Goal: Information Seeking & Learning: Understand process/instructions

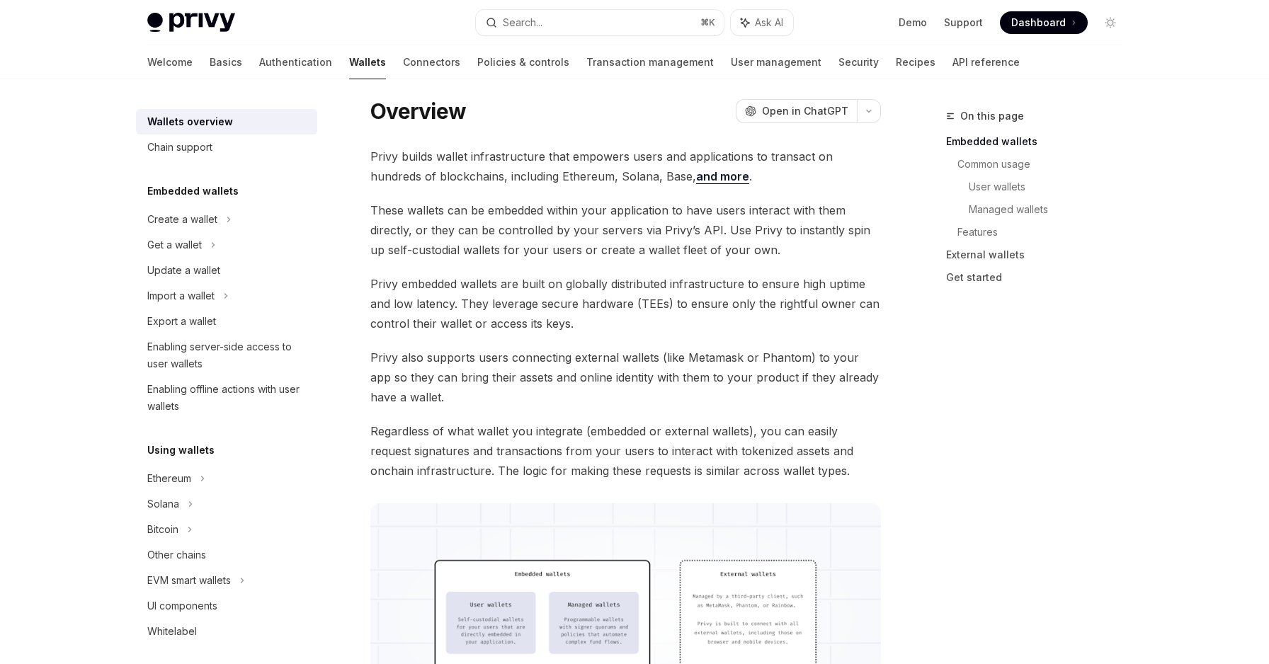
scroll to position [36, 0]
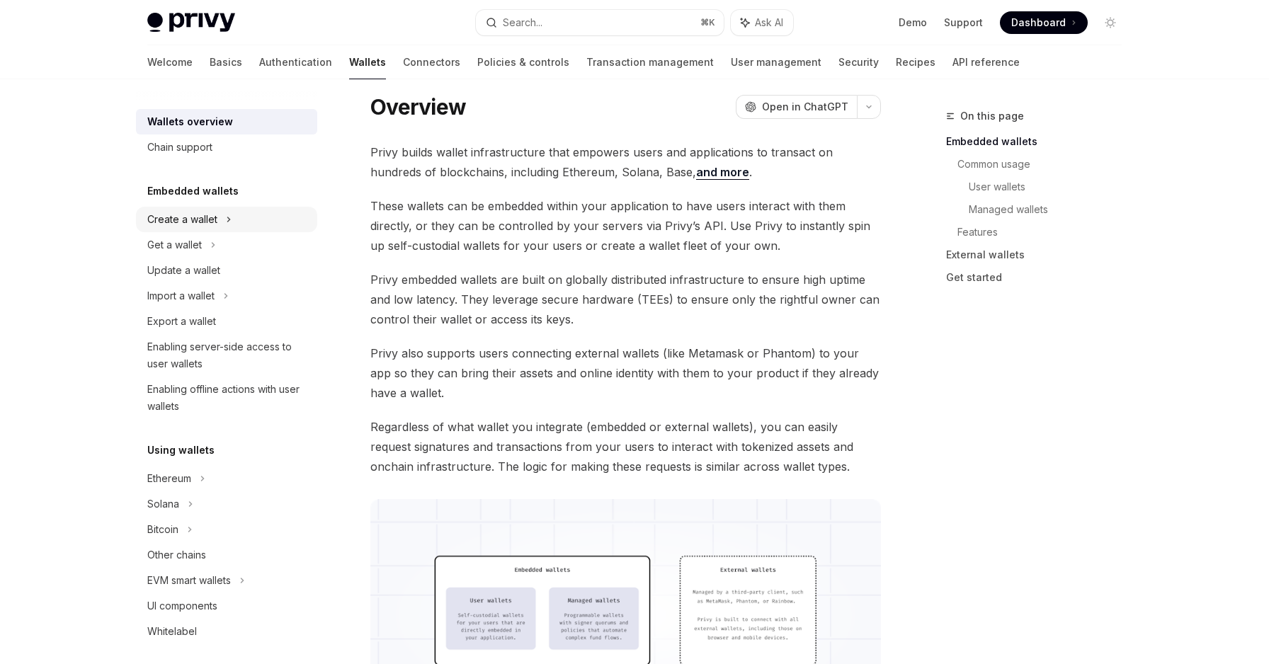
click at [219, 219] on div "Create a wallet" at bounding box center [226, 219] width 181 height 25
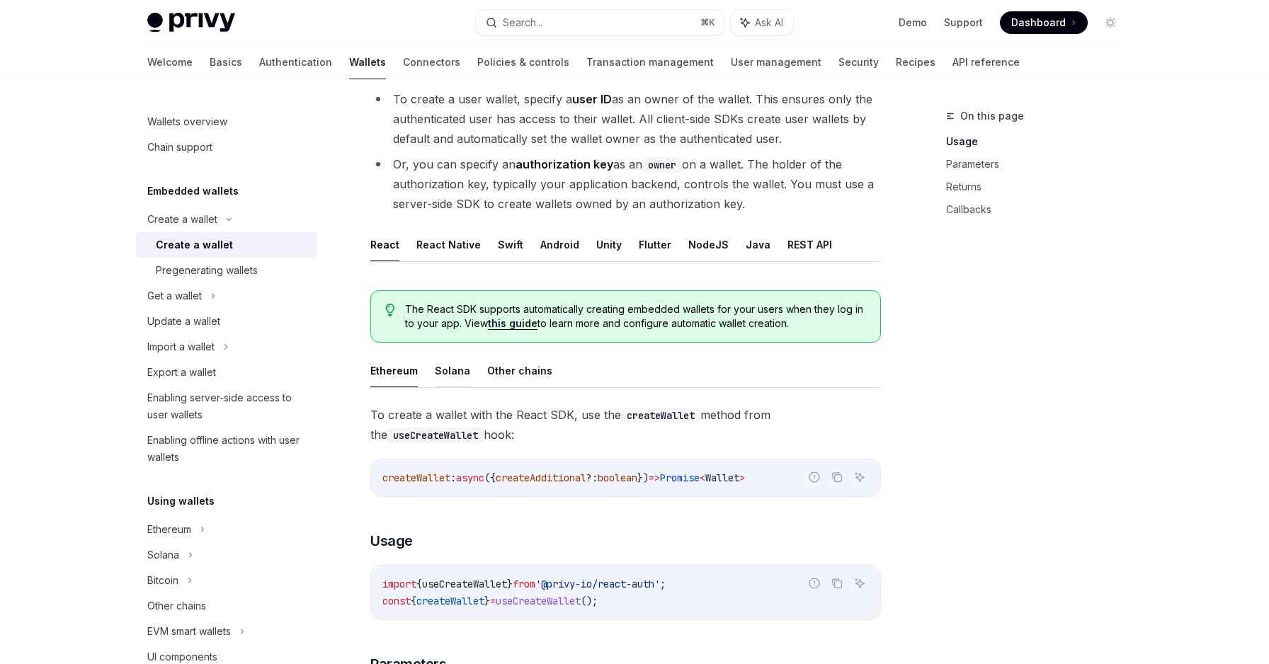
scroll to position [195, 0]
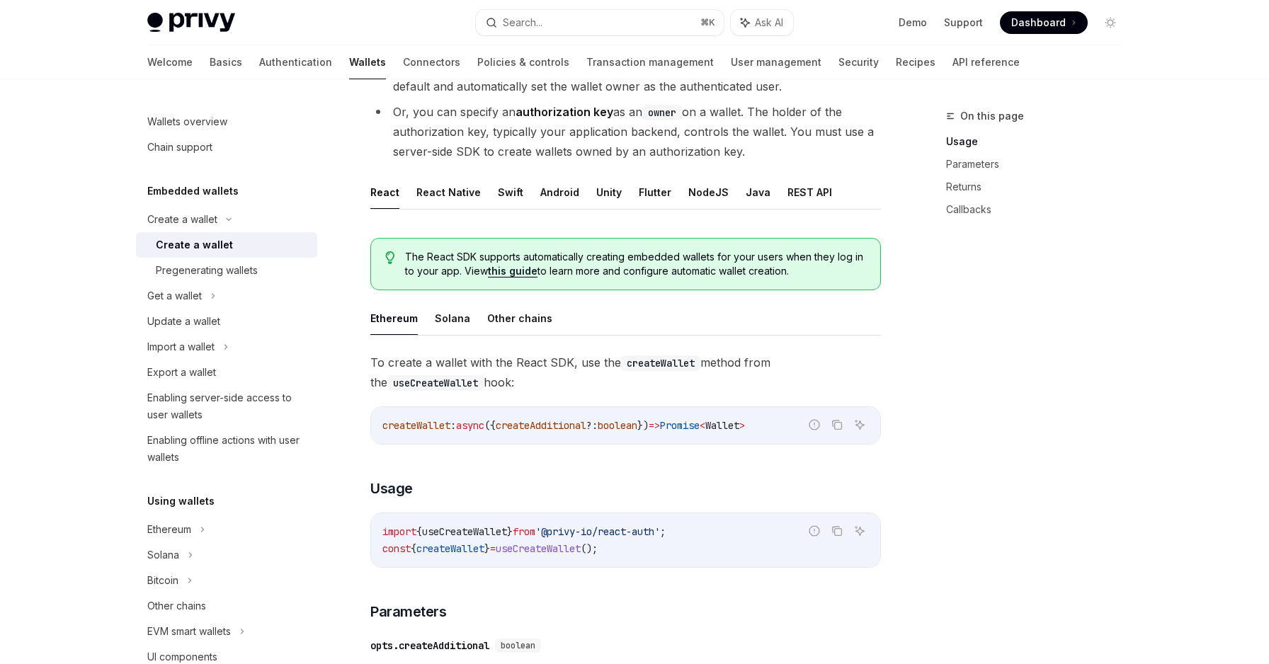
click at [440, 422] on span "createWallet" at bounding box center [416, 425] width 68 height 13
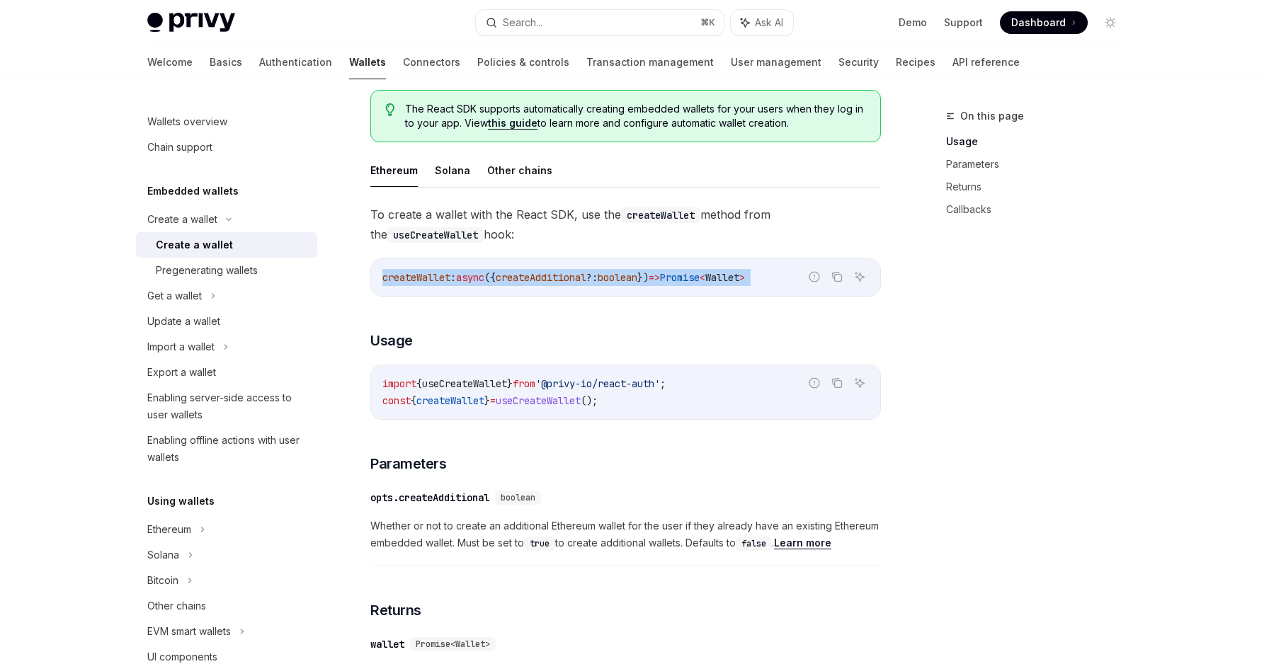
scroll to position [410, 0]
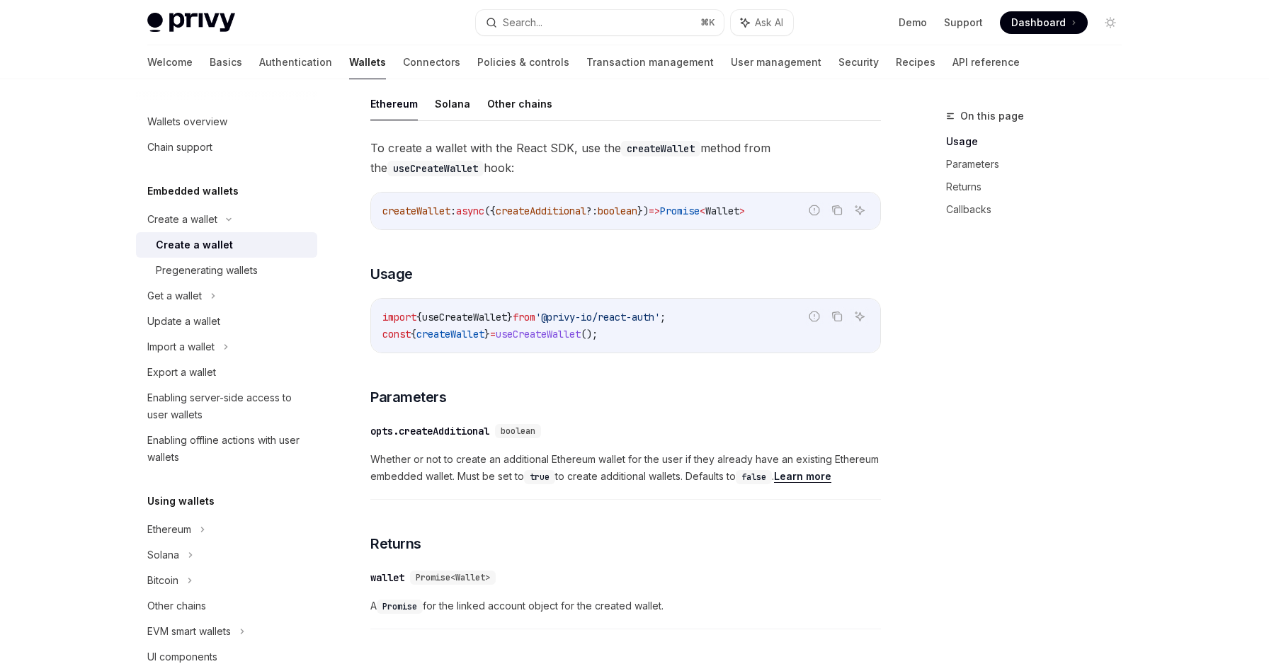
click at [450, 335] on span "createWallet" at bounding box center [450, 334] width 68 height 13
click at [479, 338] on span "createWallet" at bounding box center [450, 334] width 68 height 13
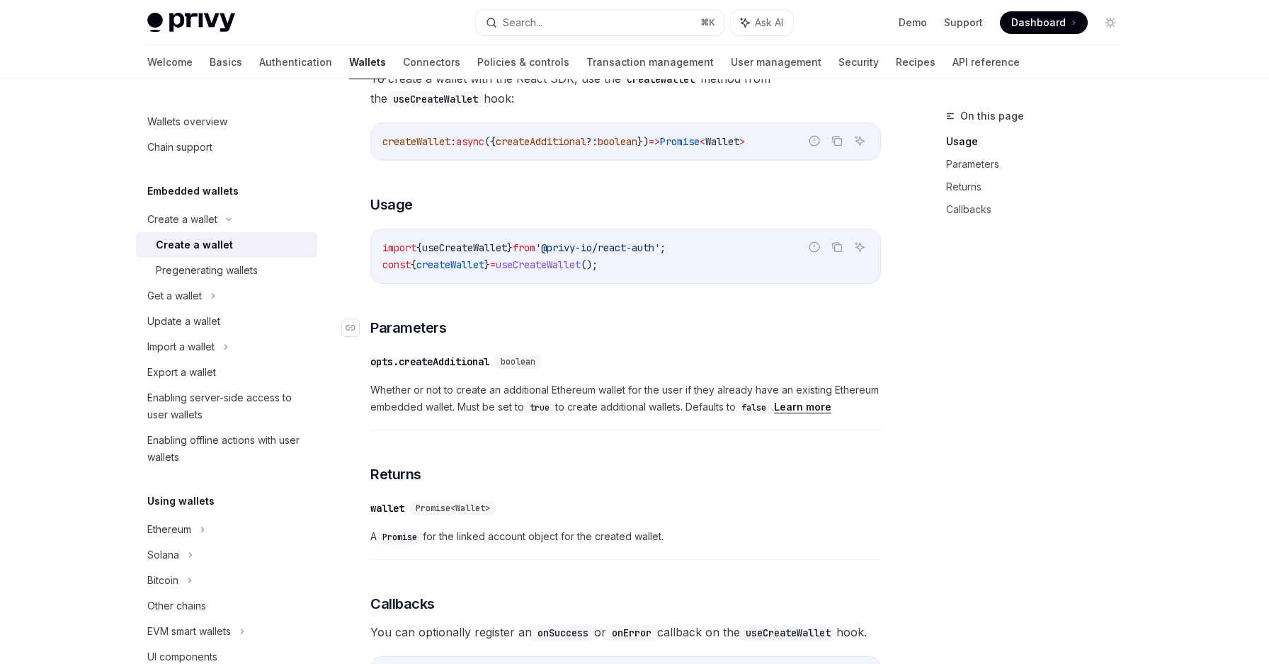
scroll to position [491, 0]
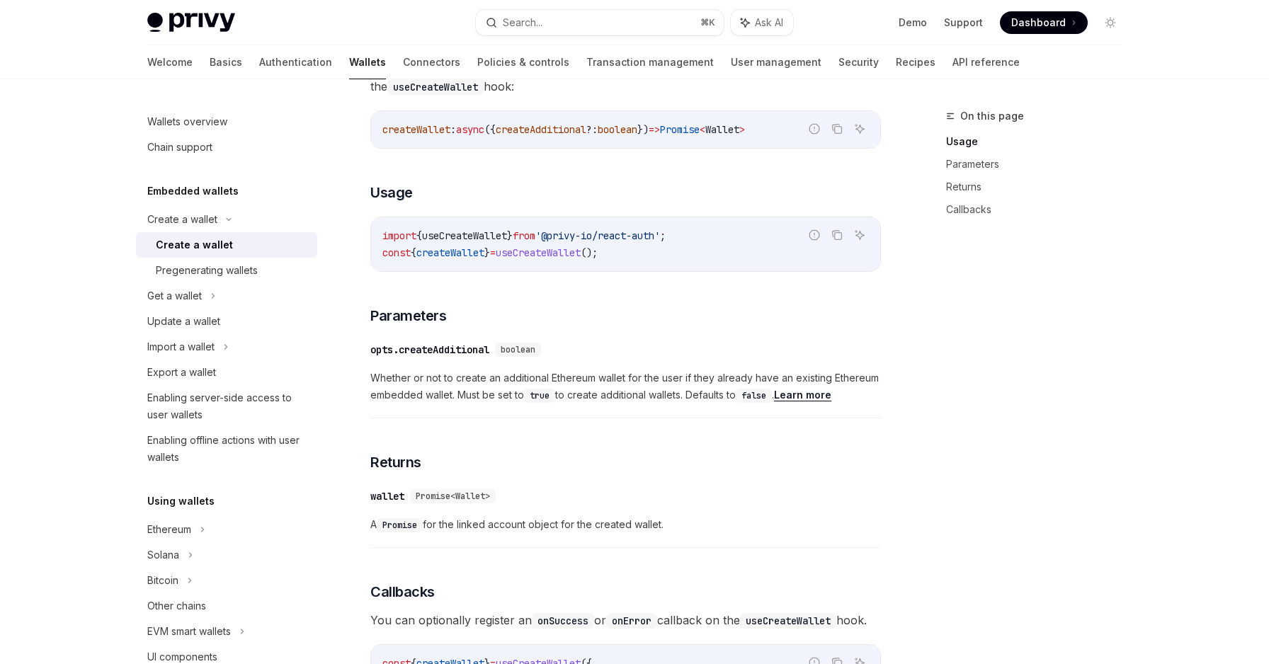
click at [455, 390] on span "Whether or not to create an additional Ethereum wallet for the user if they alr…" at bounding box center [625, 387] width 510 height 34
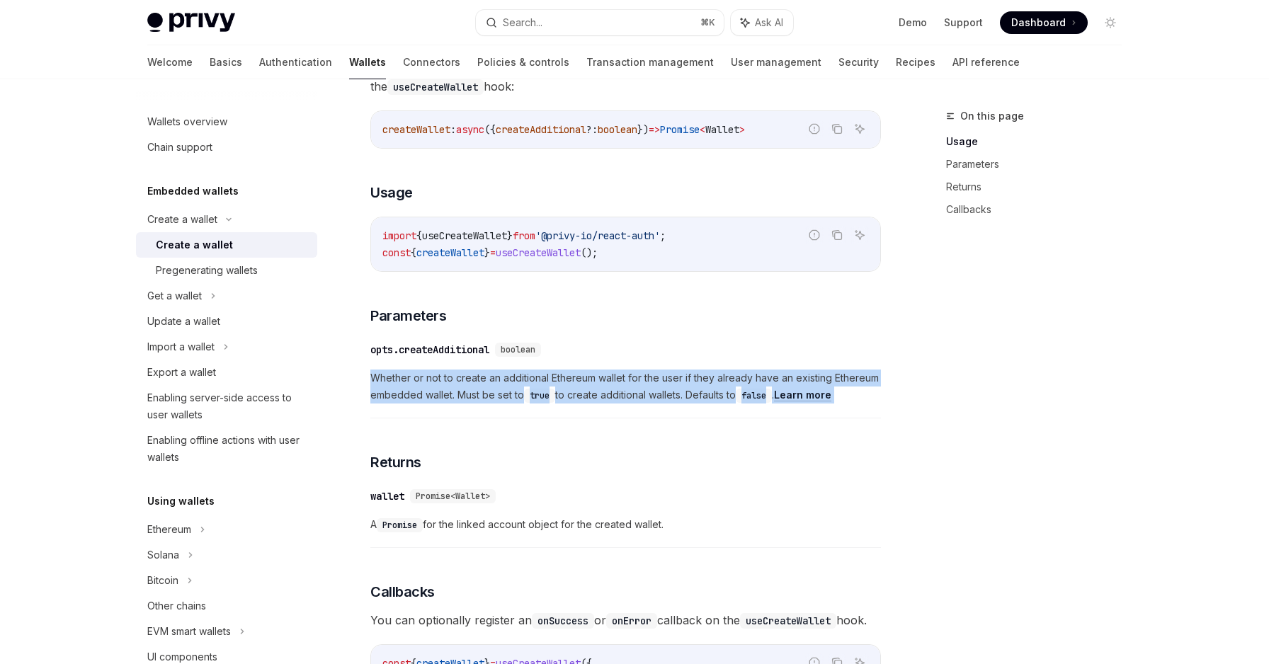
click at [455, 390] on span "Whether or not to create an additional Ethereum wallet for the user if they alr…" at bounding box center [625, 387] width 510 height 34
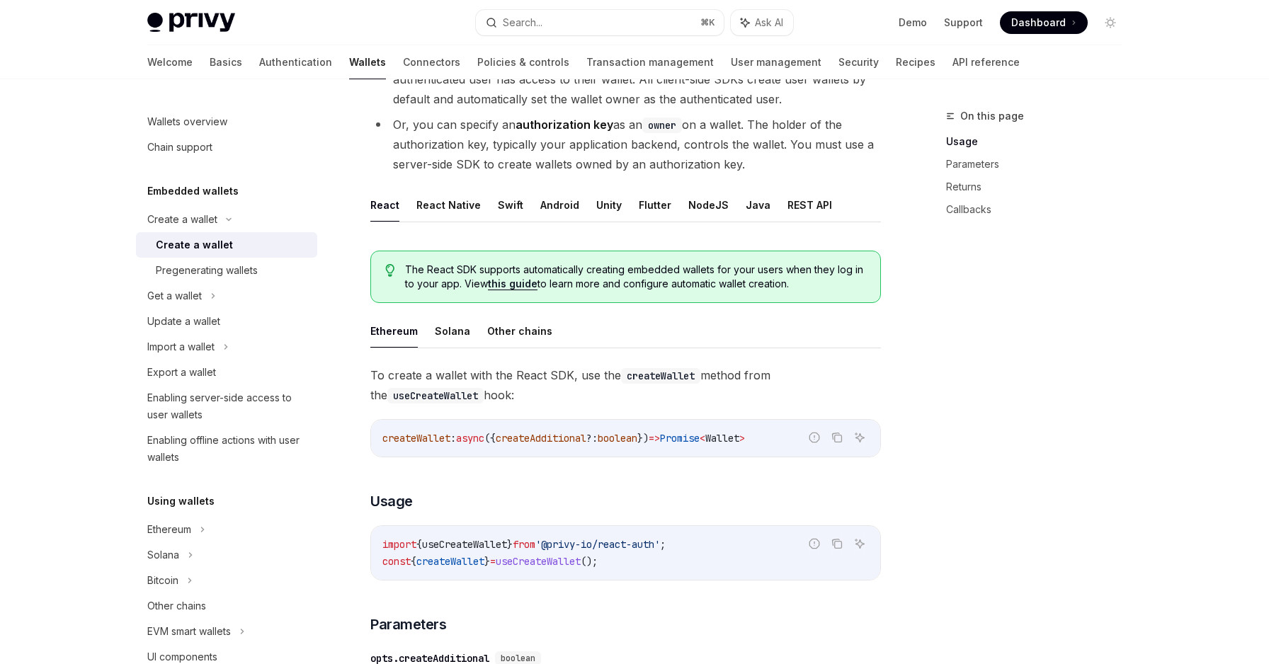
scroll to position [173, 0]
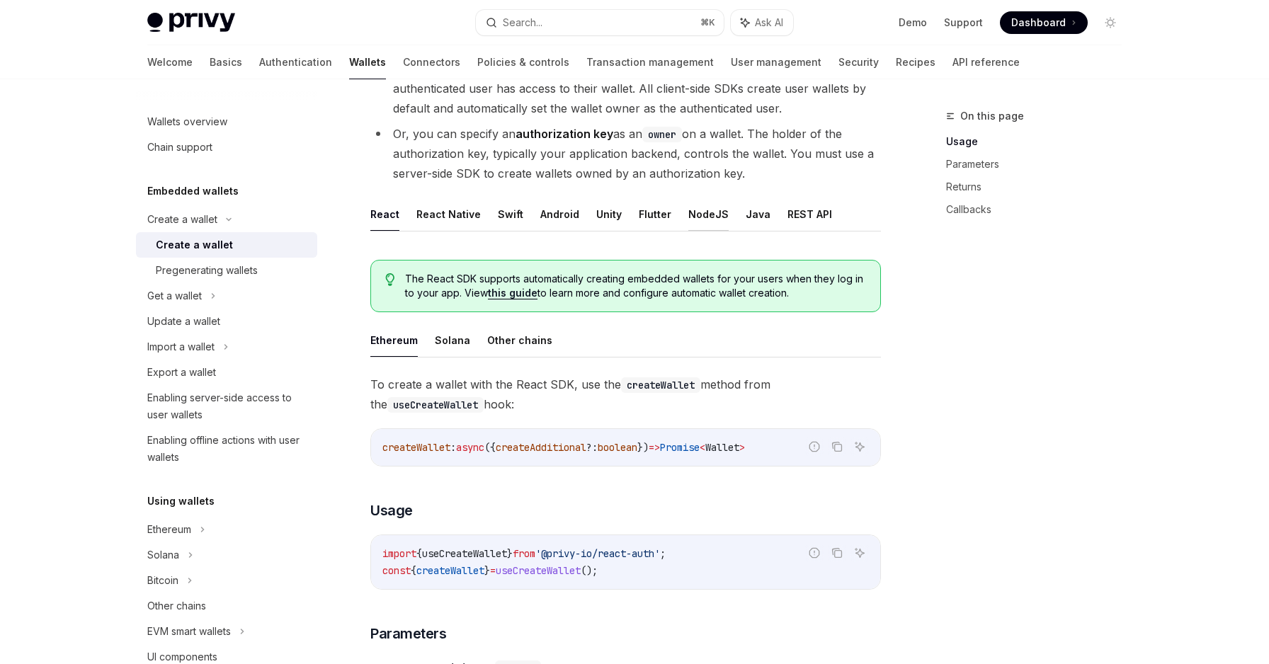
click at [692, 217] on button "NodeJS" at bounding box center [708, 214] width 40 height 33
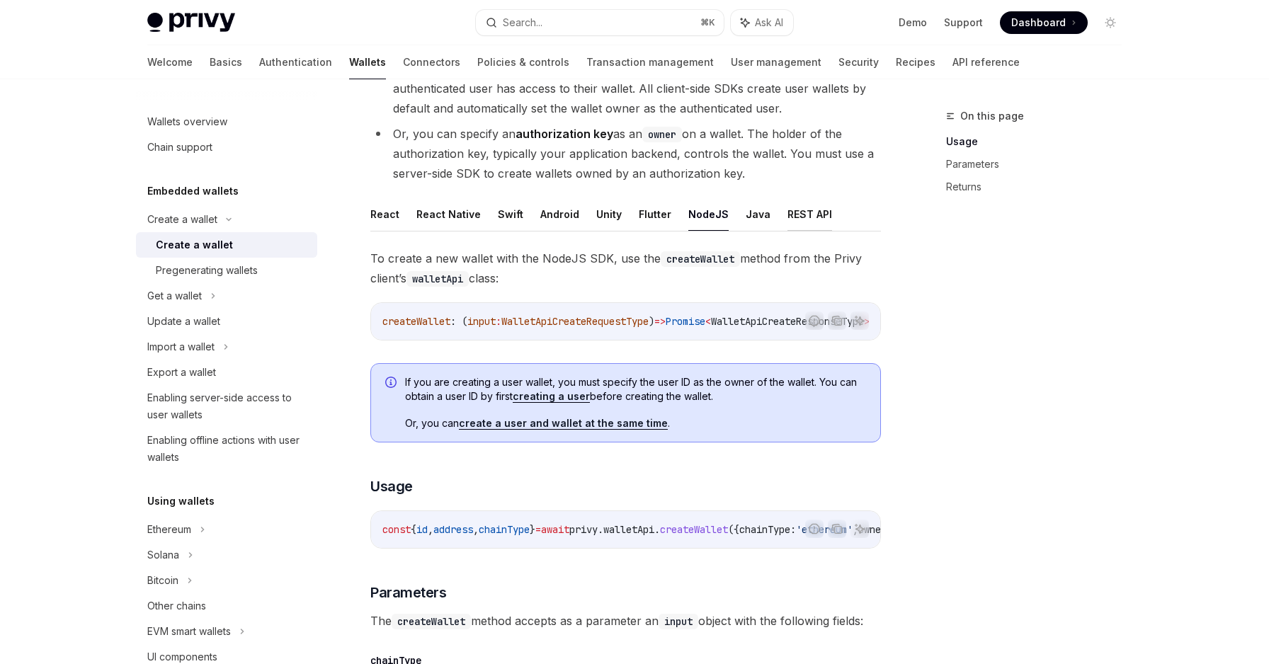
click at [798, 210] on button "REST API" at bounding box center [809, 214] width 45 height 33
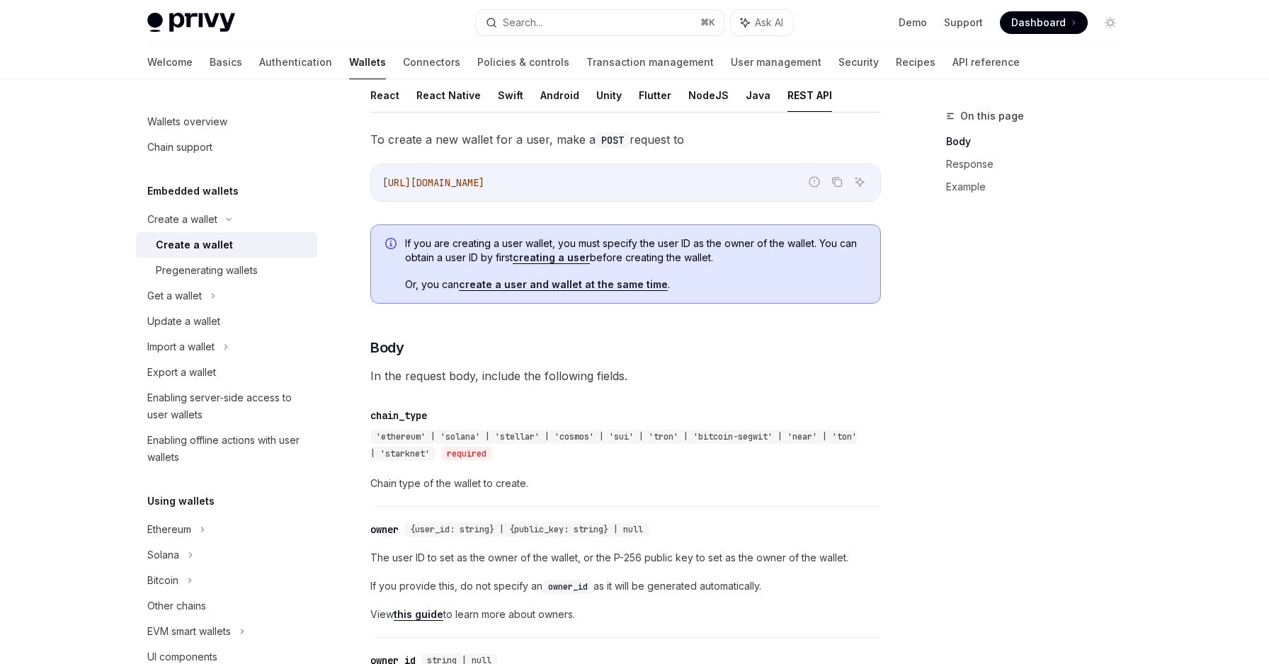
scroll to position [299, 0]
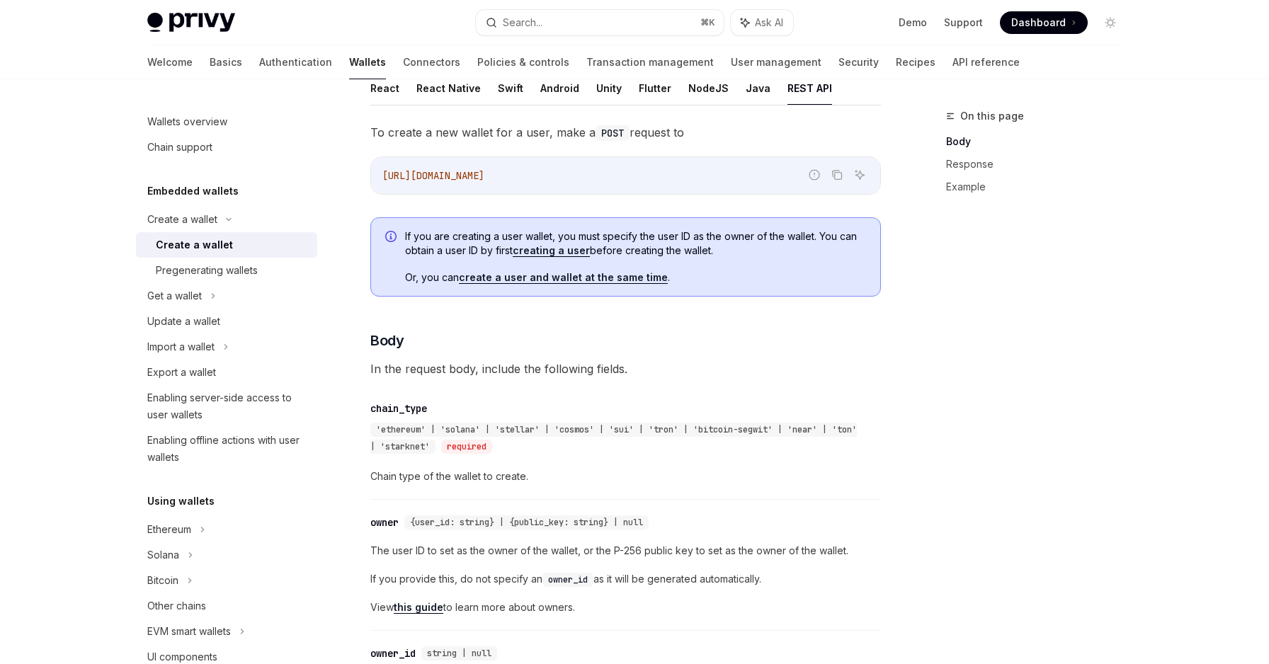
click at [467, 429] on span "'ethereum' | 'solana' | 'stellar' | 'cosmos' | 'sui' | 'tron' | 'bitcoin-segwit…" at bounding box center [613, 438] width 486 height 28
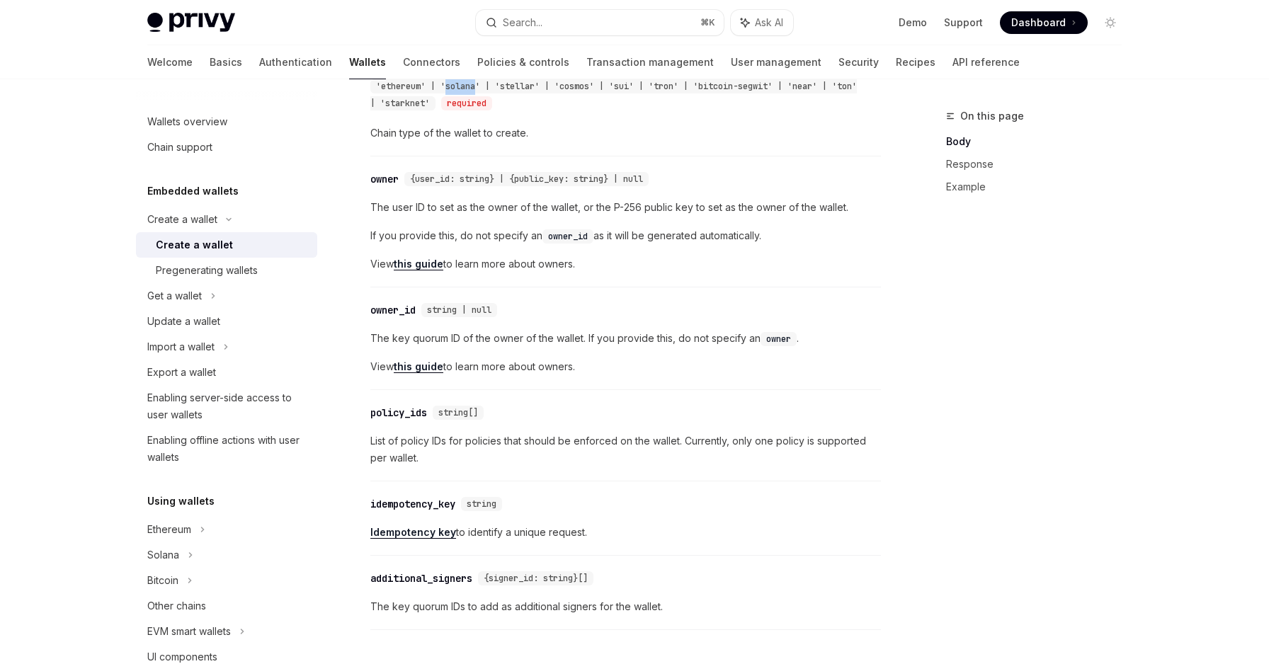
scroll to position [644, 0]
click at [470, 210] on span "The user ID to set as the owner of the wallet, or the P-256 public key to set a…" at bounding box center [625, 206] width 510 height 17
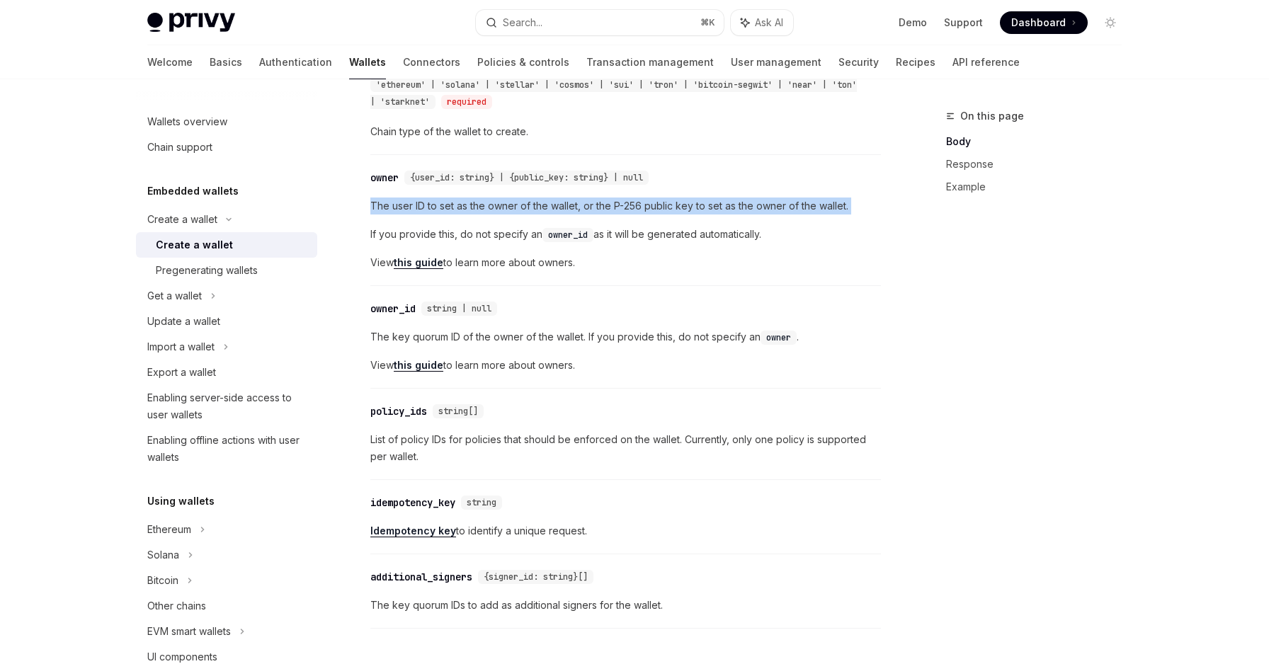
click at [470, 210] on span "The user ID to set as the owner of the wallet, or the P-256 public key to set a…" at bounding box center [625, 206] width 510 height 17
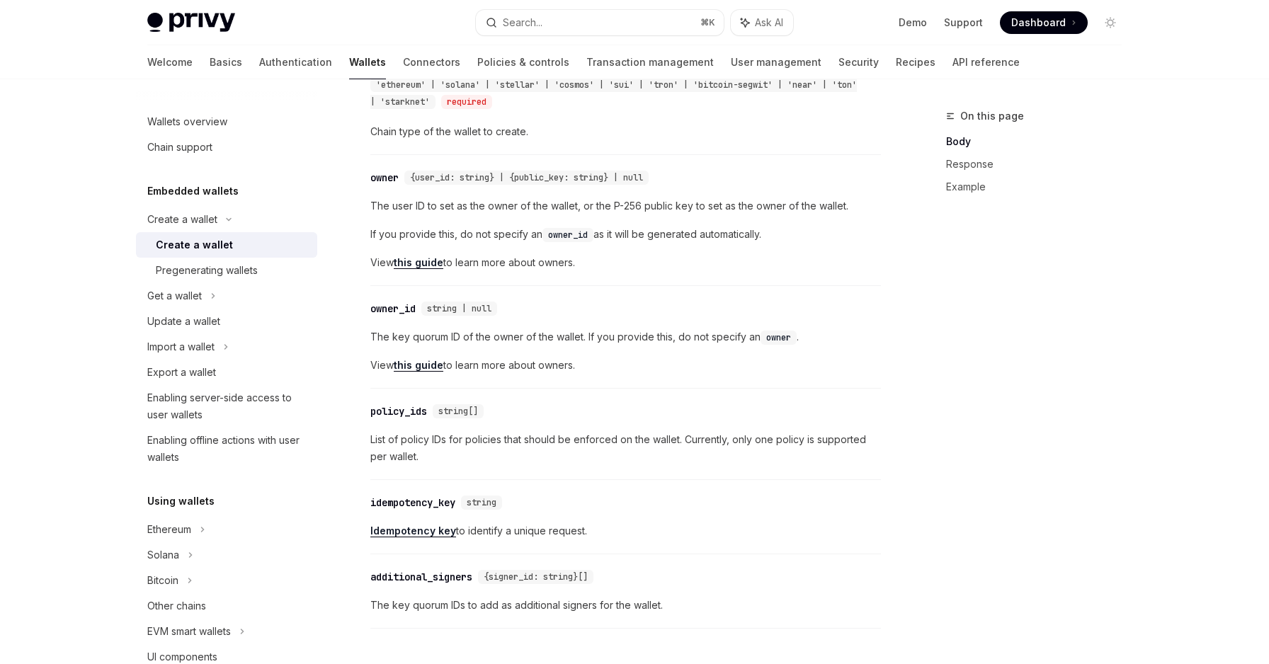
click at [469, 235] on span "If you provide this, do not specify an owner_id as it will be generated automat…" at bounding box center [625, 234] width 510 height 17
click at [463, 235] on span "If you provide this, do not specify an owner_id as it will be generated automat…" at bounding box center [625, 234] width 510 height 17
drag, startPoint x: 463, startPoint y: 235, endPoint x: 777, endPoint y: 246, distance: 313.8
click at [777, 246] on div "The user ID to set as the owner of the wallet, or the P-256 public key to set a…" at bounding box center [625, 235] width 510 height 74
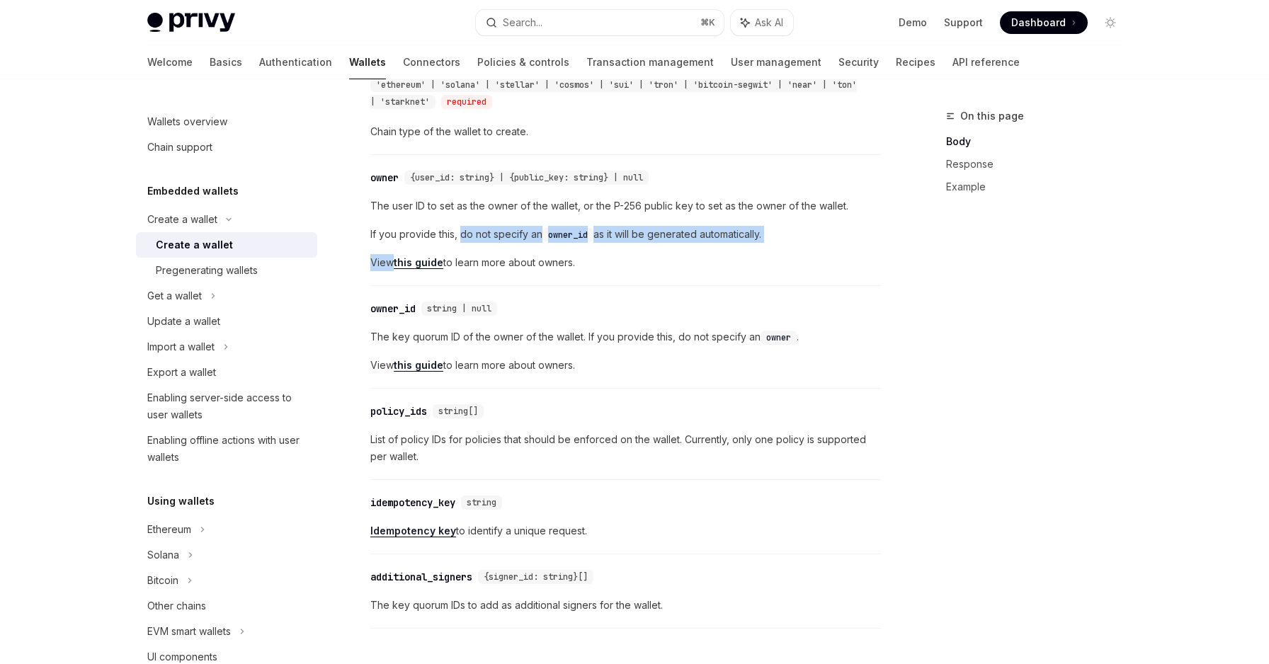
click at [777, 246] on div "The user ID to set as the owner of the wallet, or the P-256 public key to set a…" at bounding box center [625, 235] width 510 height 74
drag, startPoint x: 775, startPoint y: 236, endPoint x: 448, endPoint y: 225, distance: 327.3
click at [448, 226] on span "If you provide this, do not specify an owner_id as it will be generated automat…" at bounding box center [625, 234] width 510 height 17
click at [455, 234] on span "If you provide this, do not specify an owner_id as it will be generated automat…" at bounding box center [625, 234] width 510 height 17
drag, startPoint x: 455, startPoint y: 234, endPoint x: 794, endPoint y: 234, distance: 339.1
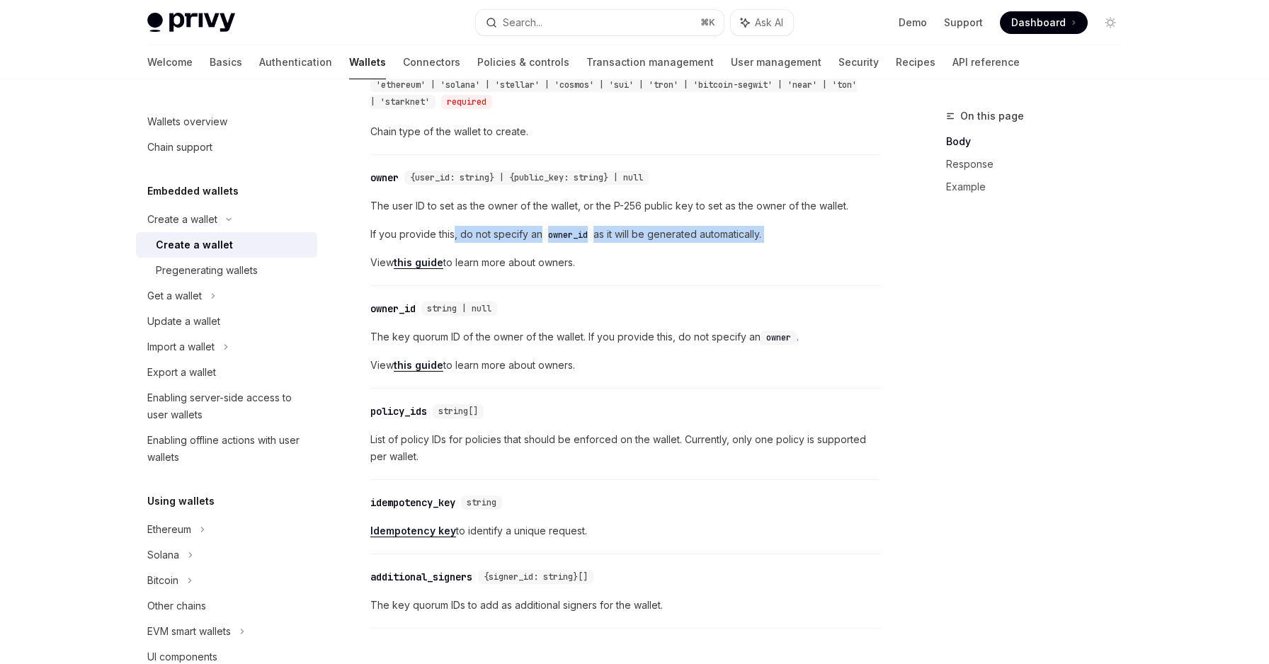
click at [794, 234] on span "If you provide this, do not specify an owner_id as it will be generated automat…" at bounding box center [625, 234] width 510 height 17
drag, startPoint x: 794, startPoint y: 234, endPoint x: 441, endPoint y: 233, distance: 352.6
click at [441, 233] on span "If you provide this, do not specify an owner_id as it will be generated automat…" at bounding box center [625, 234] width 510 height 17
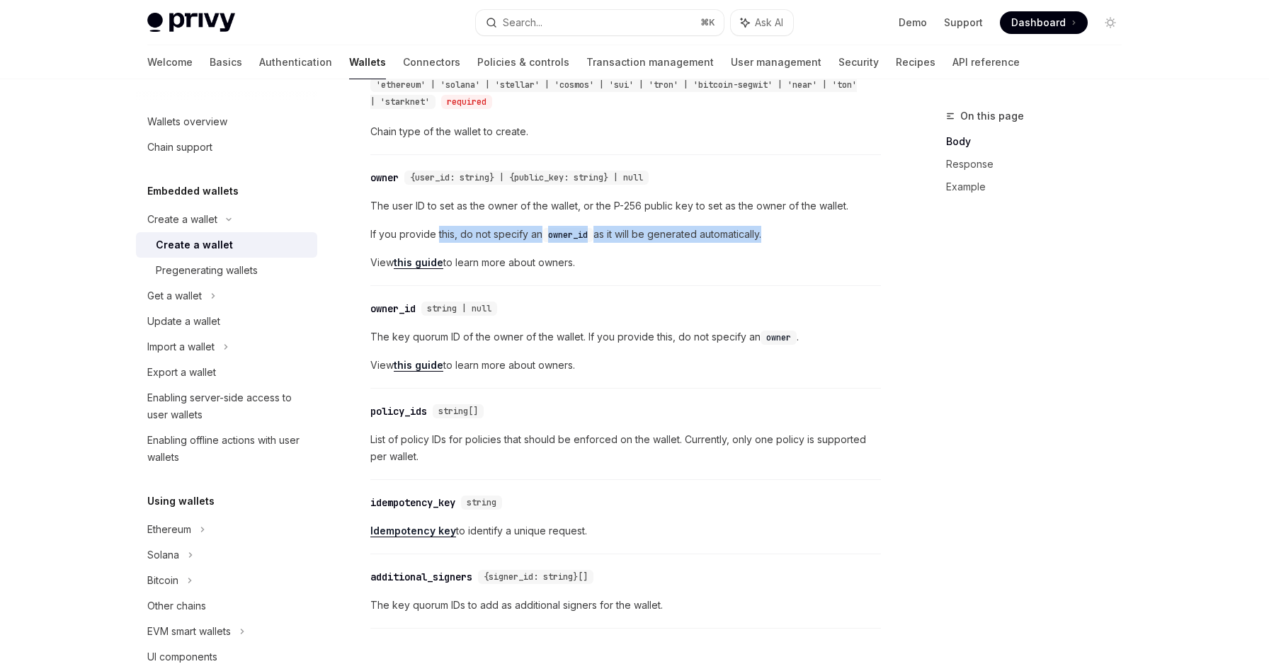
drag, startPoint x: 441, startPoint y: 233, endPoint x: 767, endPoint y: 234, distance: 326.4
click at [767, 234] on span "If you provide this, do not specify an owner_id as it will be generated automat…" at bounding box center [625, 234] width 510 height 17
drag, startPoint x: 605, startPoint y: 257, endPoint x: 526, endPoint y: 257, distance: 78.6
click at [526, 257] on span "View this guide to learn more about owners." at bounding box center [625, 262] width 510 height 17
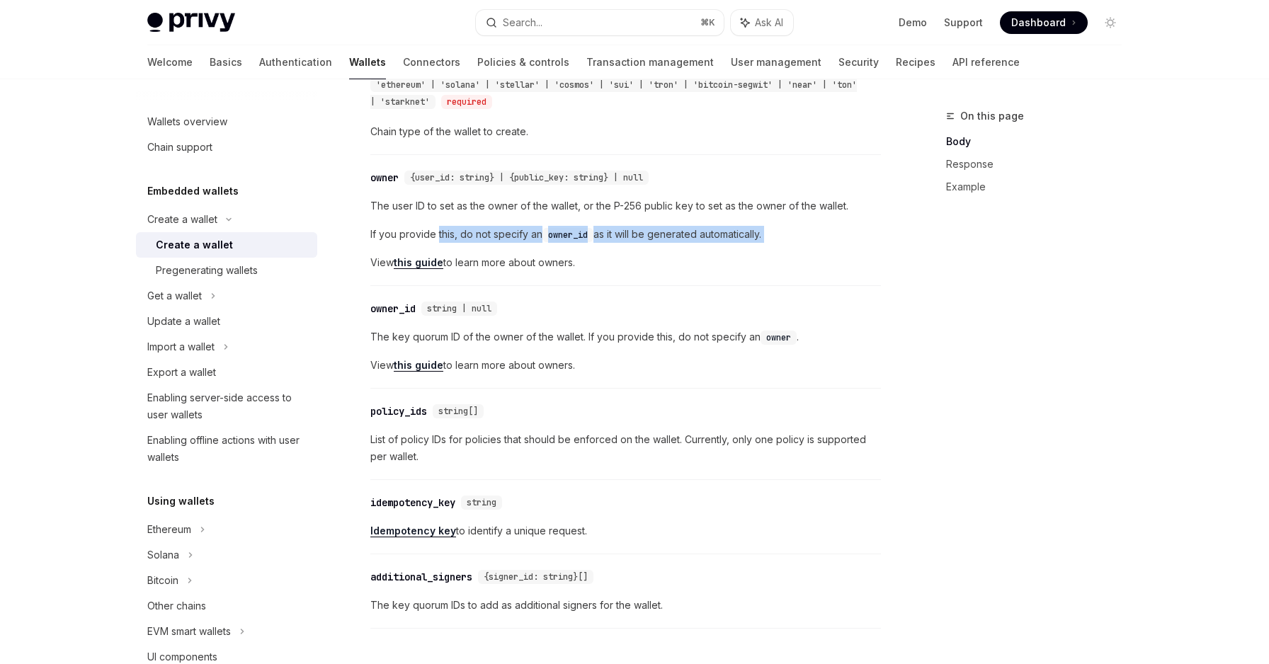
click at [526, 257] on span "View this guide to learn more about owners." at bounding box center [625, 262] width 510 height 17
click at [479, 338] on span "The key quorum ID of the owner of the wallet. If you provide this, do not speci…" at bounding box center [625, 337] width 510 height 17
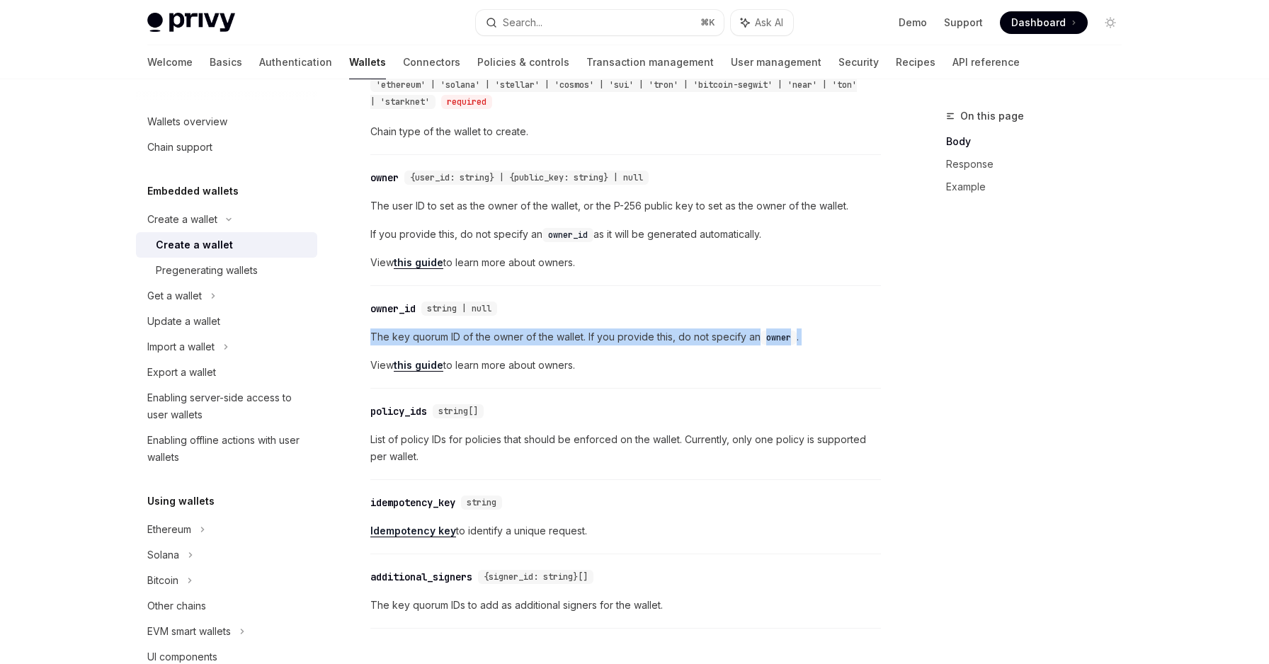
click at [479, 338] on span "The key quorum ID of the owner of the wallet. If you provide this, do not speci…" at bounding box center [625, 337] width 510 height 17
click at [519, 340] on span "The key quorum ID of the owner of the wallet. If you provide this, do not speci…" at bounding box center [625, 337] width 510 height 17
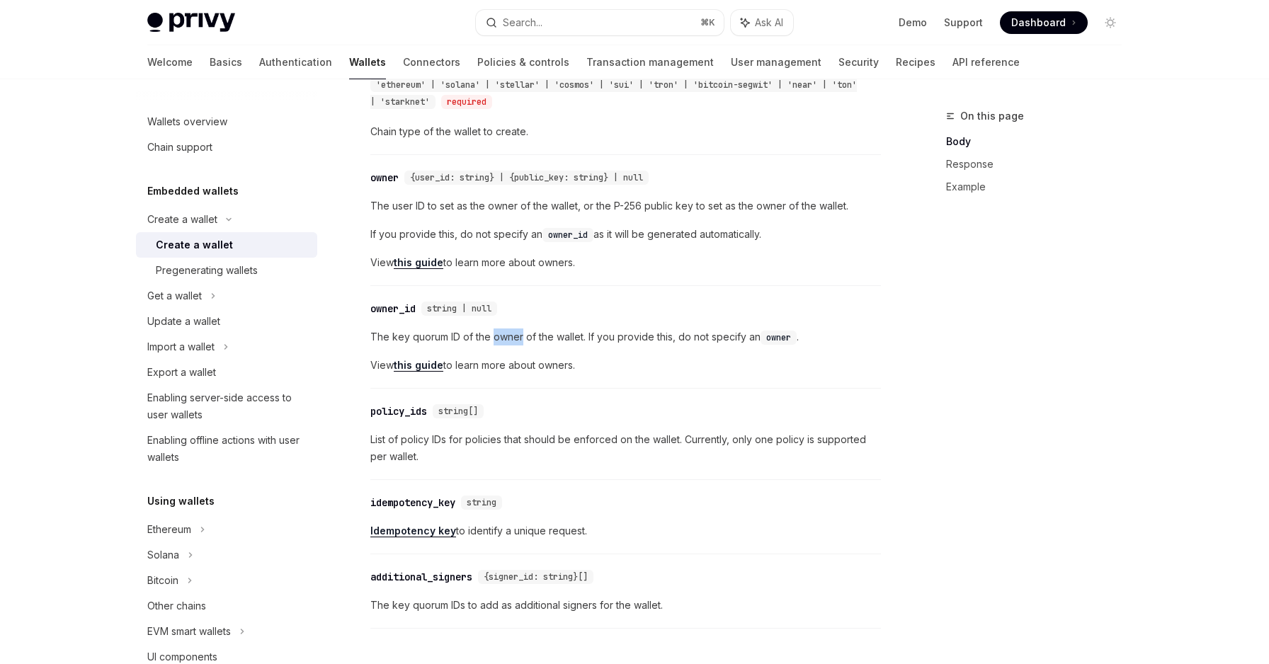
click at [519, 340] on span "The key quorum ID of the owner of the wallet. If you provide this, do not speci…" at bounding box center [625, 337] width 510 height 17
click at [554, 339] on span "The key quorum ID of the owner of the wallet. If you provide this, do not speci…" at bounding box center [625, 337] width 510 height 17
click at [602, 338] on span "The key quorum ID of the owner of the wallet. If you provide this, do not speci…" at bounding box center [625, 337] width 510 height 17
drag, startPoint x: 602, startPoint y: 338, endPoint x: 788, endPoint y: 338, distance: 185.5
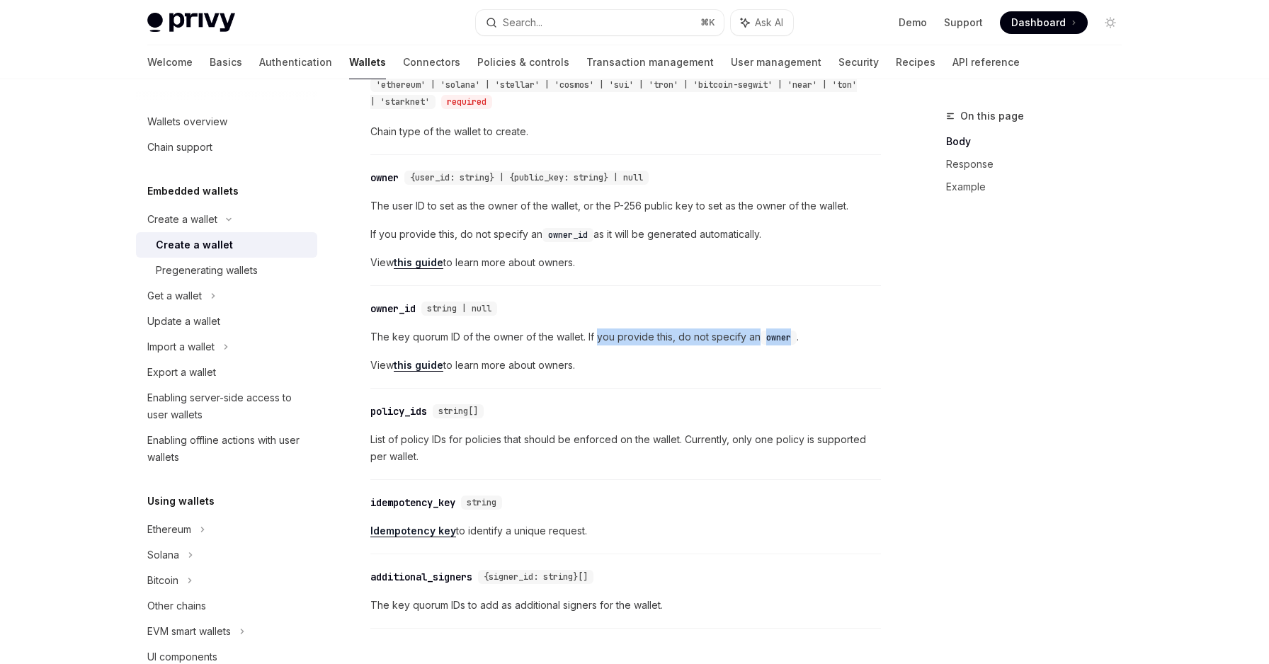
click at [788, 338] on span "The key quorum ID of the owner of the wallet. If you provide this, do not speci…" at bounding box center [625, 337] width 510 height 17
click at [788, 338] on code "owner" at bounding box center [778, 338] width 36 height 14
drag, startPoint x: 788, startPoint y: 338, endPoint x: 683, endPoint y: 338, distance: 104.8
click at [683, 338] on span "The key quorum ID of the owner of the wallet. If you provide this, do not speci…" at bounding box center [625, 337] width 510 height 17
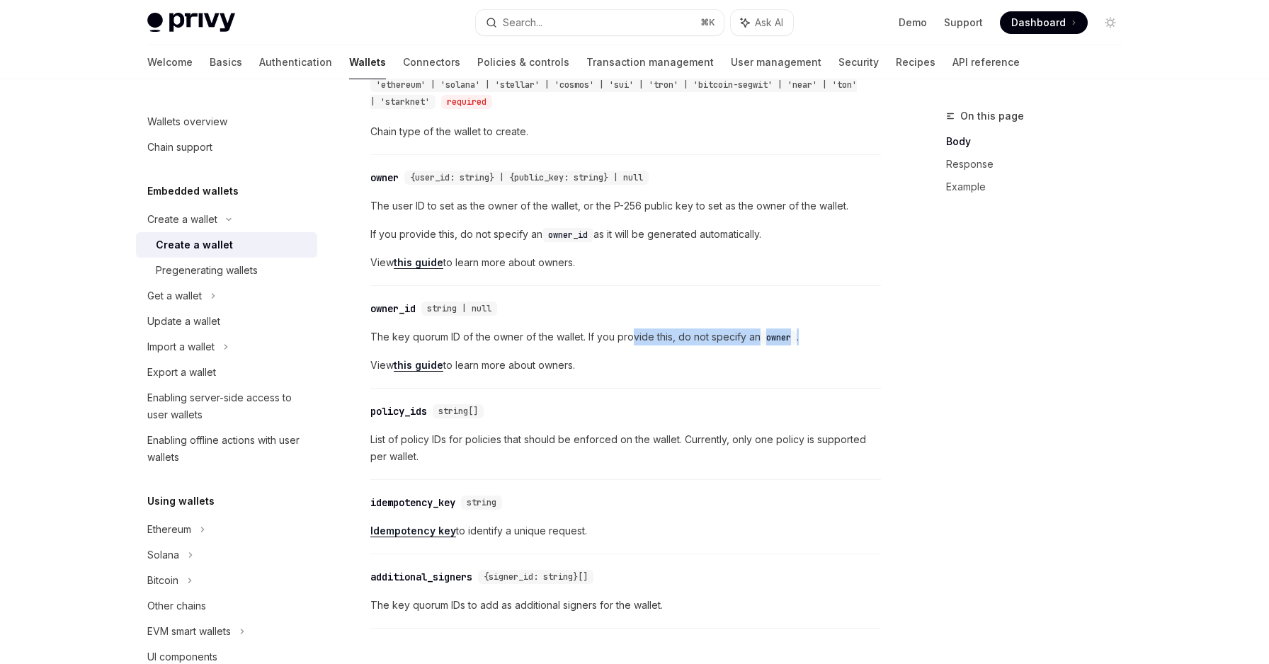
drag, startPoint x: 838, startPoint y: 342, endPoint x: 632, endPoint y: 335, distance: 205.4
click at [632, 335] on span "The key quorum ID of the owner of the wallet. If you provide this, do not speci…" at bounding box center [625, 337] width 510 height 17
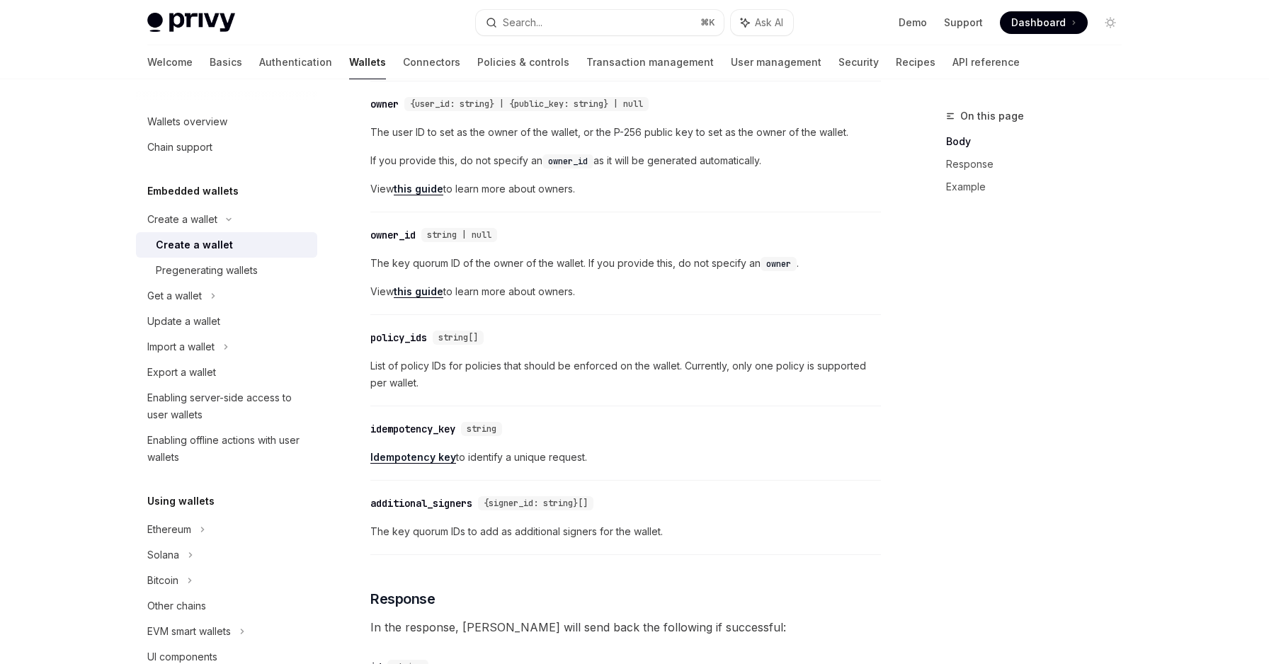
scroll to position [739, 0]
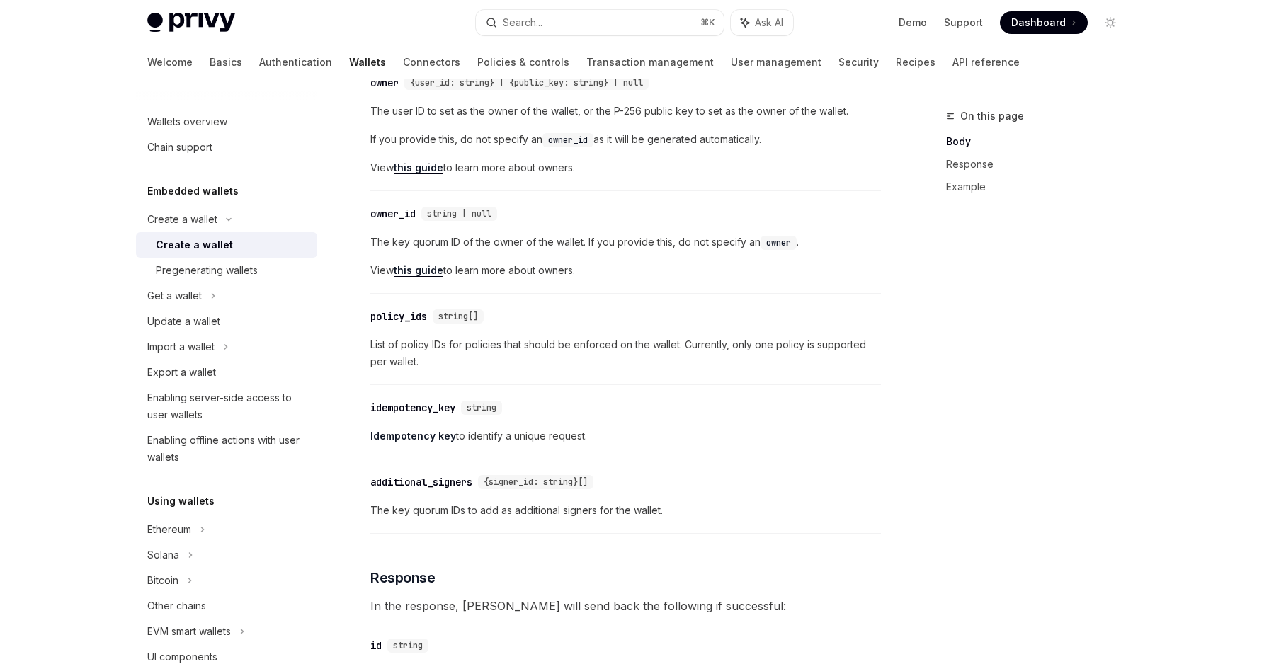
drag, startPoint x: 523, startPoint y: 438, endPoint x: 620, endPoint y: 438, distance: 97.0
click at [620, 438] on span "Idempotency key to identify a unique request." at bounding box center [625, 436] width 510 height 17
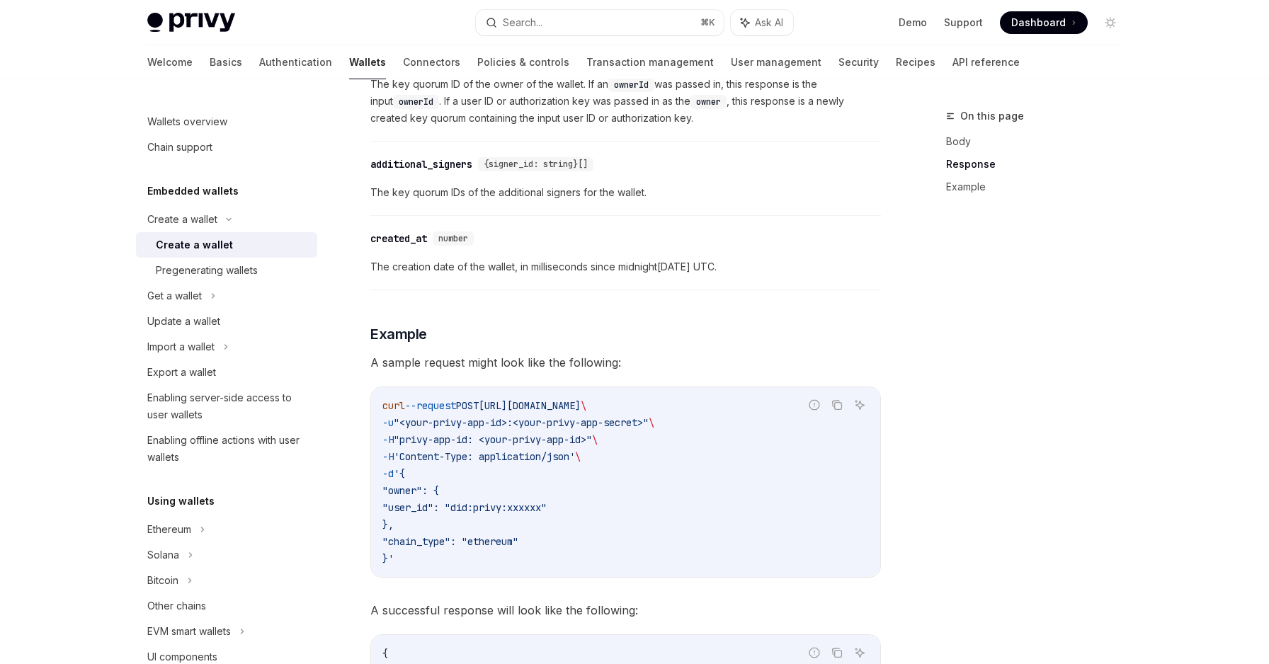
scroll to position [1690, 0]
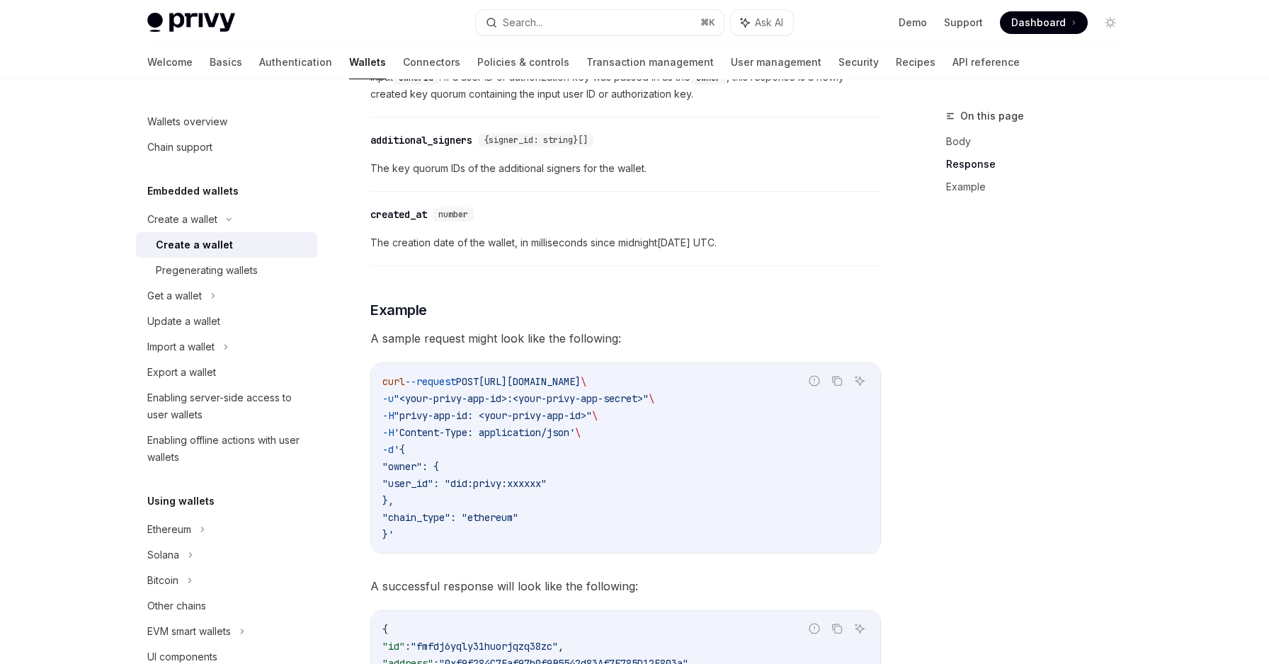
drag, startPoint x: 481, startPoint y: 412, endPoint x: 481, endPoint y: 491, distance: 79.3
click at [481, 491] on code "curl --request POST [URL][DOMAIN_NAME] \ -u "<your-privy-app-id>:<your-privy-ap…" at bounding box center [625, 458] width 486 height 170
click at [552, 413] on span ""privy-app-id: <your-privy-app-id>"" at bounding box center [493, 415] width 198 height 13
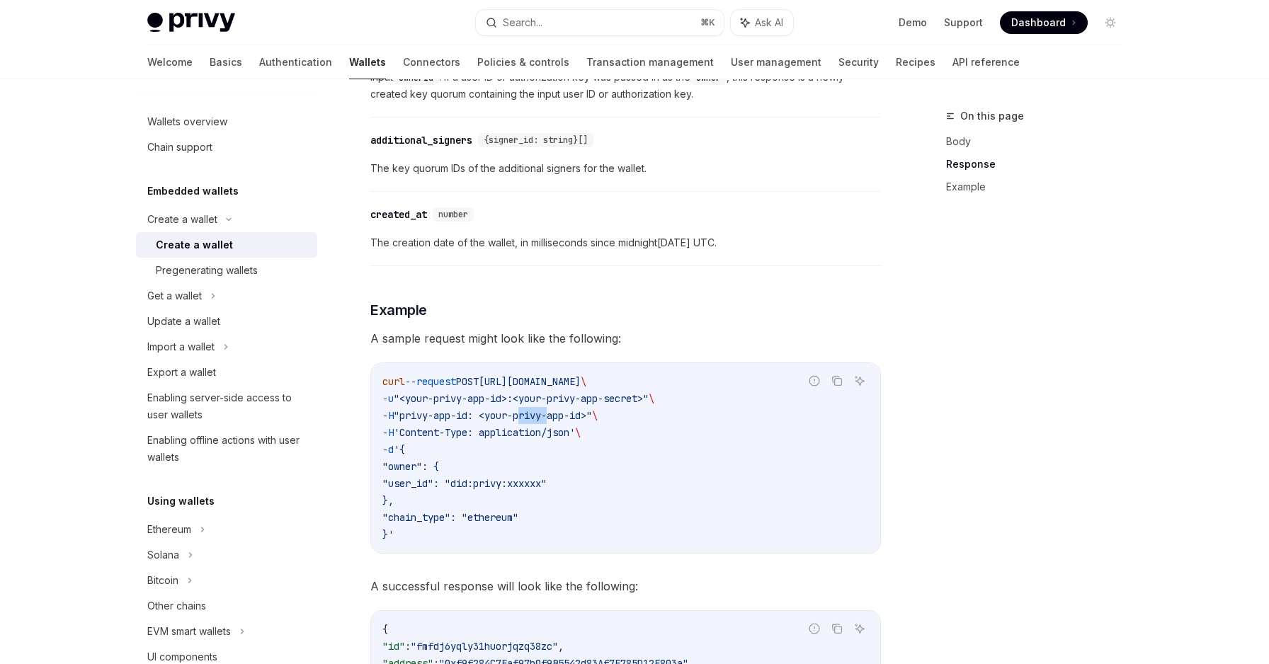
click at [578, 418] on span ""privy-app-id: <your-privy-app-id>"" at bounding box center [493, 415] width 198 height 13
click at [553, 432] on span "'Content-Type: application/json'" at bounding box center [484, 432] width 181 height 13
click at [517, 484] on span ""user_id": "did:privy:xxxxxx"" at bounding box center [464, 483] width 164 height 13
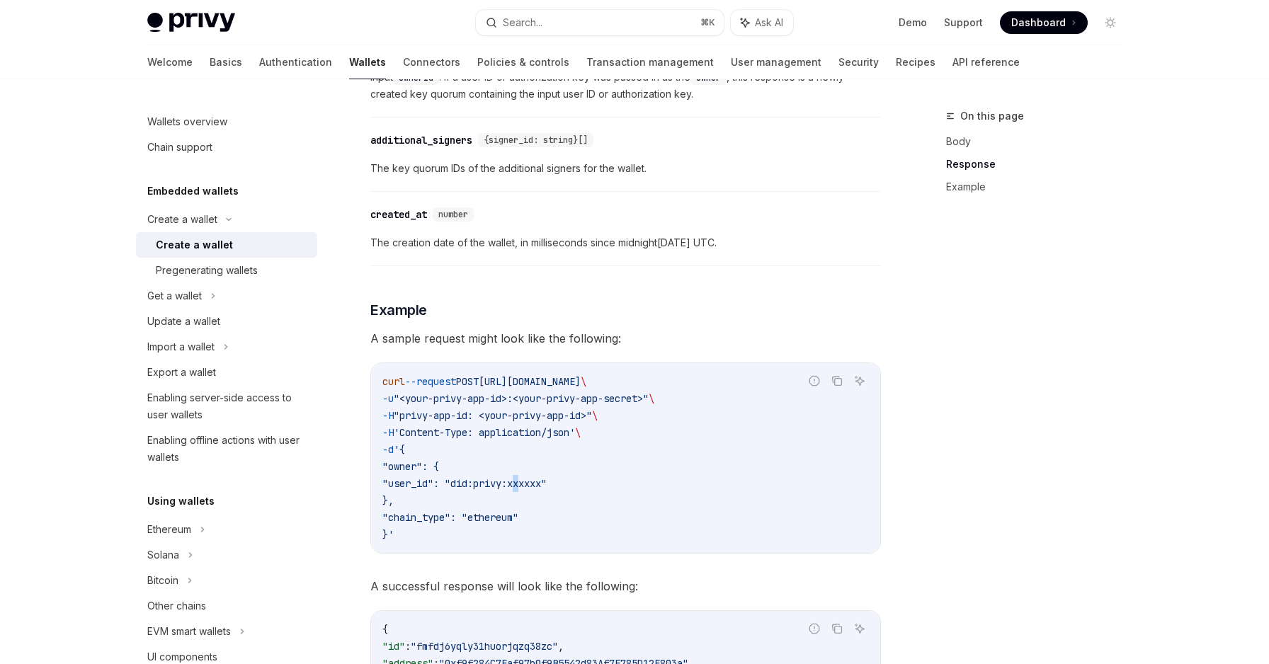
click at [517, 484] on span ""user_id": "did:privy:xxxxxx"" at bounding box center [464, 483] width 164 height 13
click at [537, 484] on span ""user_id": "did:privy:xxxxxx"" at bounding box center [464, 483] width 164 height 13
drag, startPoint x: 617, startPoint y: 481, endPoint x: 513, endPoint y: 481, distance: 103.4
click at [513, 481] on code "curl --request POST [URL][DOMAIN_NAME] \ -u "<your-privy-app-id>:<your-privy-ap…" at bounding box center [625, 458] width 486 height 170
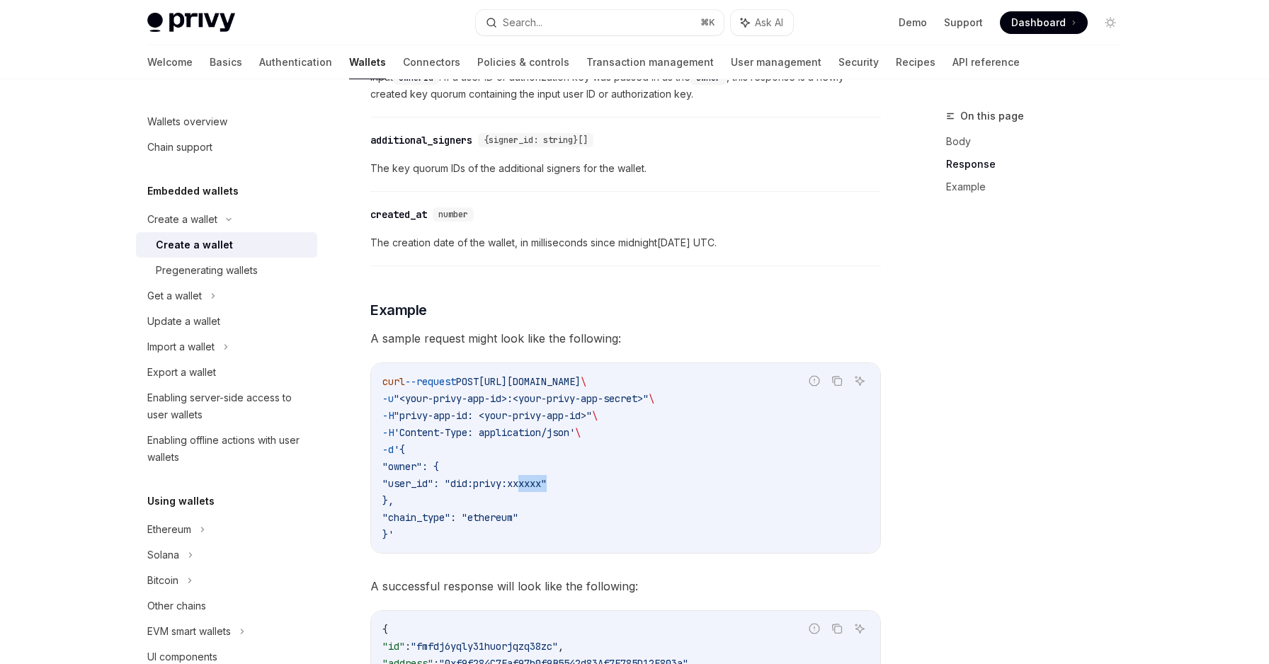
click at [513, 481] on span ""user_id": "did:privy:xxxxxx"" at bounding box center [464, 483] width 164 height 13
click at [541, 481] on span ""user_id": "did:privy:xxxxxx"" at bounding box center [464, 483] width 164 height 13
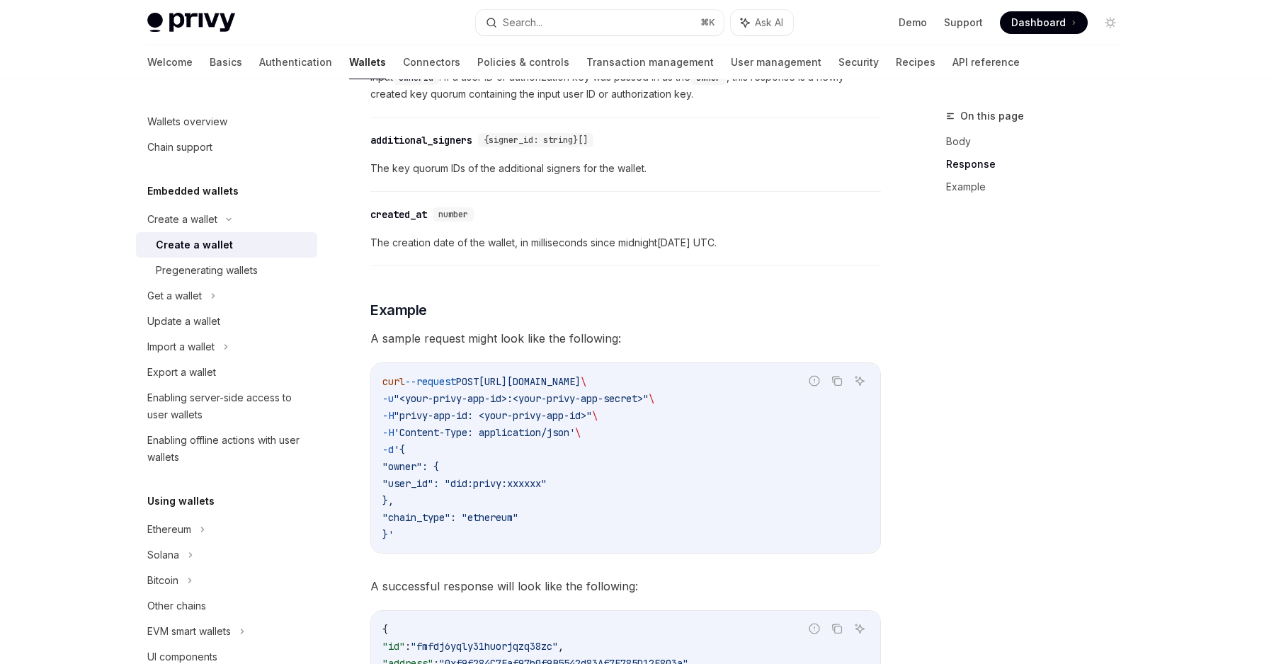
click at [547, 481] on span ""user_id": "did:privy:xxxxxx"" at bounding box center [464, 483] width 164 height 13
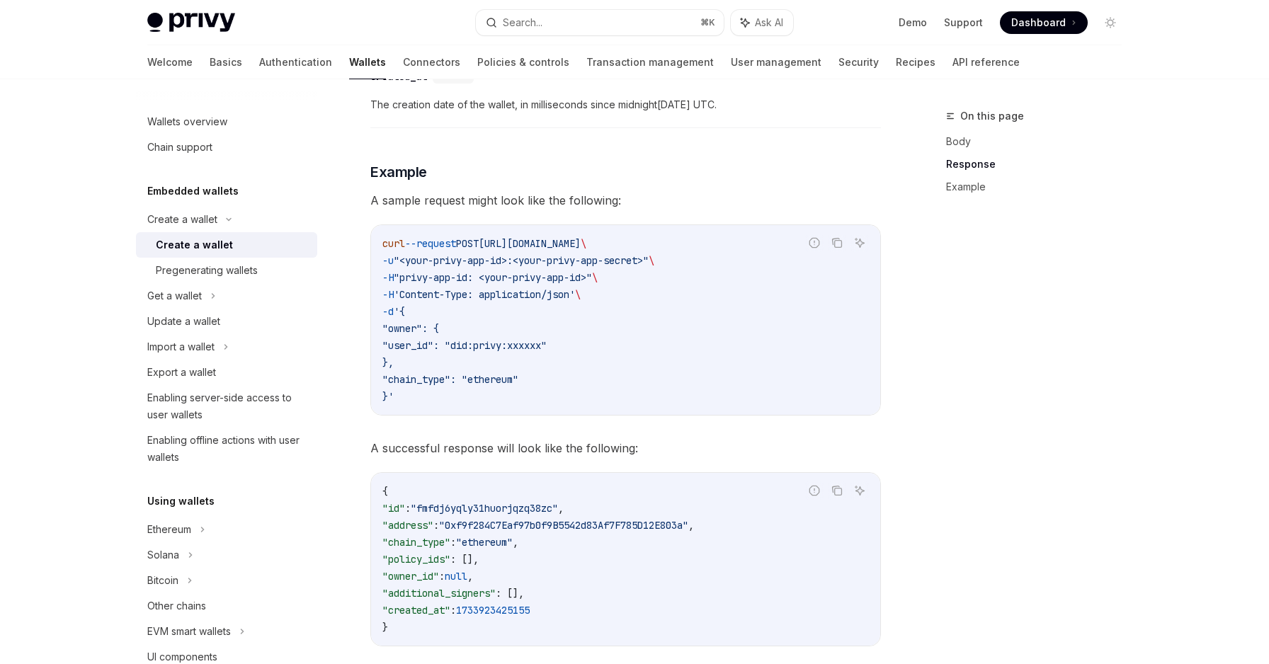
scroll to position [1846, 0]
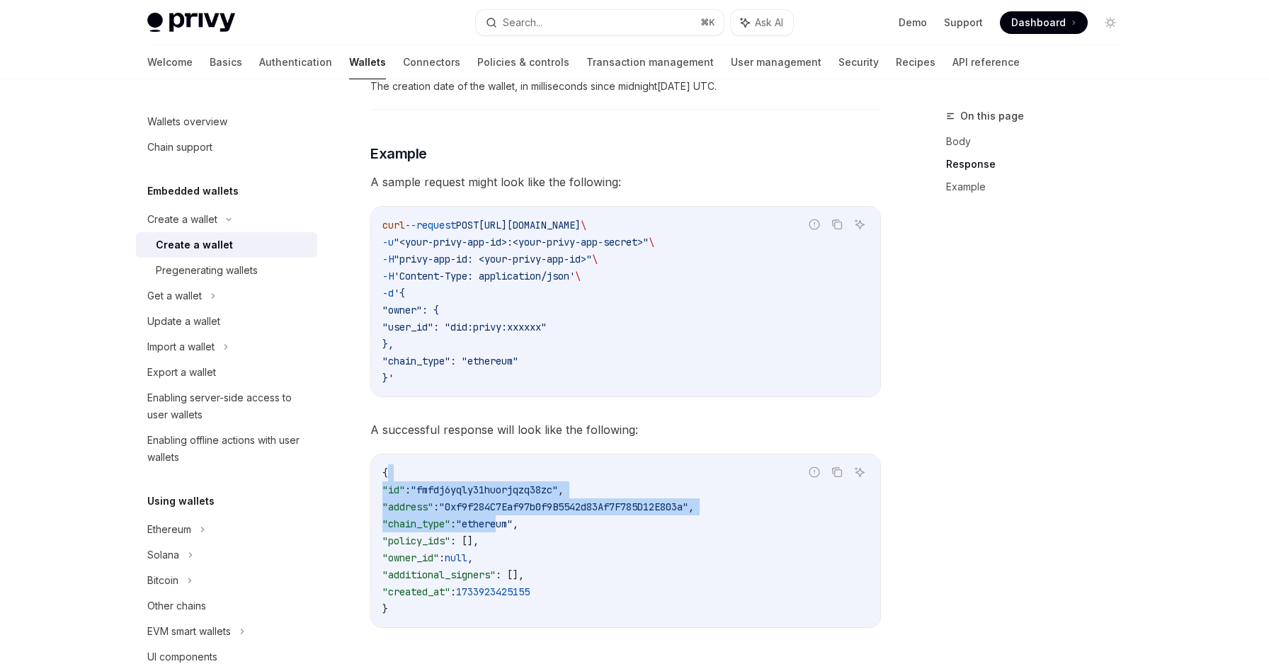
drag, startPoint x: 491, startPoint y: 472, endPoint x: 535, endPoint y: 535, distance: 75.8
click at [535, 535] on code "{ "id" : "fmfdj6yqly31huorjqzq38zc" , "address" : "0xf9f284C7Eaf97b0f9B5542d83A…" at bounding box center [625, 540] width 486 height 153
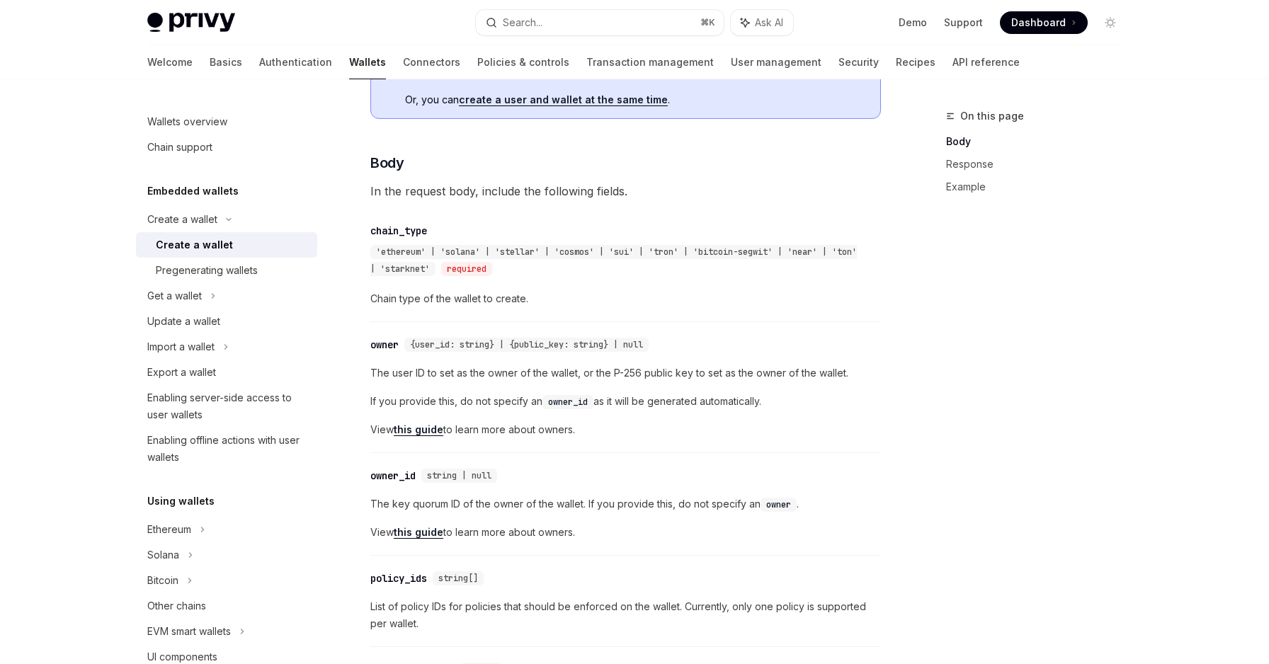
scroll to position [426, 0]
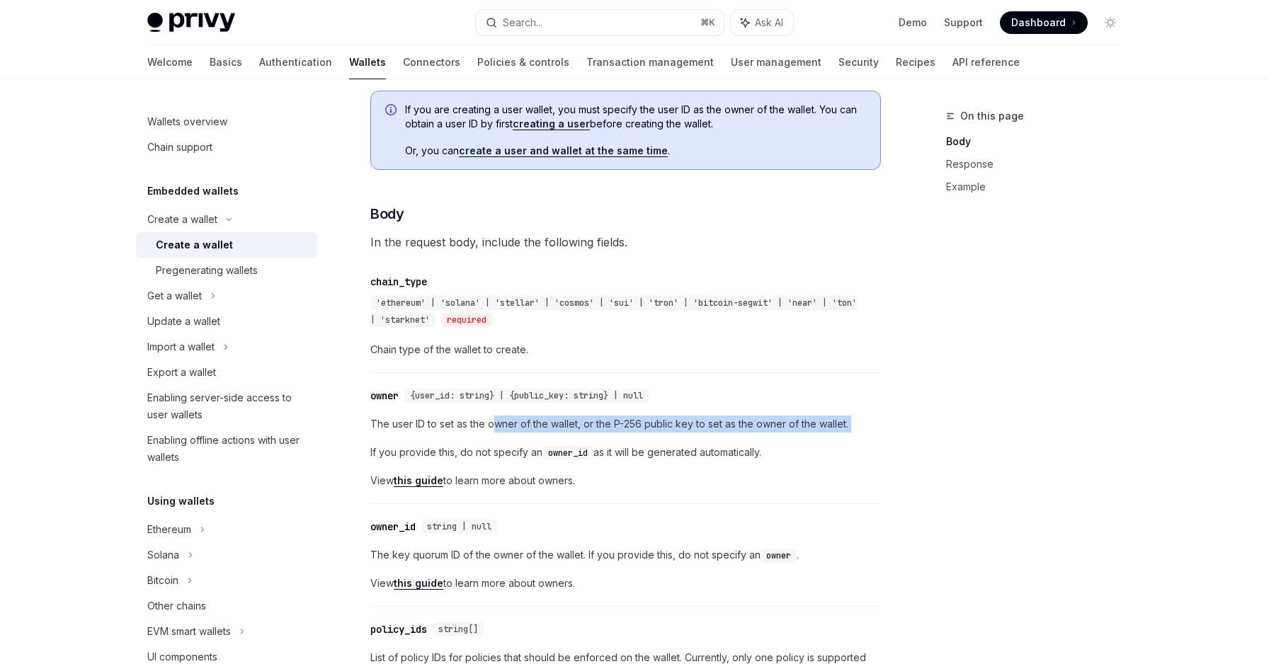
drag, startPoint x: 492, startPoint y: 428, endPoint x: 817, endPoint y: 436, distance: 325.1
click at [817, 436] on div "The user ID to set as the owner of the wallet, or the P-256 public key to set a…" at bounding box center [625, 453] width 510 height 74
drag, startPoint x: 802, startPoint y: 450, endPoint x: 513, endPoint y: 439, distance: 289.8
click at [513, 439] on div "The user ID to set as the owner of the wallet, or the P-256 public key to set a…" at bounding box center [625, 453] width 510 height 74
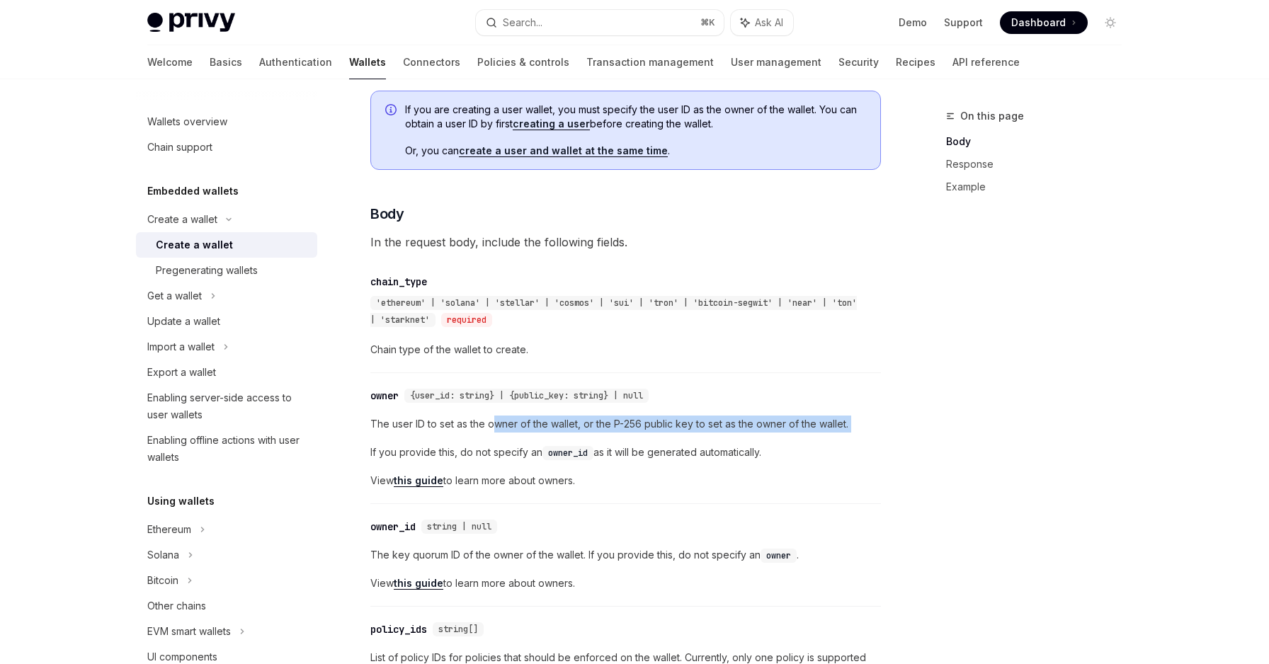
click at [513, 439] on div "The user ID to set as the owner of the wallet, or the P-256 public key to set a…" at bounding box center [625, 453] width 510 height 74
click at [414, 476] on link "this guide" at bounding box center [419, 480] width 50 height 13
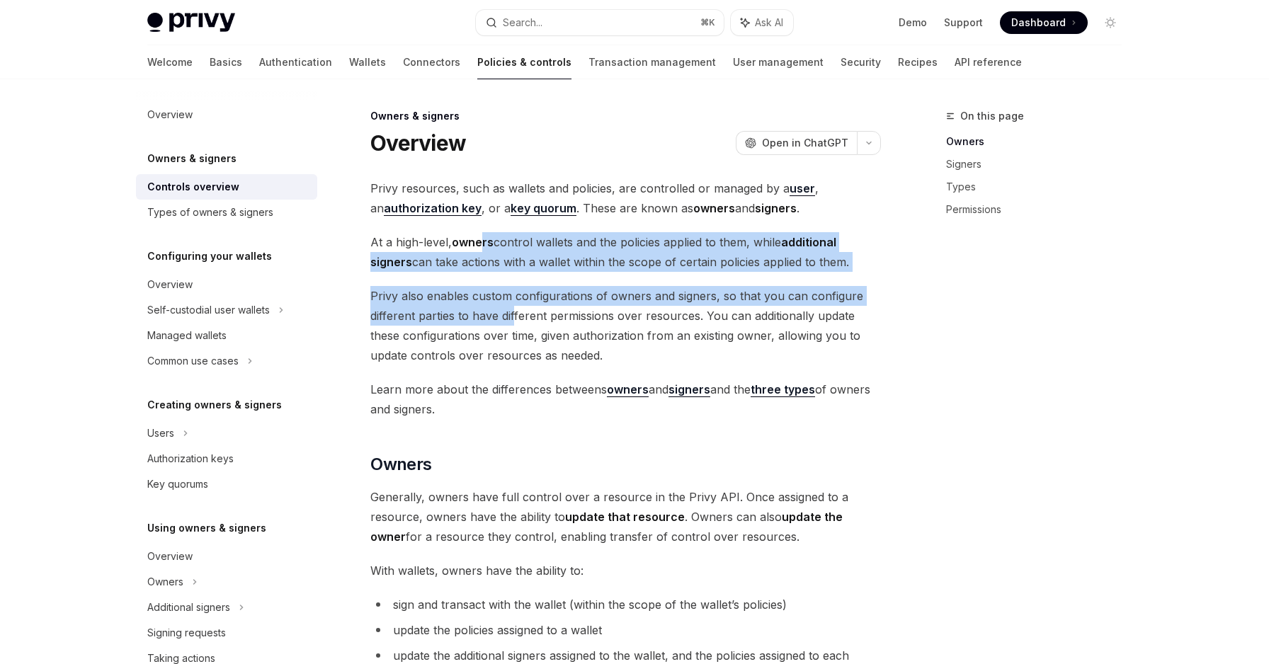
drag, startPoint x: 481, startPoint y: 242, endPoint x: 513, endPoint y: 308, distance: 73.5
click at [513, 308] on span "Privy also enables custom configurations of owners and signers, so that you can…" at bounding box center [625, 325] width 510 height 79
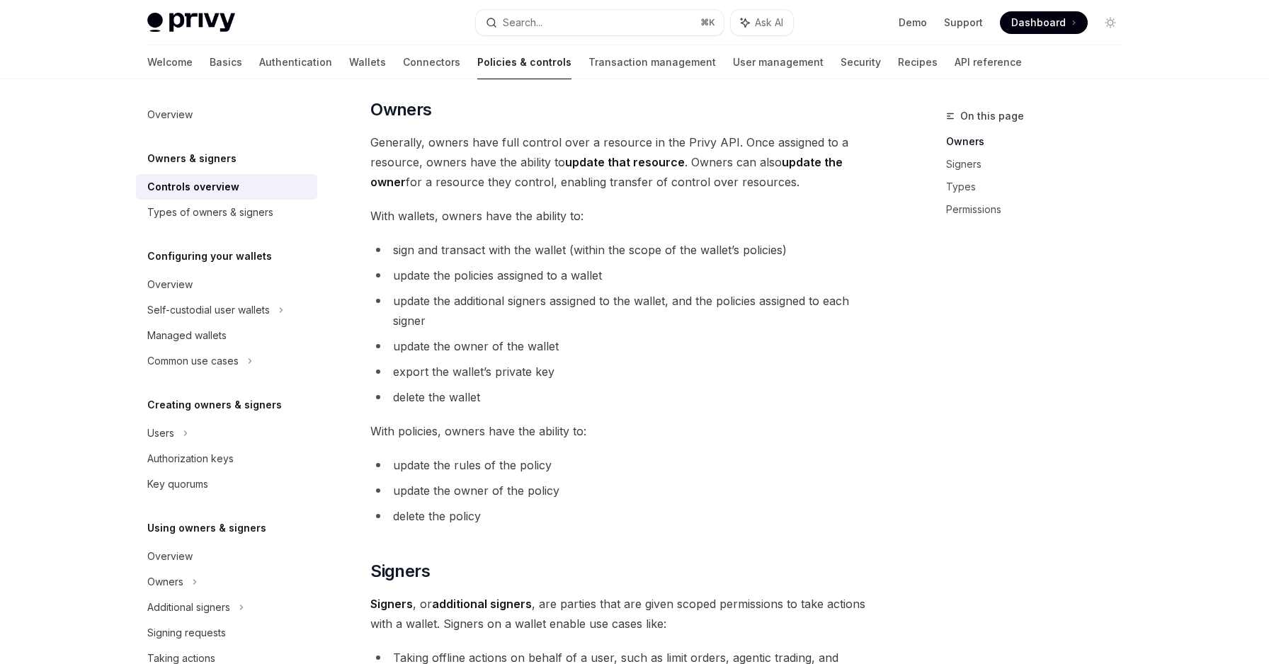
scroll to position [362, 0]
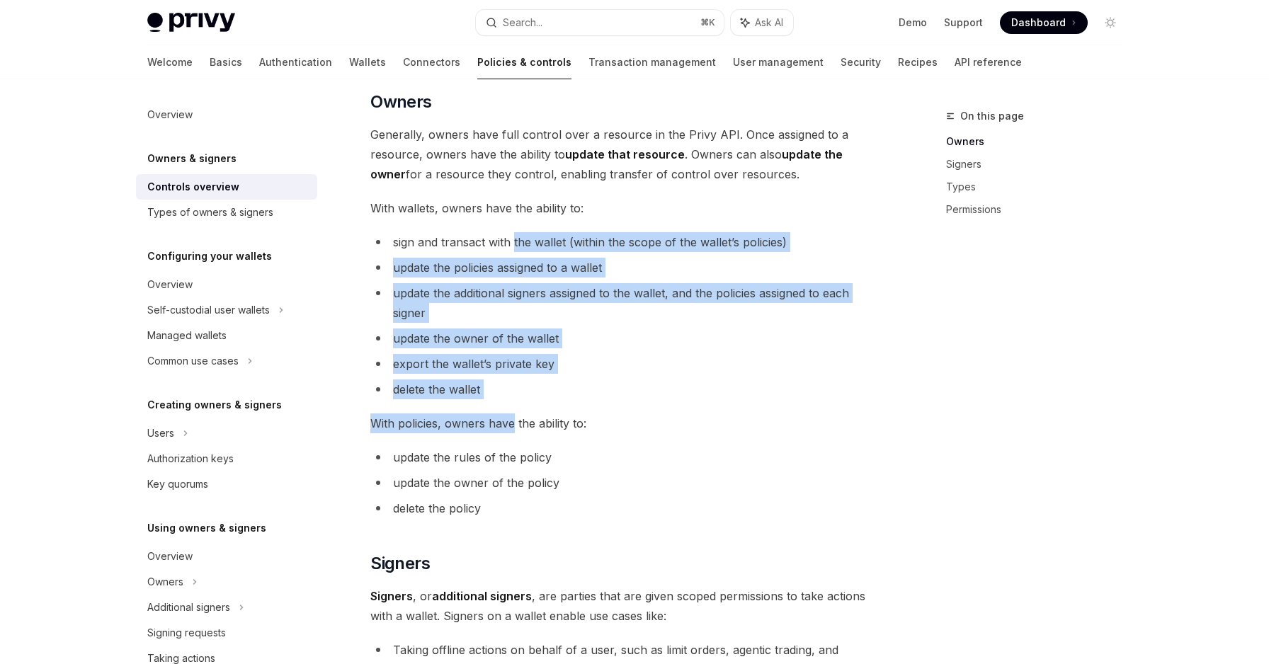
drag, startPoint x: 515, startPoint y: 239, endPoint x: 515, endPoint y: 416, distance: 177.7
click at [515, 416] on div "Privy resources, such as wallets and policies, are controlled or managed by a u…" at bounding box center [625, 517] width 510 height 1402
click at [515, 416] on span "With policies, owners have the ability to:" at bounding box center [625, 423] width 510 height 20
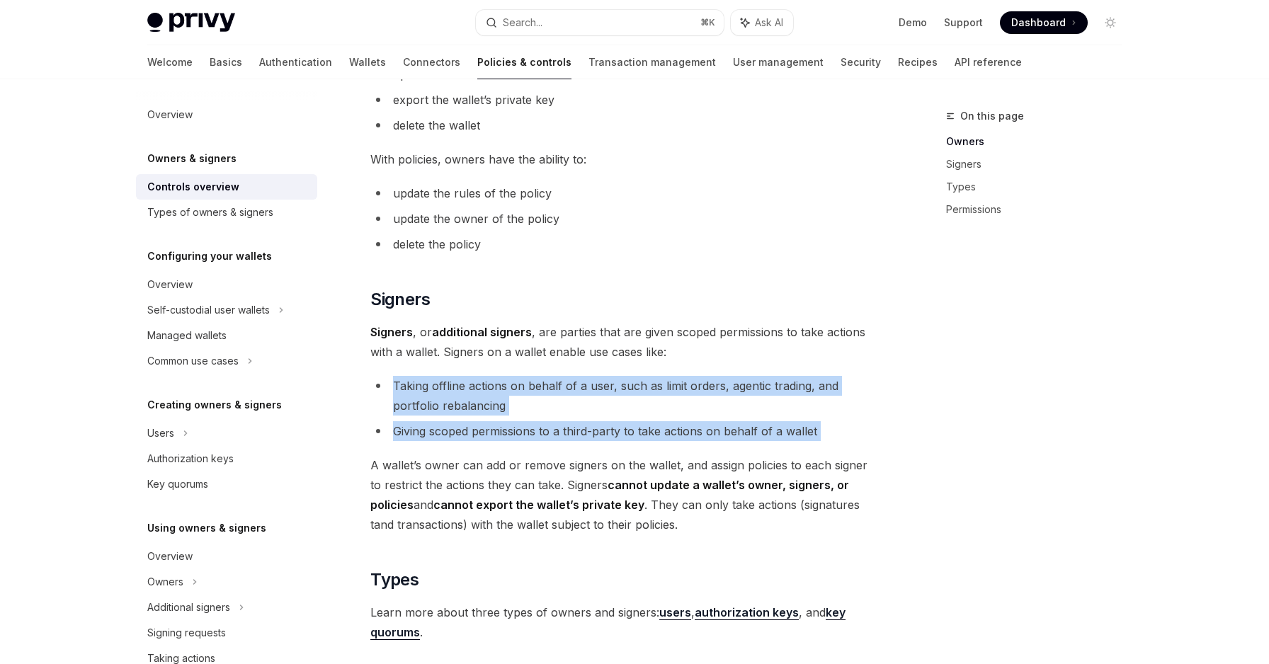
drag, startPoint x: 508, startPoint y: 365, endPoint x: 508, endPoint y: 469, distance: 104.1
click at [508, 469] on div "Privy resources, such as wallets and policies, are controlled or managed by a u…" at bounding box center [625, 253] width 510 height 1402
click at [508, 469] on span "A wallet’s owner can add or remove signers on the wallet, and assign policies t…" at bounding box center [625, 494] width 510 height 79
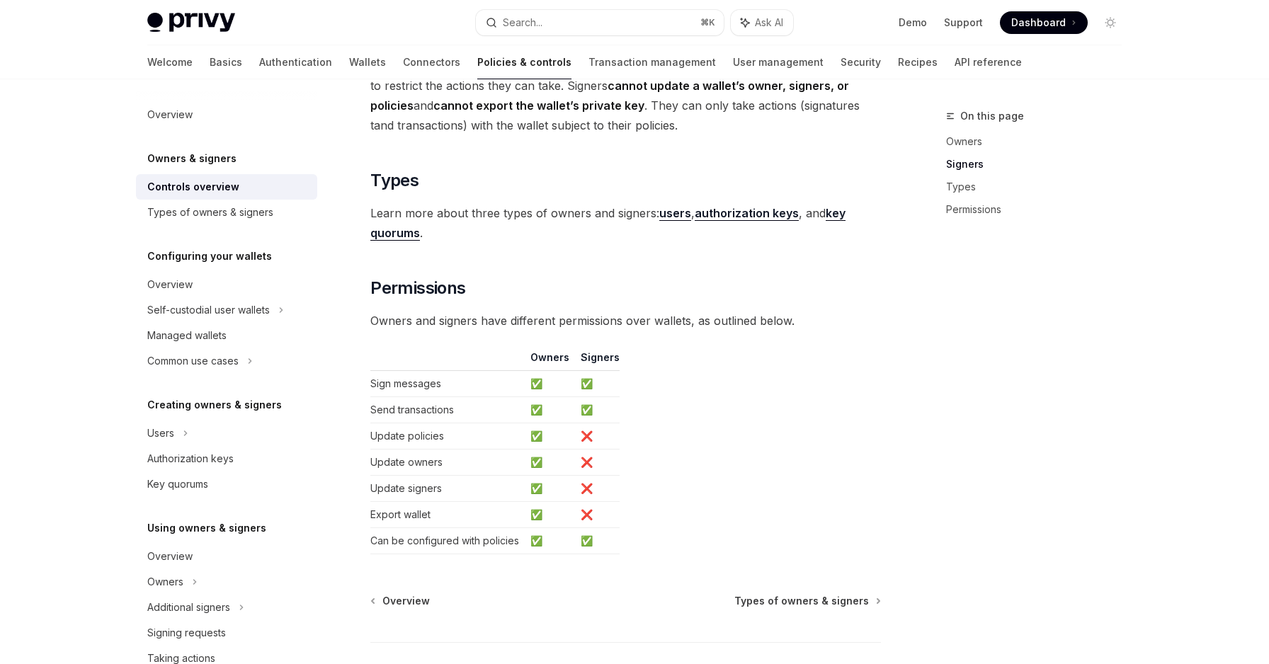
scroll to position [1027, 0]
click at [426, 537] on td "Can be configured with policies" at bounding box center [447, 540] width 154 height 26
click at [402, 234] on strong "key quorums" at bounding box center [607, 222] width 475 height 34
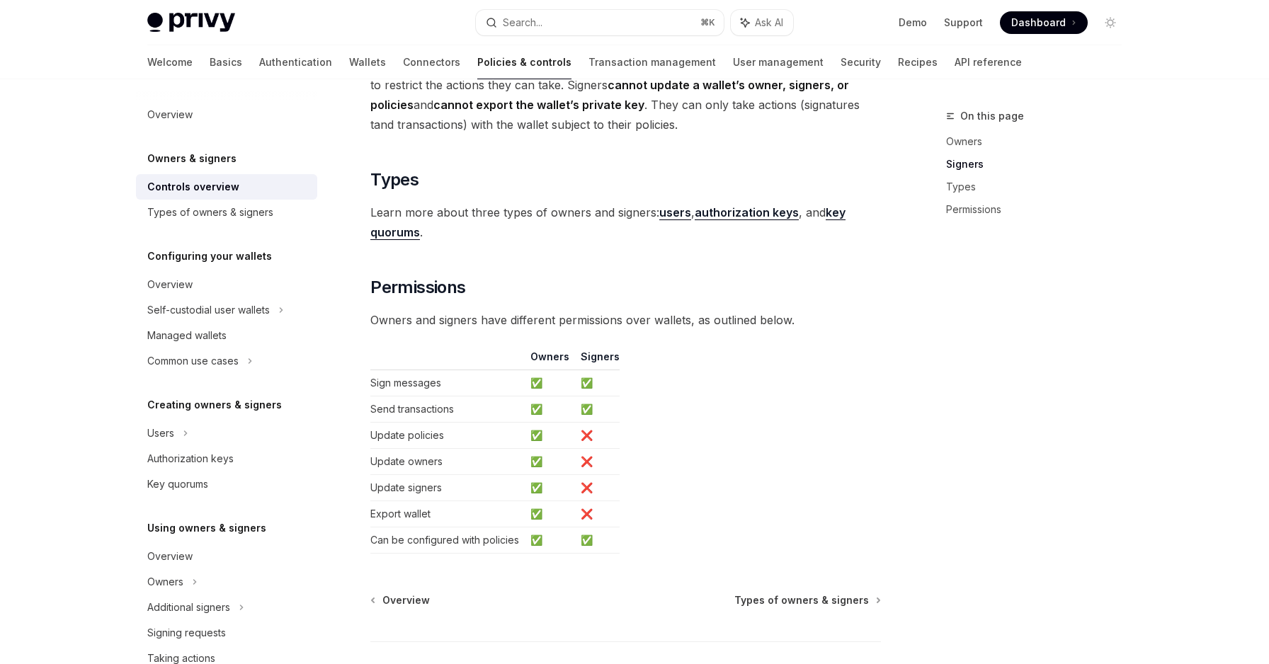
scroll to position [79, 0]
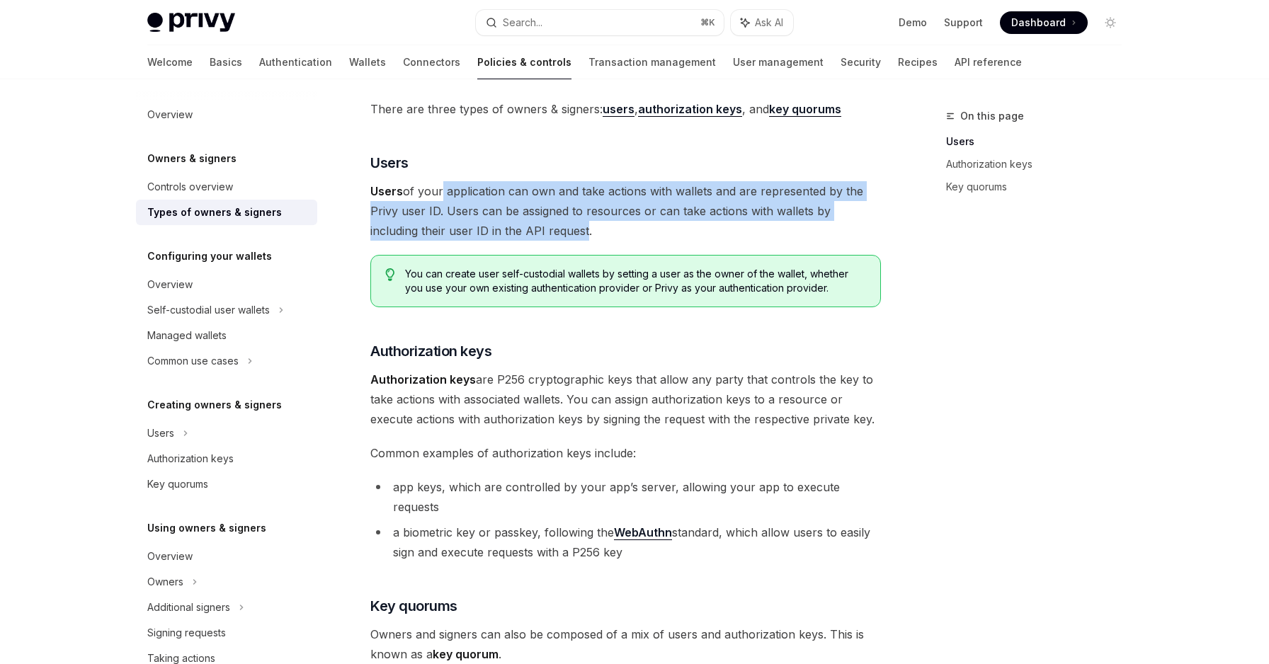
drag, startPoint x: 437, startPoint y: 193, endPoint x: 533, endPoint y: 222, distance: 100.4
click at [533, 222] on span "Users of your application can own and take actions with wallets and are represe…" at bounding box center [625, 210] width 510 height 59
drag, startPoint x: 533, startPoint y: 222, endPoint x: 449, endPoint y: 210, distance: 85.1
click at [449, 210] on span "Users of your application can own and take actions with wallets and are represe…" at bounding box center [625, 210] width 510 height 59
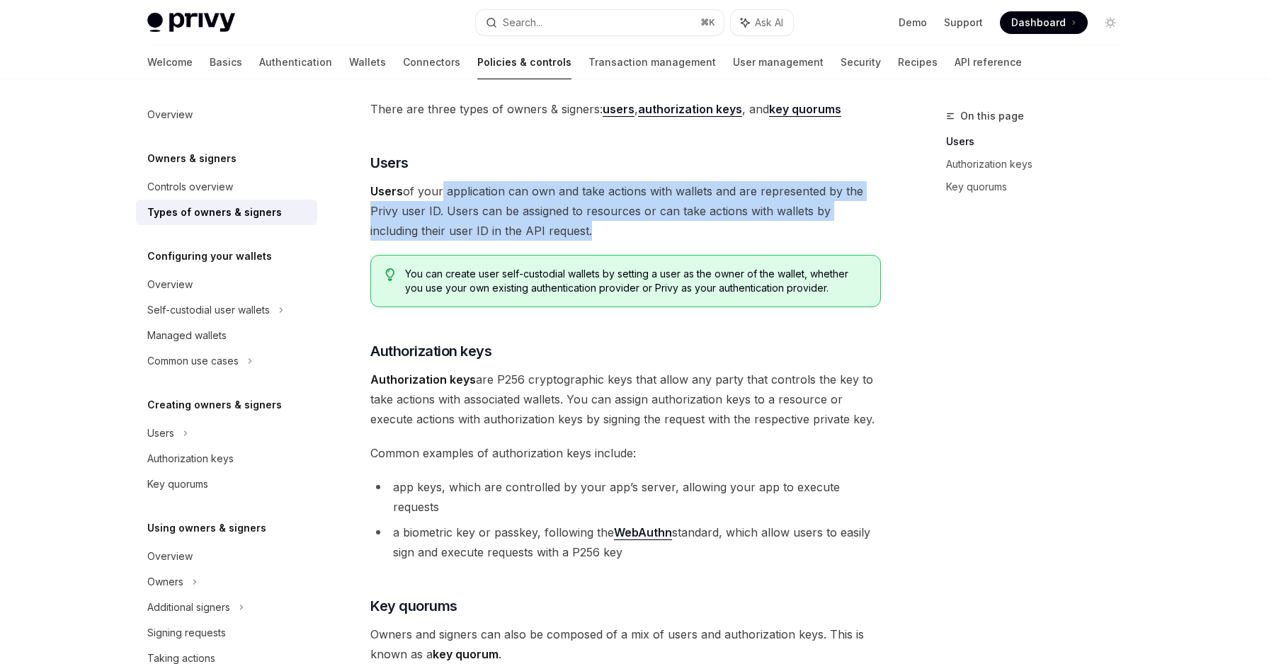
click at [449, 210] on span "Users of your application can own and take actions with wallets and are represe…" at bounding box center [625, 210] width 510 height 59
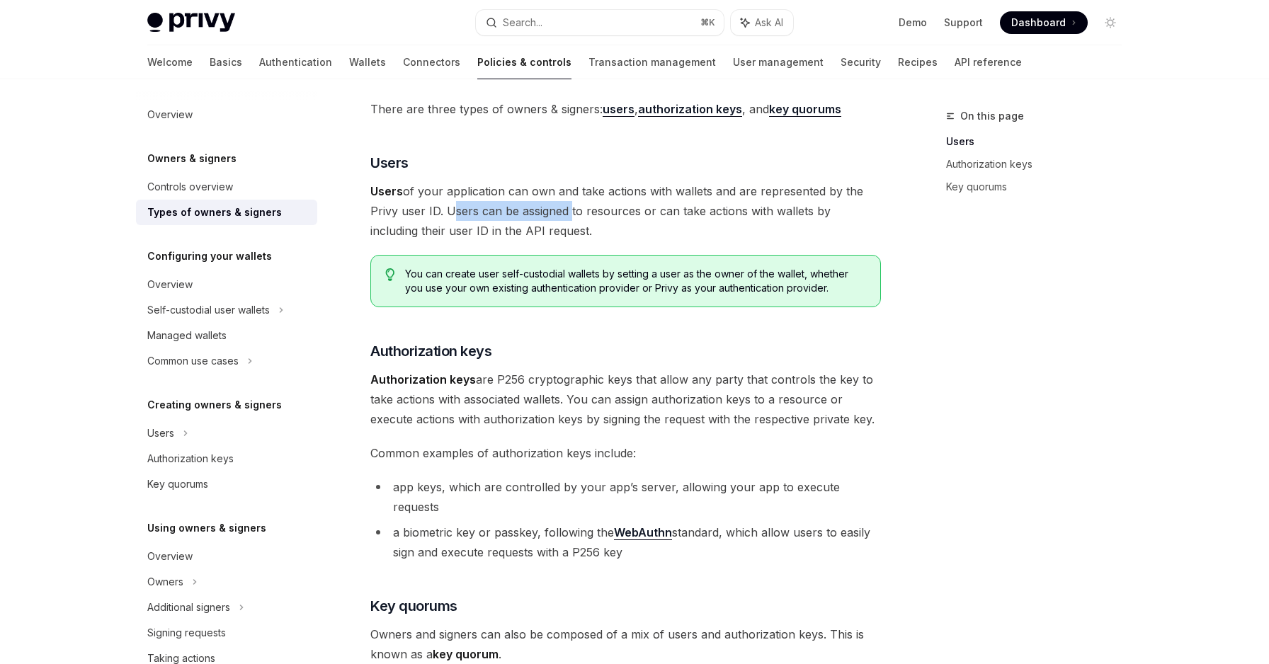
drag, startPoint x: 449, startPoint y: 210, endPoint x: 548, endPoint y: 213, distance: 99.2
click at [548, 213] on span "Users of your application can own and take actions with wallets and are represe…" at bounding box center [625, 210] width 510 height 59
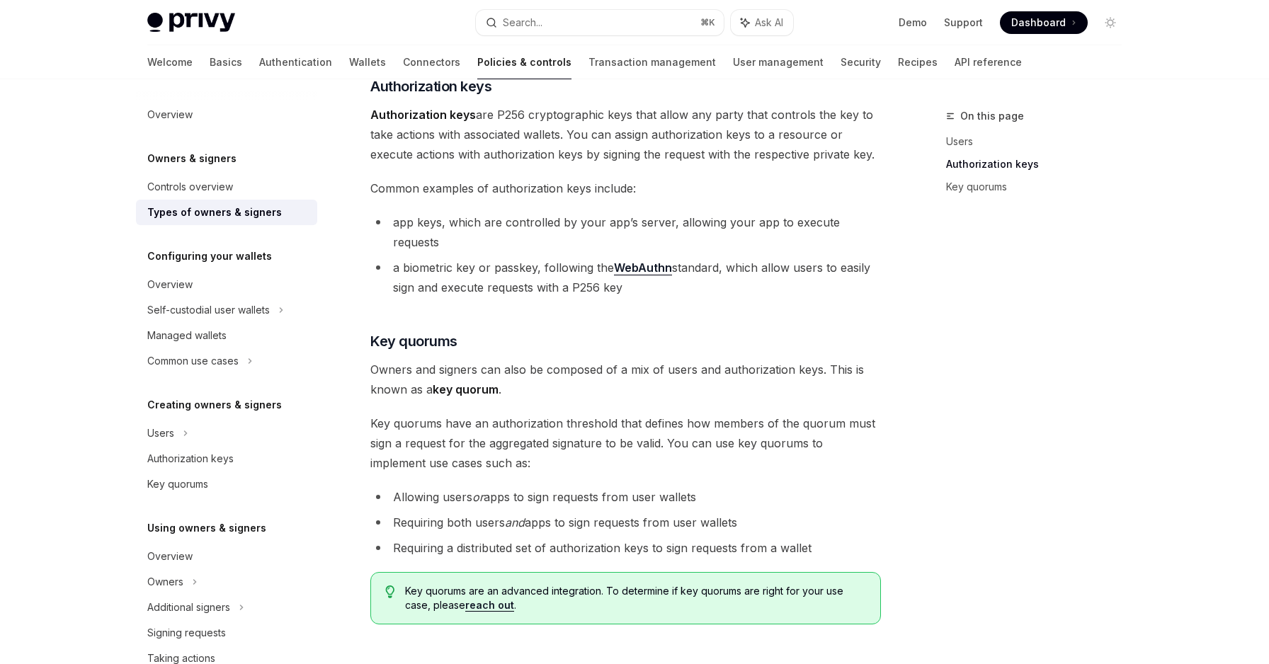
scroll to position [345, 0]
drag, startPoint x: 403, startPoint y: 351, endPoint x: 564, endPoint y: 354, distance: 160.7
click at [564, 358] on span "Owners and signers can also be composed of a mix of users and authorization key…" at bounding box center [625, 378] width 510 height 40
drag, startPoint x: 544, startPoint y: 351, endPoint x: 702, endPoint y: 354, distance: 157.9
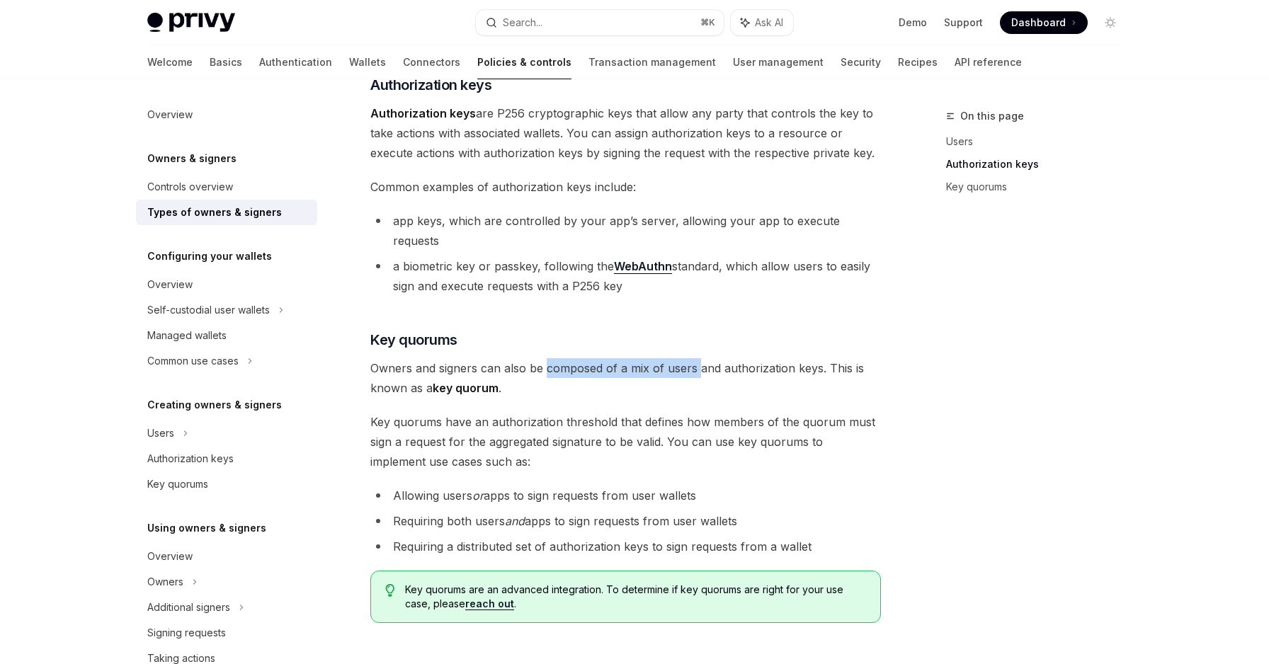
click at [702, 358] on span "Owners and signers can also be composed of a mix of users and authorization key…" at bounding box center [625, 378] width 510 height 40
drag, startPoint x: 662, startPoint y: 350, endPoint x: 820, endPoint y: 350, distance: 157.9
click at [820, 358] on span "Owners and signers can also be composed of a mix of users and authorization key…" at bounding box center [625, 378] width 510 height 40
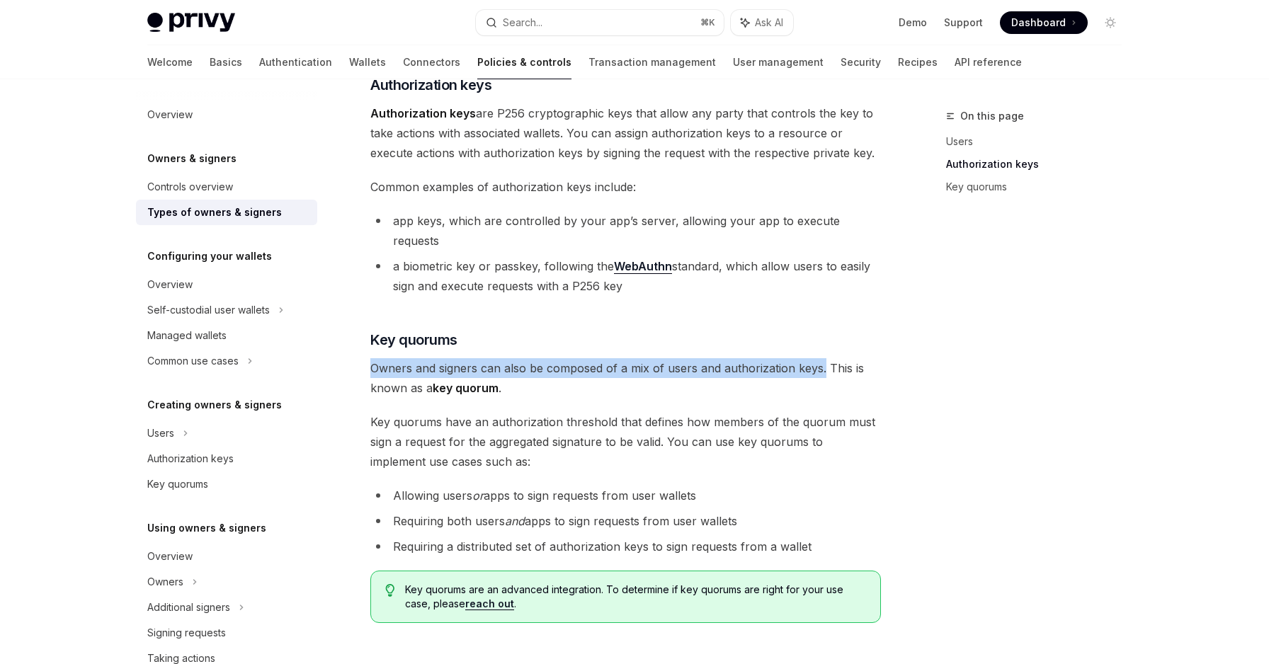
drag, startPoint x: 820, startPoint y: 350, endPoint x: 406, endPoint y: 357, distance: 413.5
click at [406, 358] on span "Owners and signers can also be composed of a mix of users and authorization key…" at bounding box center [625, 378] width 510 height 40
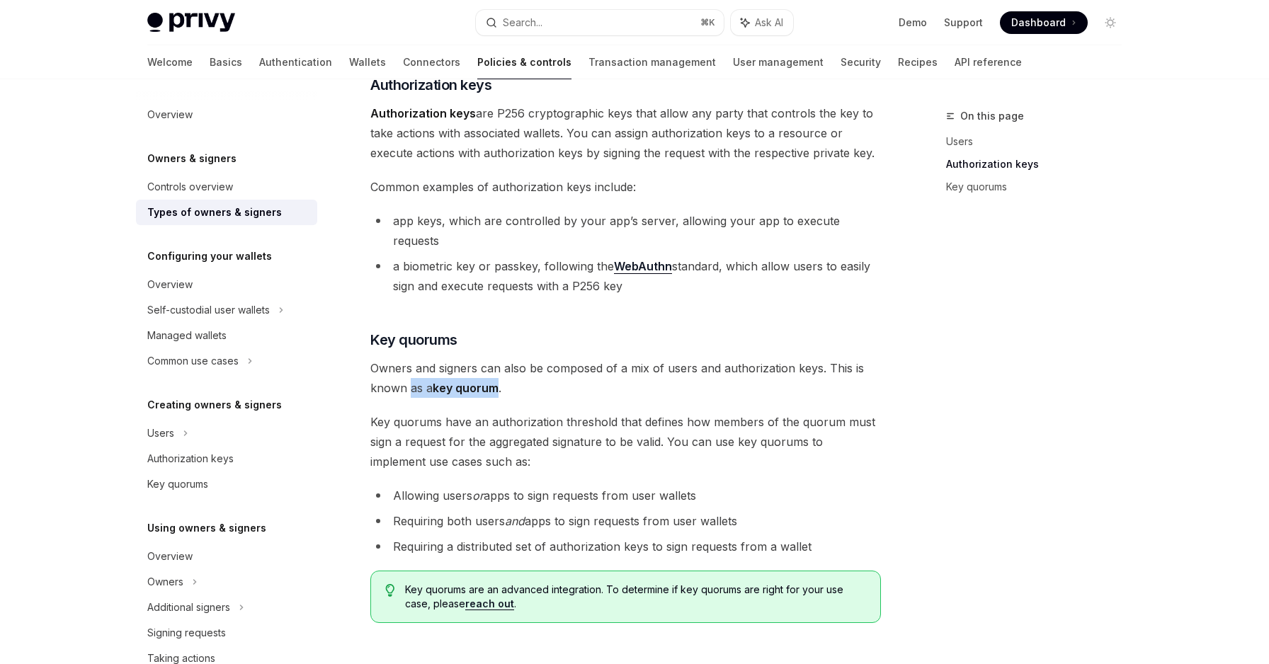
drag, startPoint x: 411, startPoint y: 377, endPoint x: 498, endPoint y: 377, distance: 87.8
click at [498, 377] on span "Owners and signers can also be composed of a mix of users and authorization key…" at bounding box center [625, 378] width 510 height 40
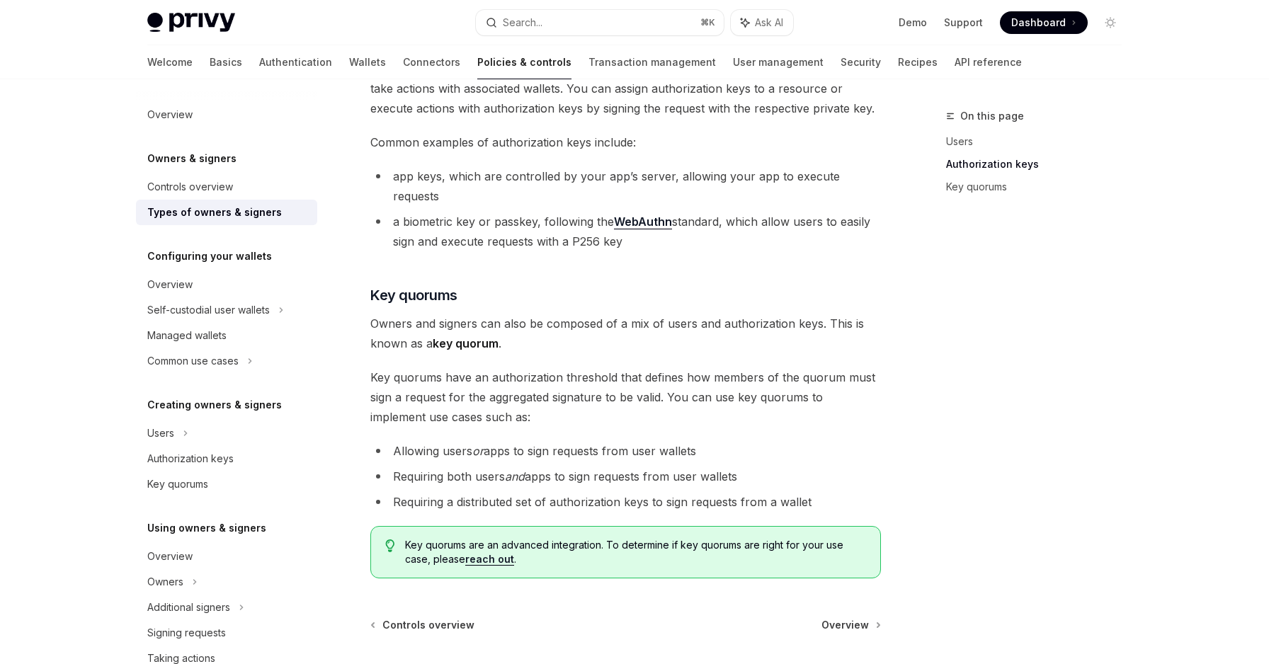
scroll to position [399, 0]
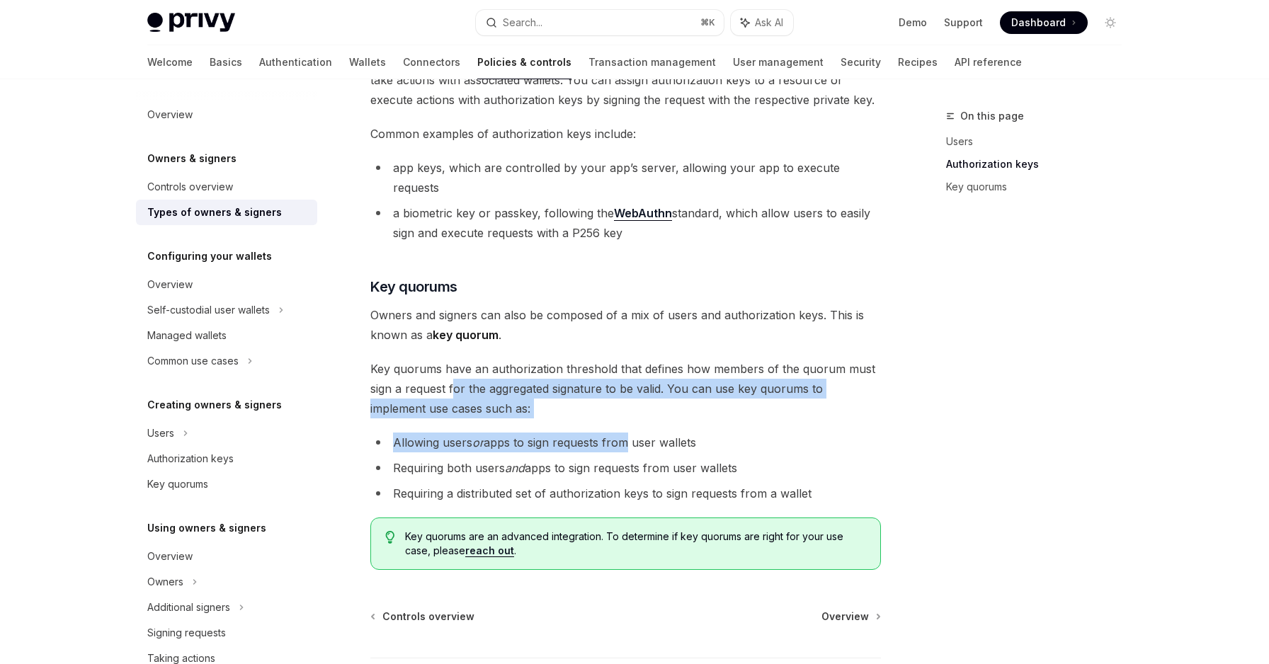
drag, startPoint x: 452, startPoint y: 373, endPoint x: 639, endPoint y: 421, distance: 192.3
click at [639, 421] on div "There are three types of owners & signers: users , authorization keys , and key…" at bounding box center [625, 175] width 510 height 790
click at [639, 433] on li "Allowing users or apps to sign requests from user wallets" at bounding box center [625, 443] width 510 height 20
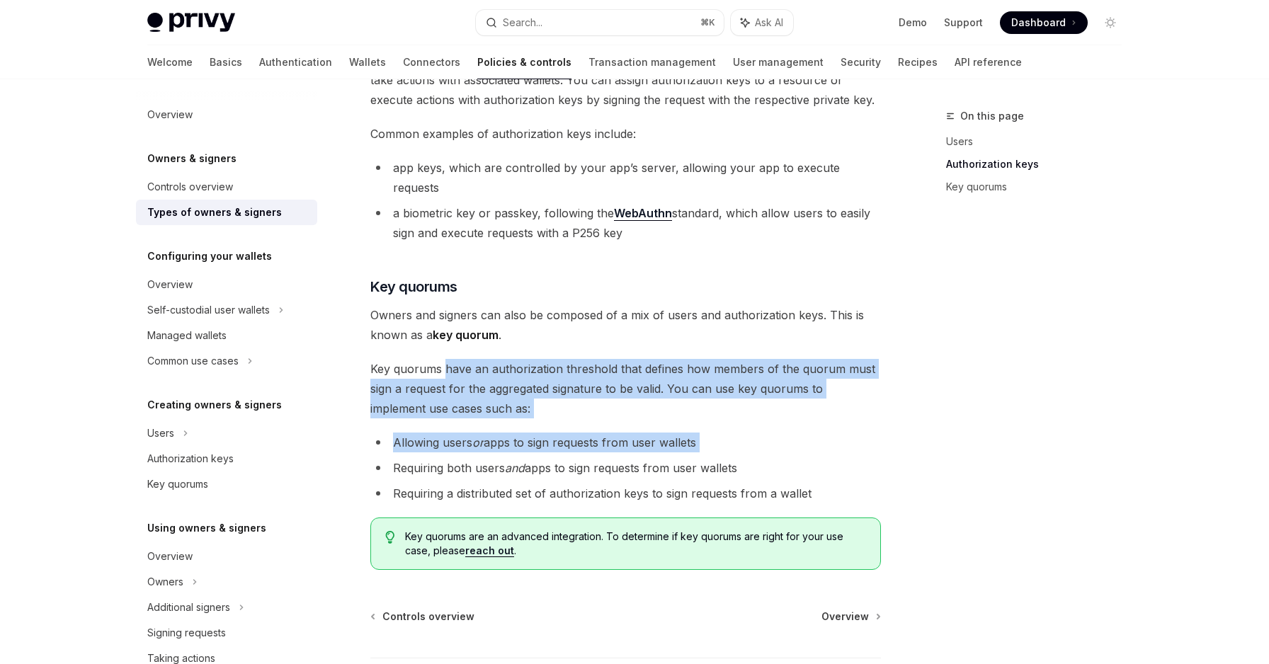
drag, startPoint x: 736, startPoint y: 433, endPoint x: 440, endPoint y: 349, distance: 306.8
click at [440, 349] on div "There are three types of owners & signers: users , authorization keys , and key…" at bounding box center [625, 175] width 510 height 790
click at [440, 359] on span "Key quorums have an authorization threshold that defines how members of the quo…" at bounding box center [625, 388] width 510 height 59
drag, startPoint x: 440, startPoint y: 349, endPoint x: 536, endPoint y: 404, distance: 110.0
click at [536, 404] on div "There are three types of owners & signers: users , authorization keys , and key…" at bounding box center [625, 175] width 510 height 790
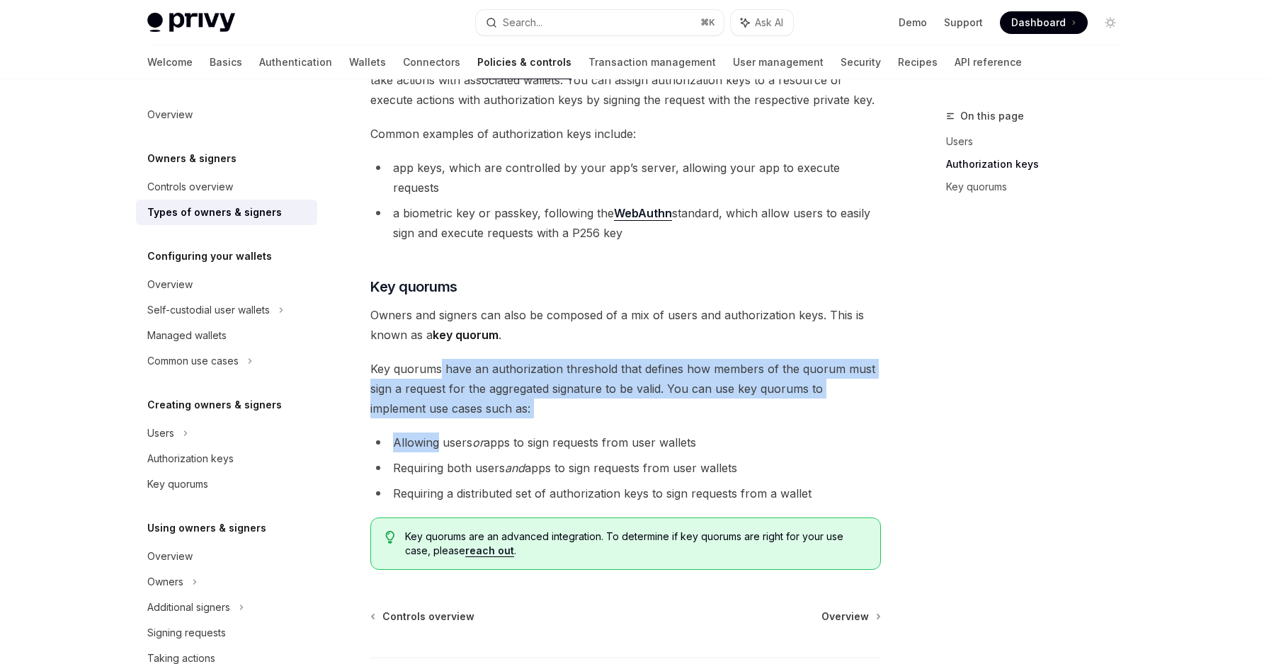
click at [536, 404] on div "There are three types of owners & signers: users , authorization keys , and key…" at bounding box center [625, 175] width 510 height 790
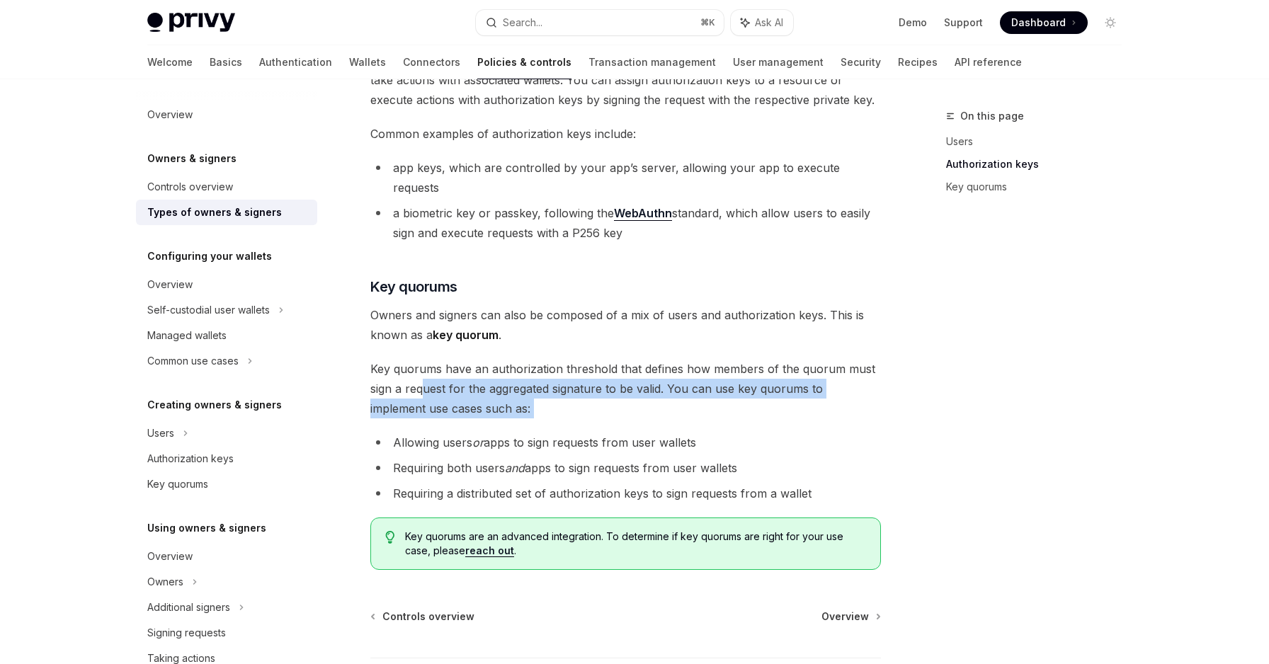
drag, startPoint x: 536, startPoint y: 404, endPoint x: 425, endPoint y: 369, distance: 116.4
click at [425, 369] on div "There are three types of owners & signers: users , authorization keys , and key…" at bounding box center [625, 175] width 510 height 790
click at [425, 369] on span "Key quorums have an authorization threshold that defines how members of the quo…" at bounding box center [625, 388] width 510 height 59
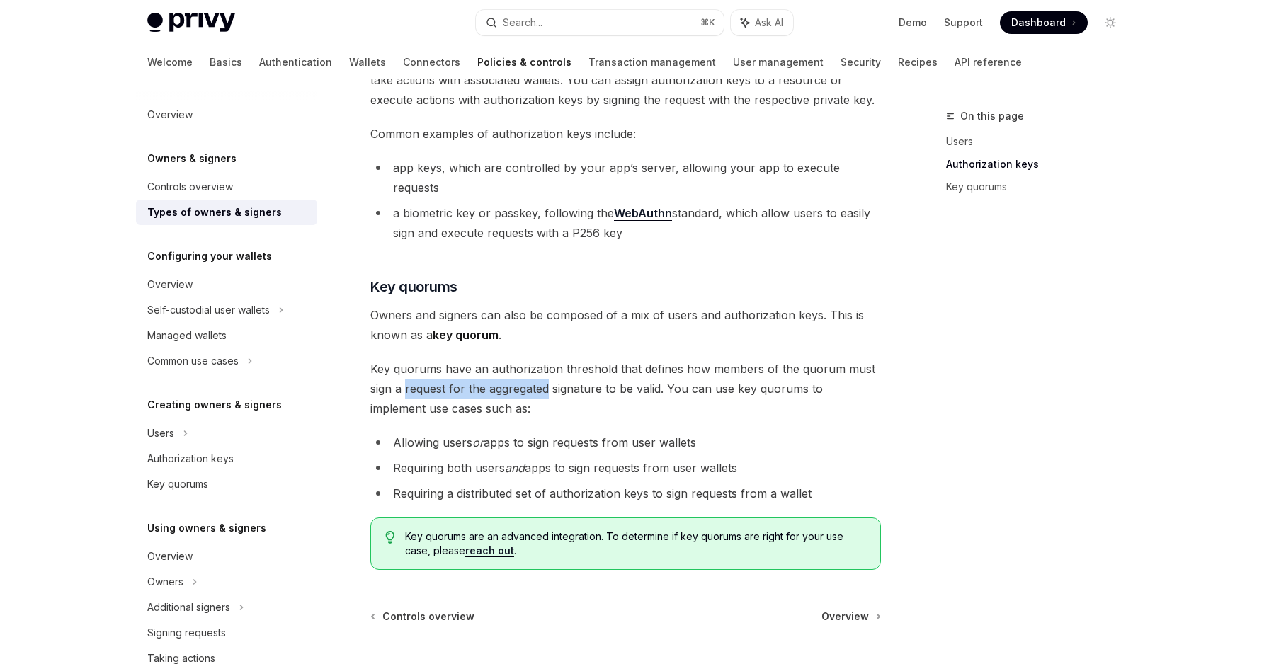
drag, startPoint x: 425, startPoint y: 369, endPoint x: 489, endPoint y: 374, distance: 64.6
click at [489, 374] on span "Key quorums have an authorization threshold that defines how members of the quo…" at bounding box center [625, 388] width 510 height 59
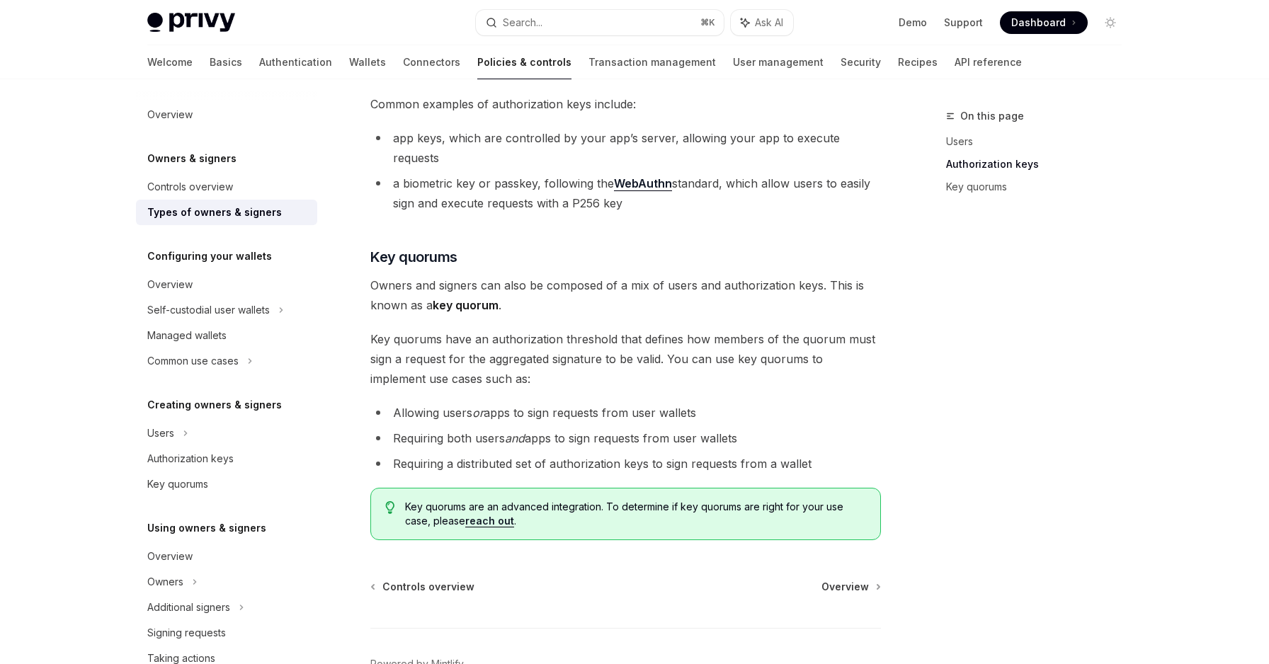
scroll to position [430, 0]
click at [474, 401] on li "Allowing users or apps to sign requests from user wallets" at bounding box center [625, 411] width 510 height 20
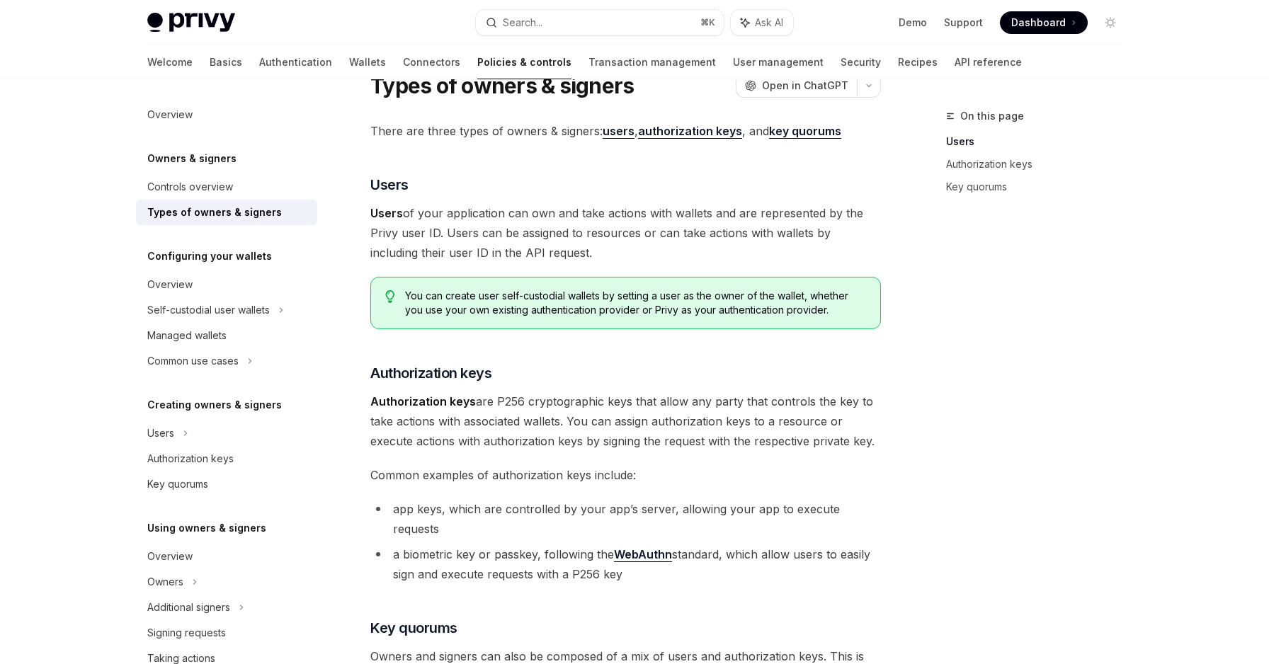
scroll to position [0, 0]
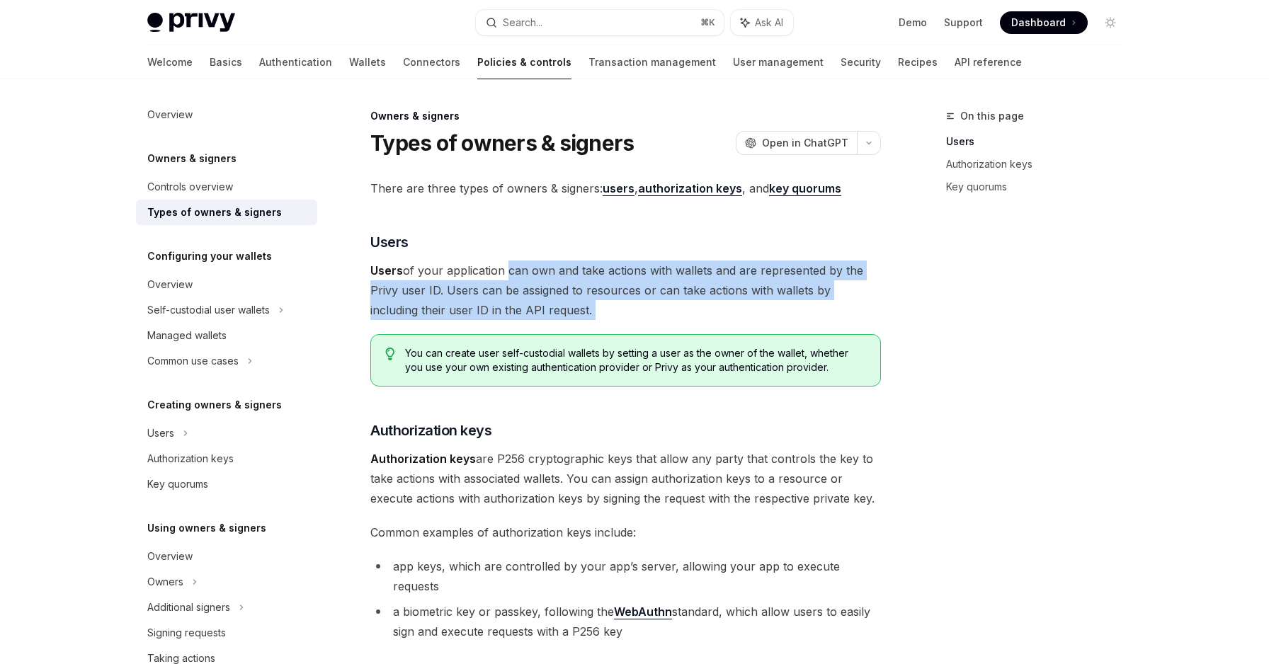
drag, startPoint x: 503, startPoint y: 277, endPoint x: 503, endPoint y: 332, distance: 55.2
click at [503, 332] on div "There are three types of owners & signers: users , authorization keys , and key…" at bounding box center [625, 573] width 510 height 790
drag, startPoint x: 446, startPoint y: 277, endPoint x: 552, endPoint y: 314, distance: 111.7
click at [552, 314] on span "Users of your application can own and take actions with wallets and are represe…" at bounding box center [625, 290] width 510 height 59
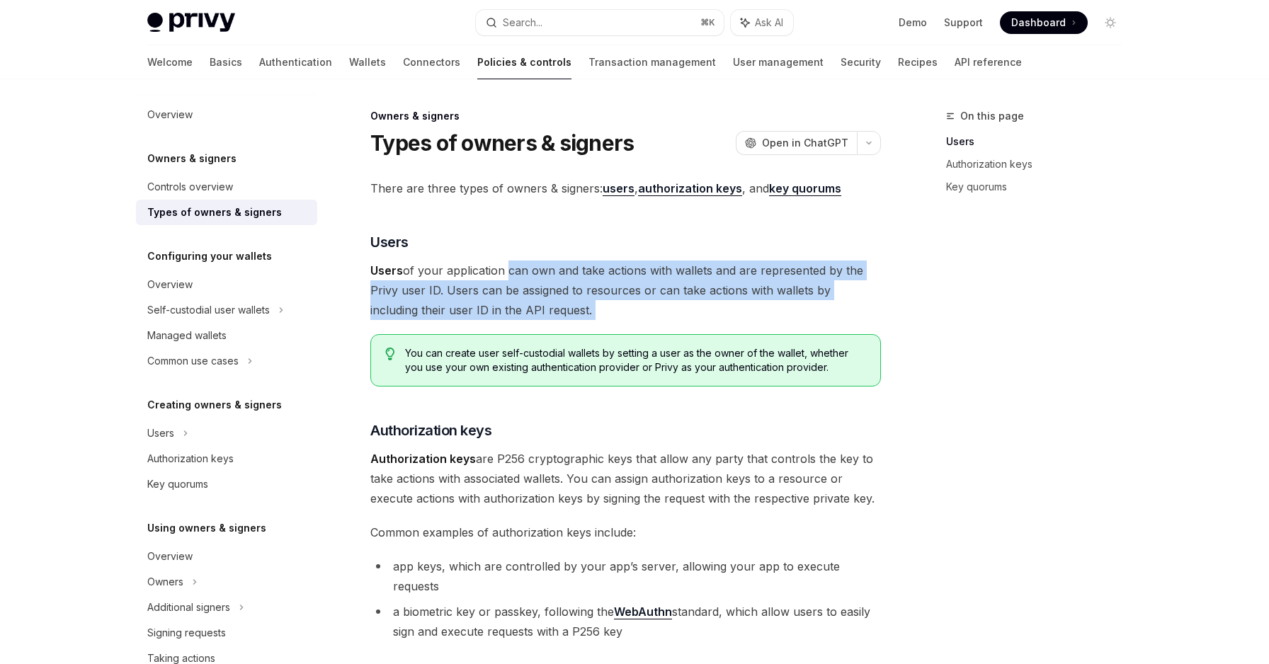
click at [552, 314] on span "Users of your application can own and take actions with wallets and are represe…" at bounding box center [625, 290] width 510 height 59
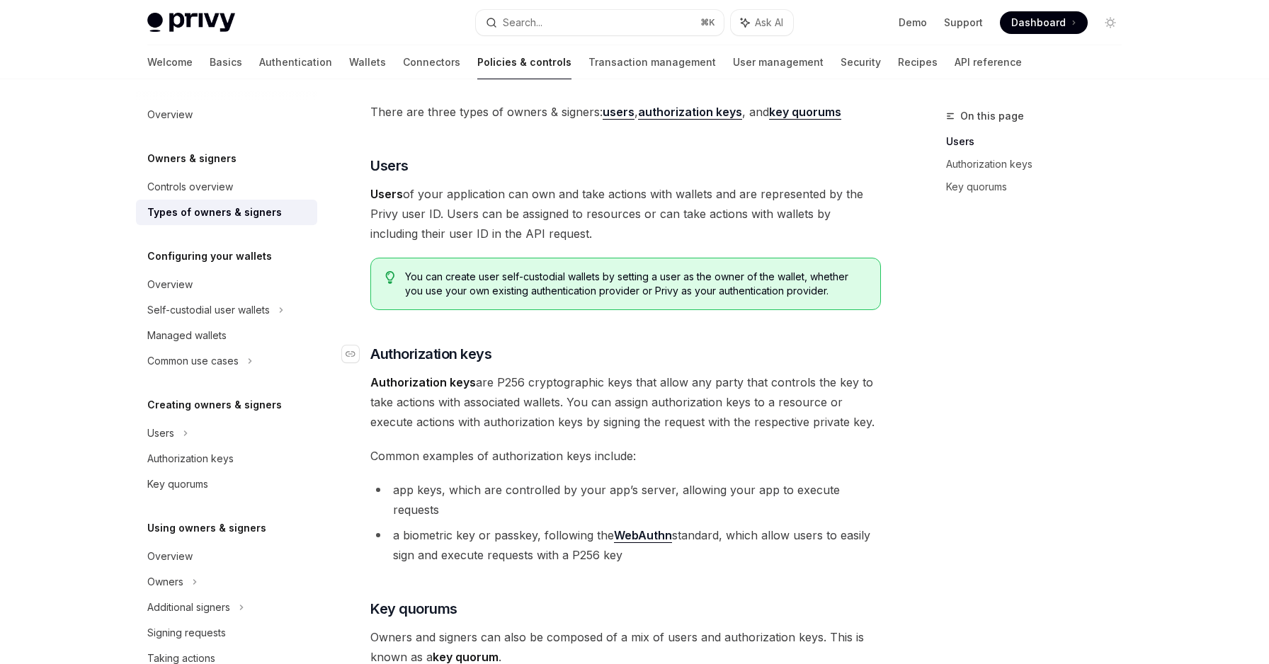
scroll to position [105, 0]
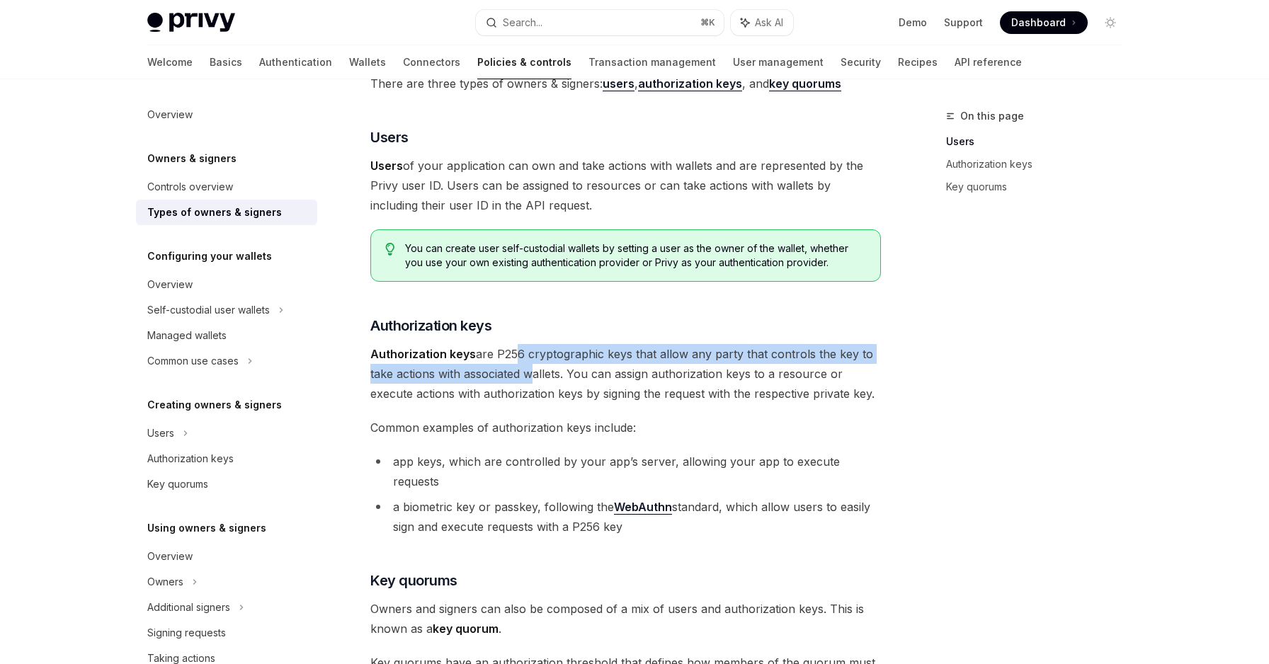
drag, startPoint x: 509, startPoint y: 345, endPoint x: 529, endPoint y: 379, distance: 40.0
click at [529, 379] on span "Authorization keys are P256 cryptographic keys that allow any party that contro…" at bounding box center [625, 373] width 510 height 59
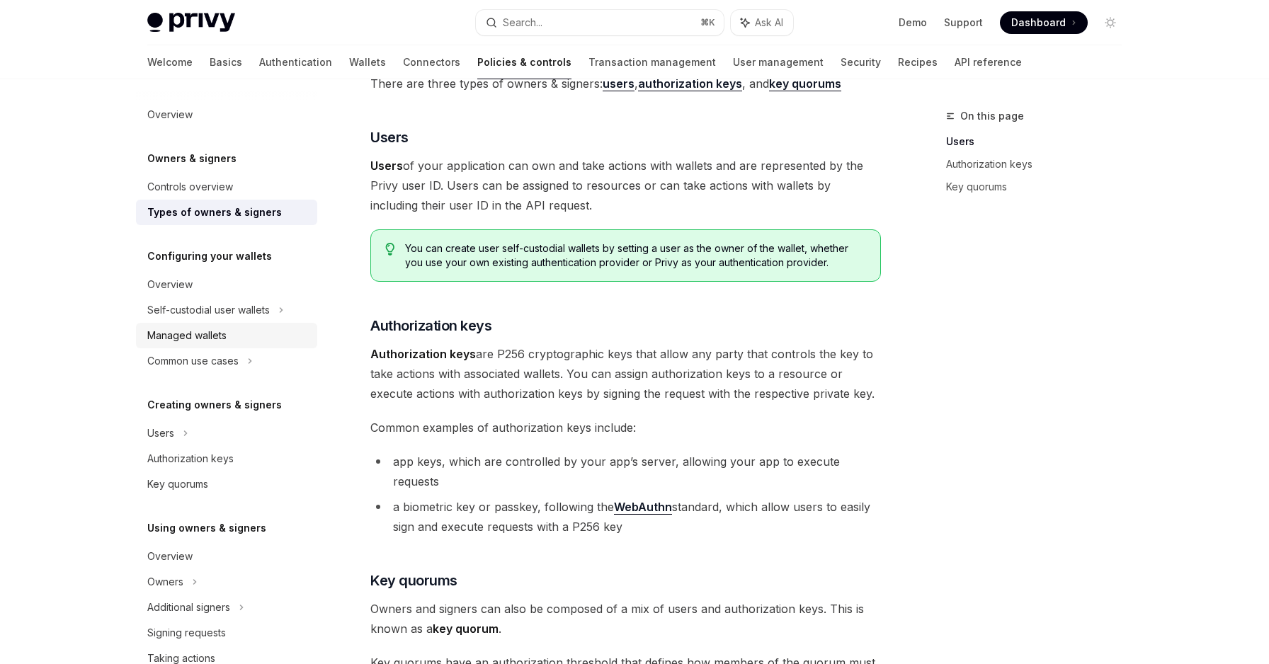
click at [217, 331] on div "Managed wallets" at bounding box center [186, 335] width 79 height 17
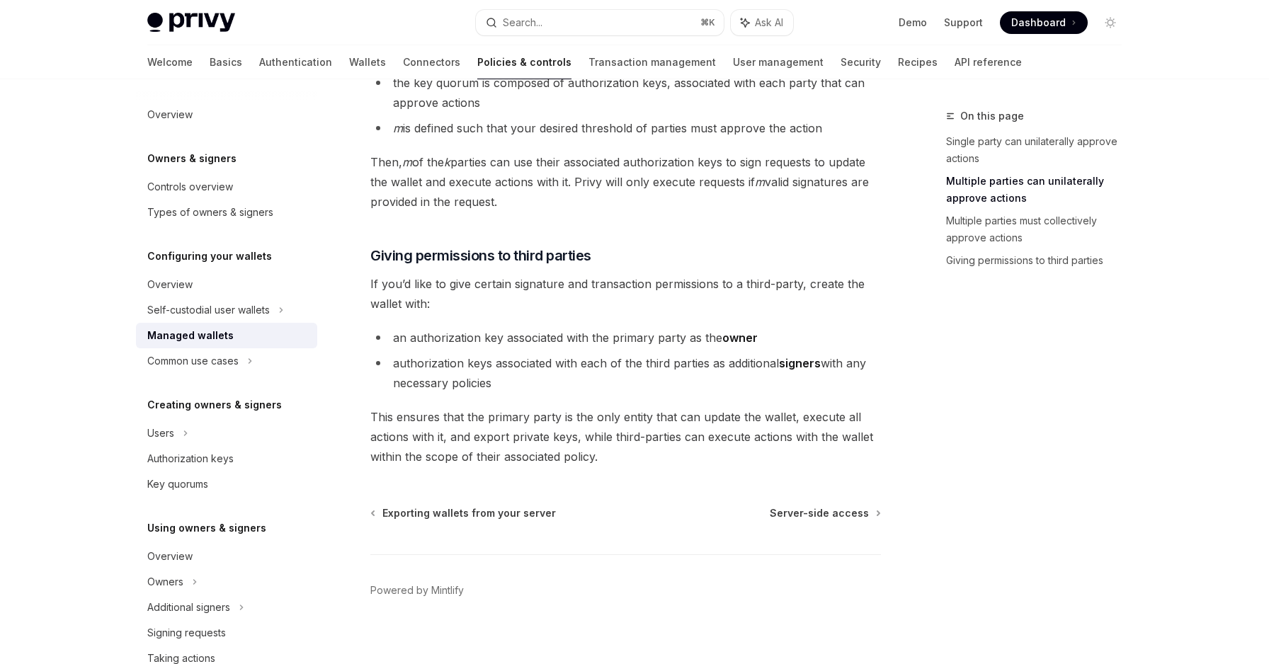
scroll to position [645, 0]
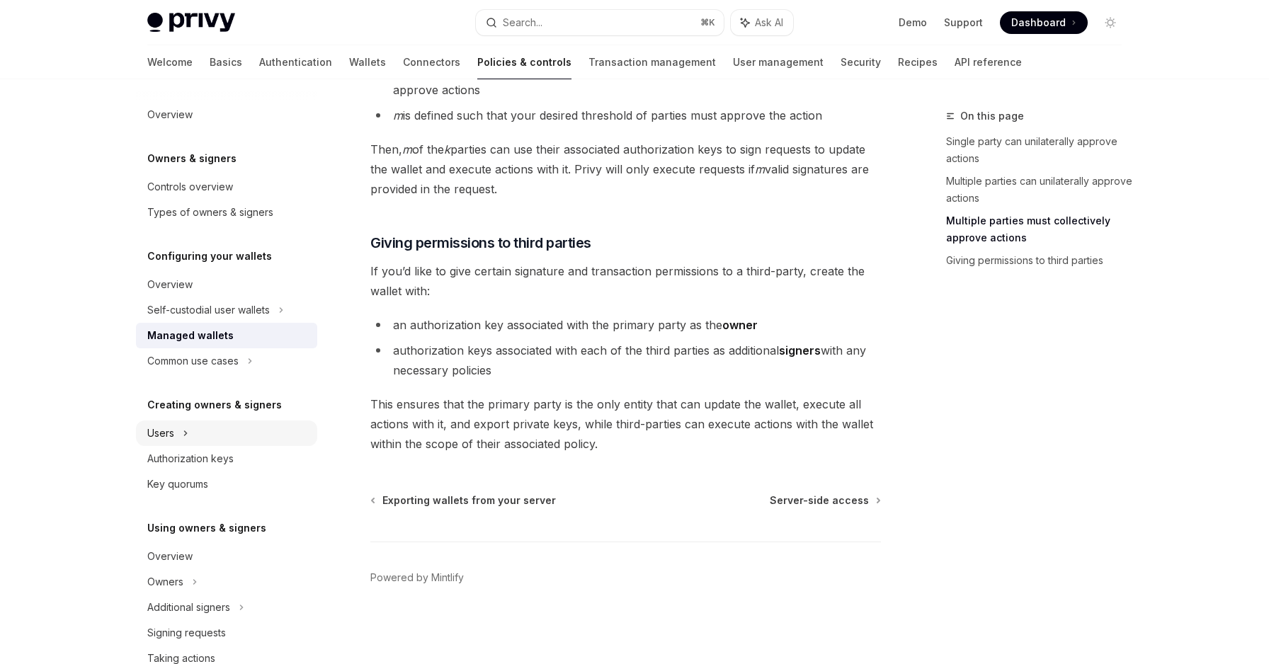
click at [180, 435] on div "Users" at bounding box center [226, 433] width 181 height 25
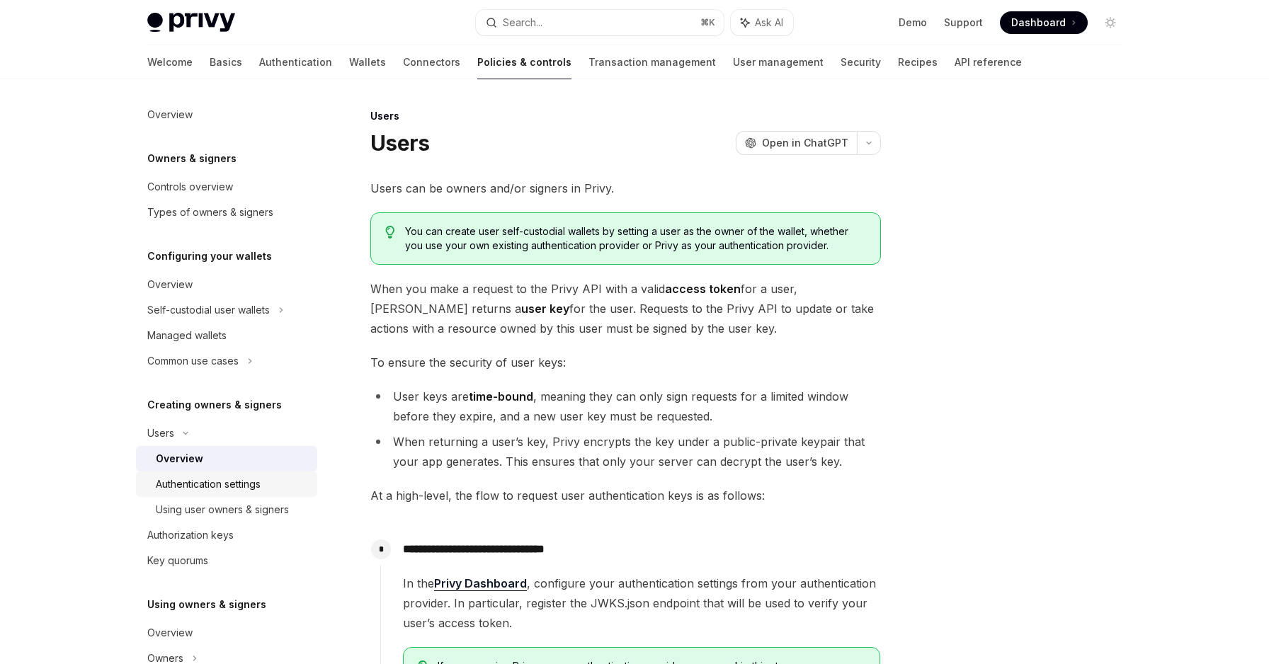
click at [238, 480] on div "Authentication settings" at bounding box center [208, 484] width 105 height 17
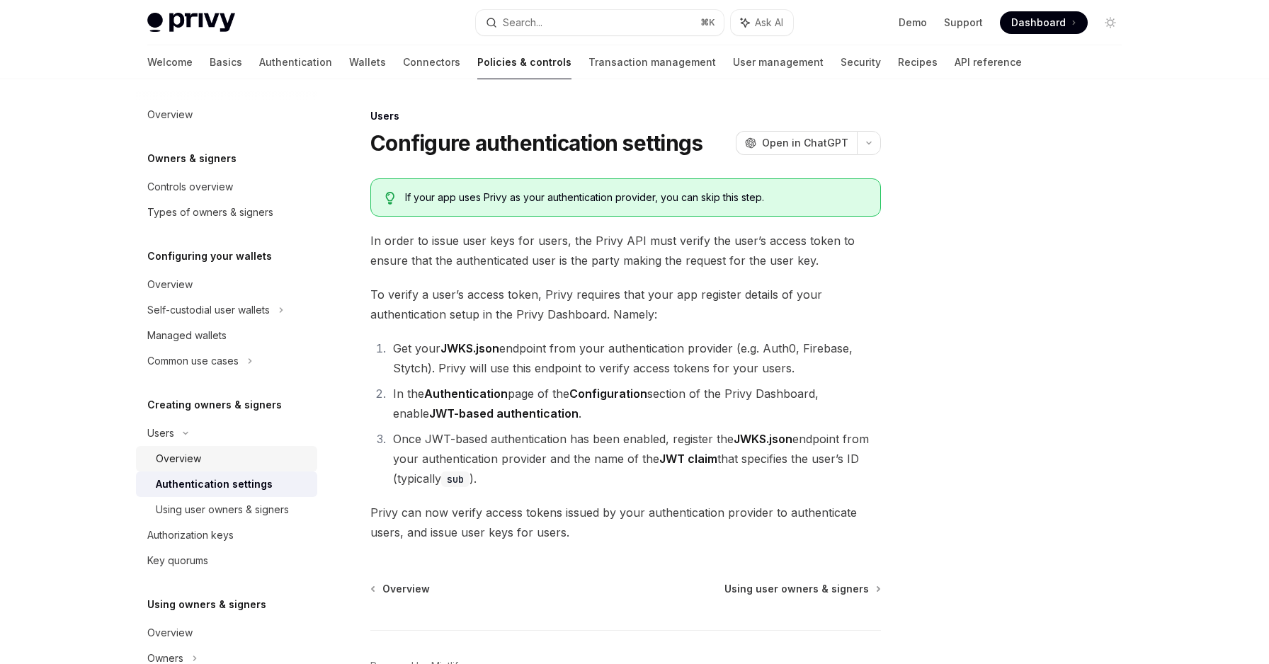
click at [208, 461] on div "Overview" at bounding box center [232, 458] width 153 height 17
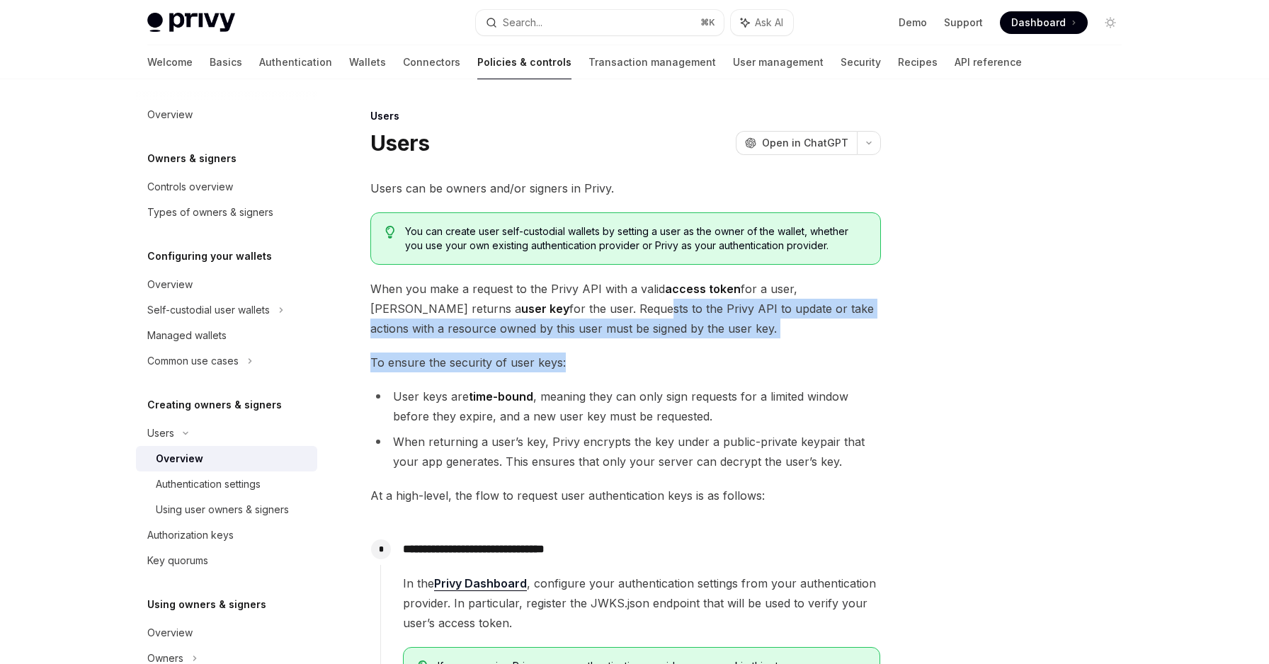
drag, startPoint x: 517, startPoint y: 301, endPoint x: 607, endPoint y: 367, distance: 112.4
click at [607, 367] on div "**********" at bounding box center [625, 547] width 510 height 739
click at [607, 367] on span "To ensure the security of user keys:" at bounding box center [625, 363] width 510 height 20
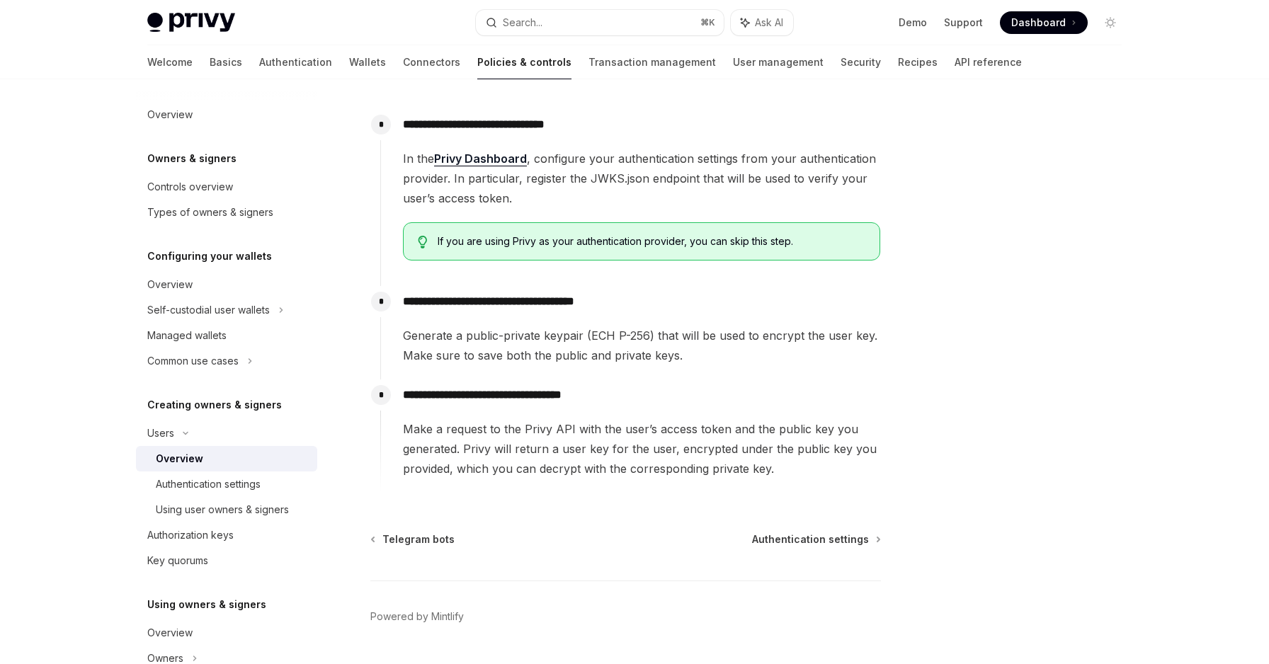
scroll to position [440, 0]
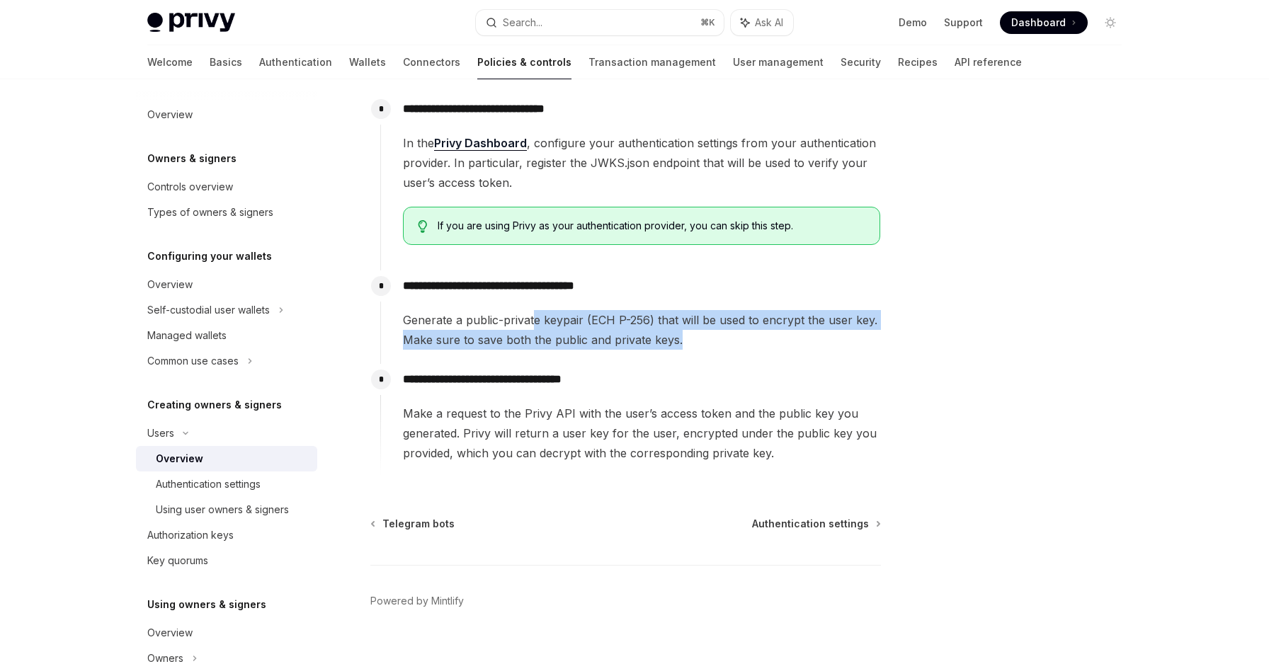
drag, startPoint x: 535, startPoint y: 319, endPoint x: 710, endPoint y: 343, distance: 177.1
click at [710, 343] on span "Generate a public-private keypair (ECH P-256) that will be used to encrypt the …" at bounding box center [641, 330] width 477 height 40
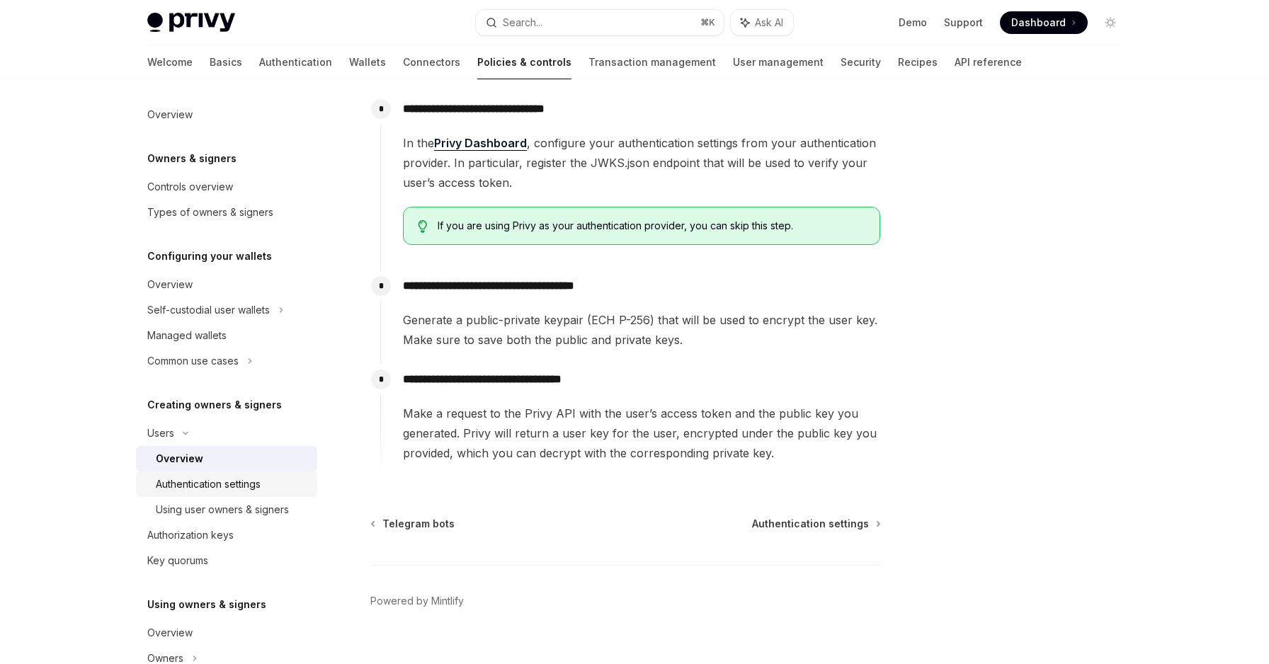
click at [201, 496] on link "Authentication settings" at bounding box center [226, 484] width 181 height 25
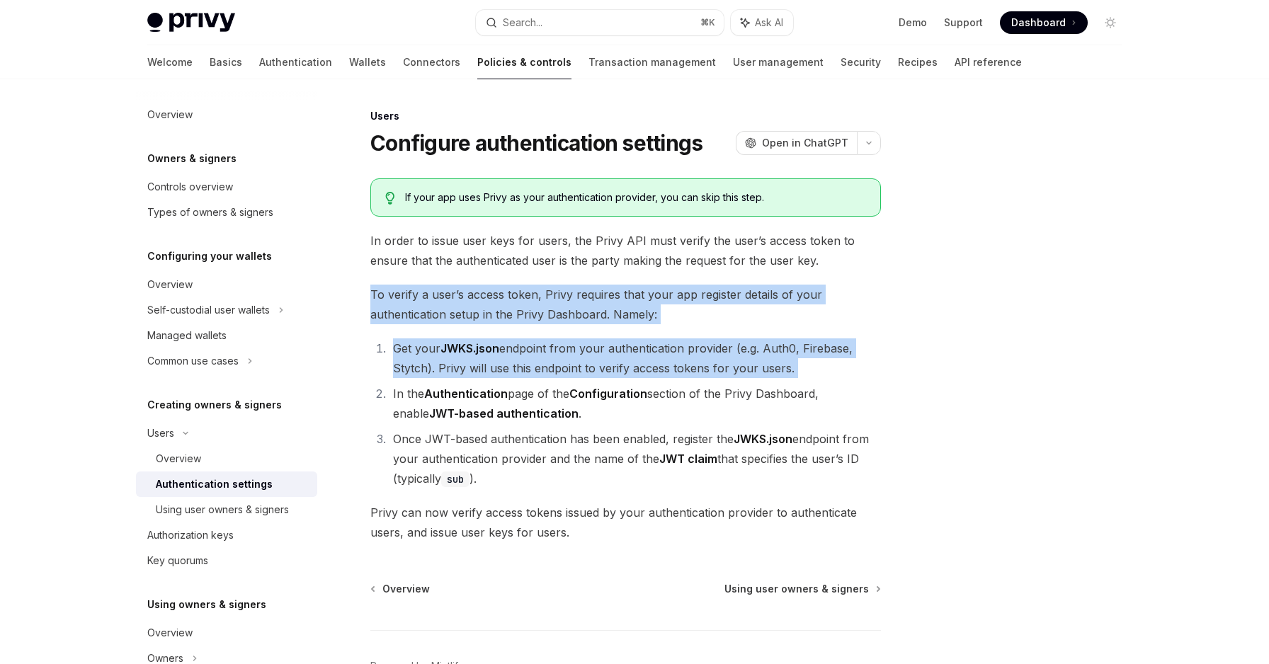
drag, startPoint x: 544, startPoint y: 283, endPoint x: 544, endPoint y: 394, distance: 111.2
click at [544, 394] on div "If your app uses Privy as your authentication provider, you can skip this step.…" at bounding box center [625, 360] width 510 height 364
click at [544, 394] on li "In the Authentication page of the Configuration section of the Privy Dashboard,…" at bounding box center [635, 404] width 492 height 40
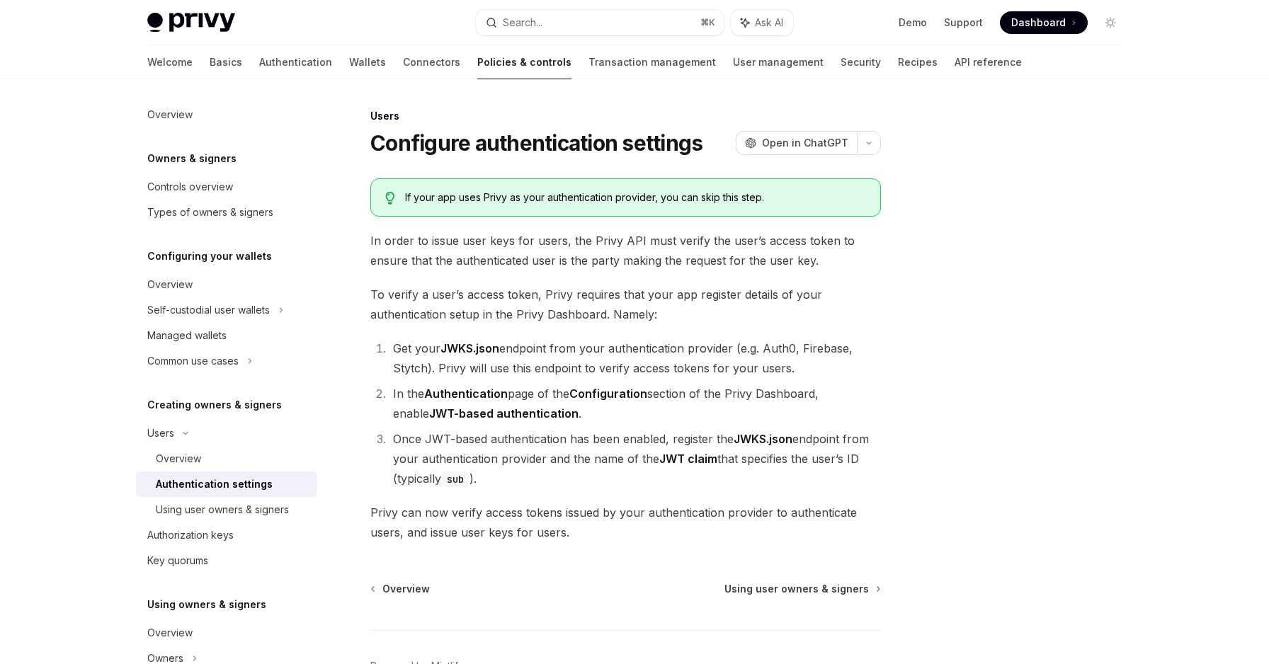
drag, startPoint x: 529, startPoint y: 339, endPoint x: 530, endPoint y: 427, distance: 87.8
click at [530, 427] on ol "Get your JWKS.json endpoint from your authentication provider (e.g. Auth0, Fire…" at bounding box center [625, 413] width 510 height 150
click at [226, 510] on div "Using user owners & signers" at bounding box center [222, 509] width 133 height 17
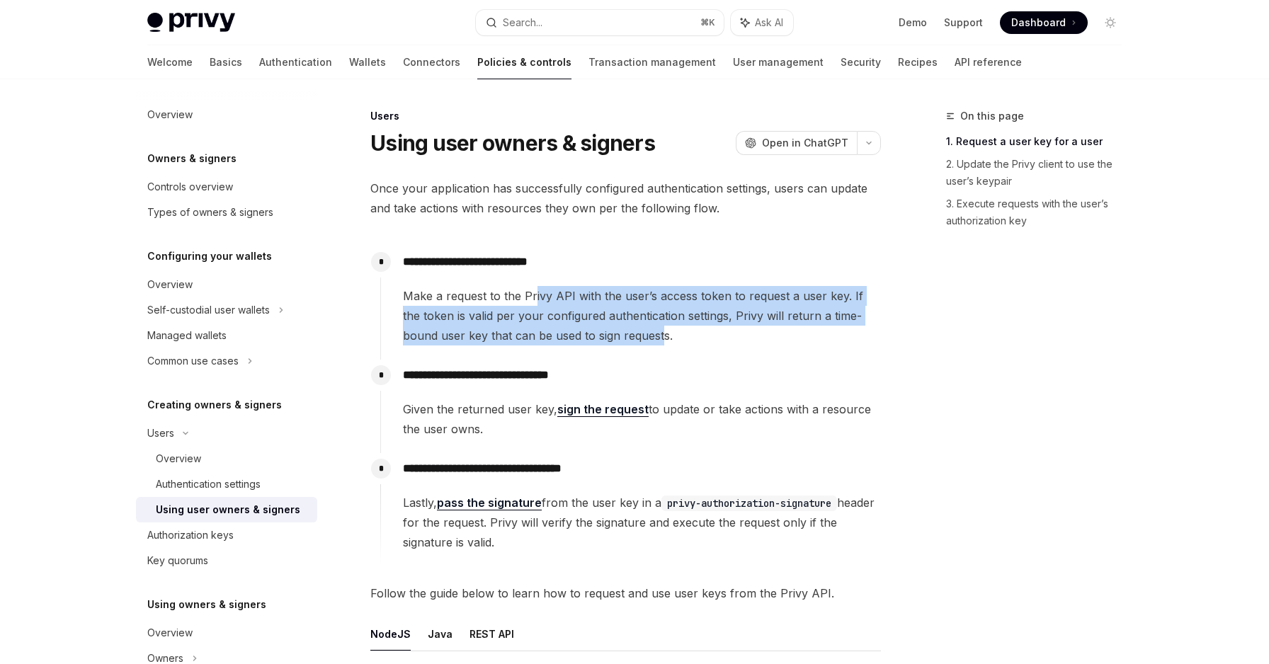
drag, startPoint x: 535, startPoint y: 297, endPoint x: 626, endPoint y: 326, distance: 95.8
click at [625, 326] on span "Make a request to the Privy API with the user’s access token to request a user …" at bounding box center [641, 315] width 477 height 59
click at [626, 326] on span "Make a request to the Privy API with the user’s access token to request a user …" at bounding box center [641, 315] width 477 height 59
drag, startPoint x: 651, startPoint y: 337, endPoint x: 501, endPoint y: 302, distance: 153.4
click at [501, 302] on span "Make a request to the Privy API with the user’s access token to request a user …" at bounding box center [641, 315] width 477 height 59
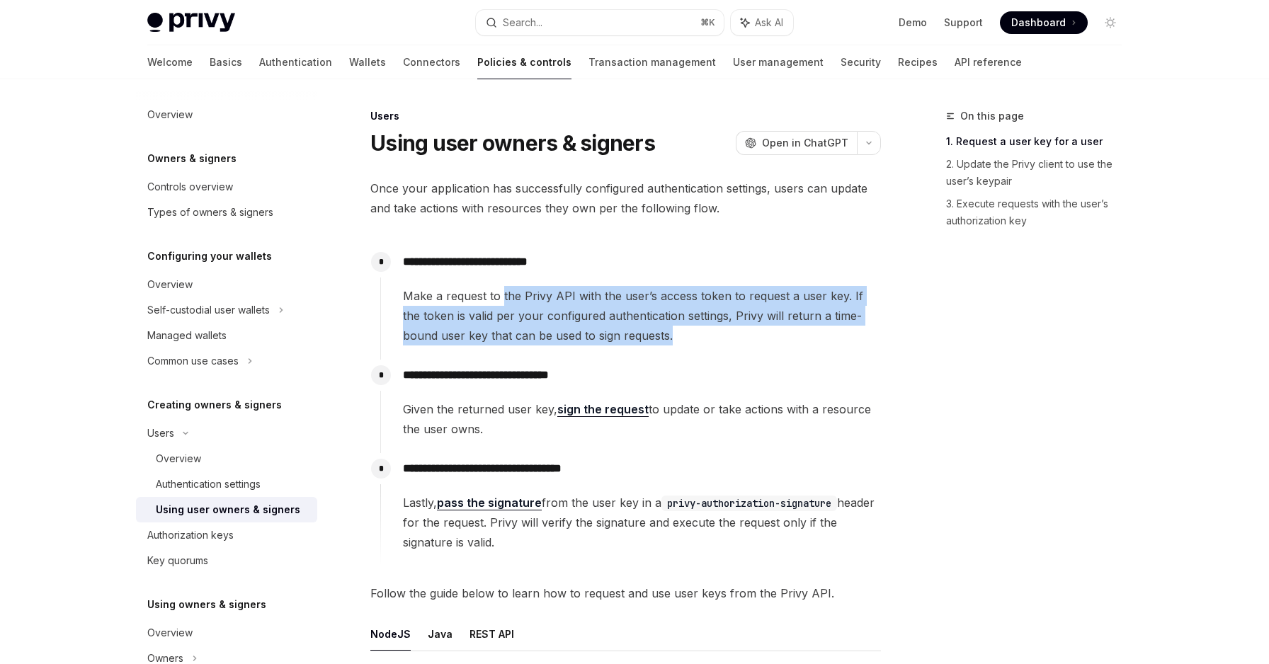
click at [501, 302] on span "Make a request to the Privy API with the user’s access token to request a user …" at bounding box center [641, 315] width 477 height 59
drag, startPoint x: 501, startPoint y: 302, endPoint x: 649, endPoint y: 348, distance: 154.3
click at [649, 348] on div "**********" at bounding box center [630, 302] width 501 height 113
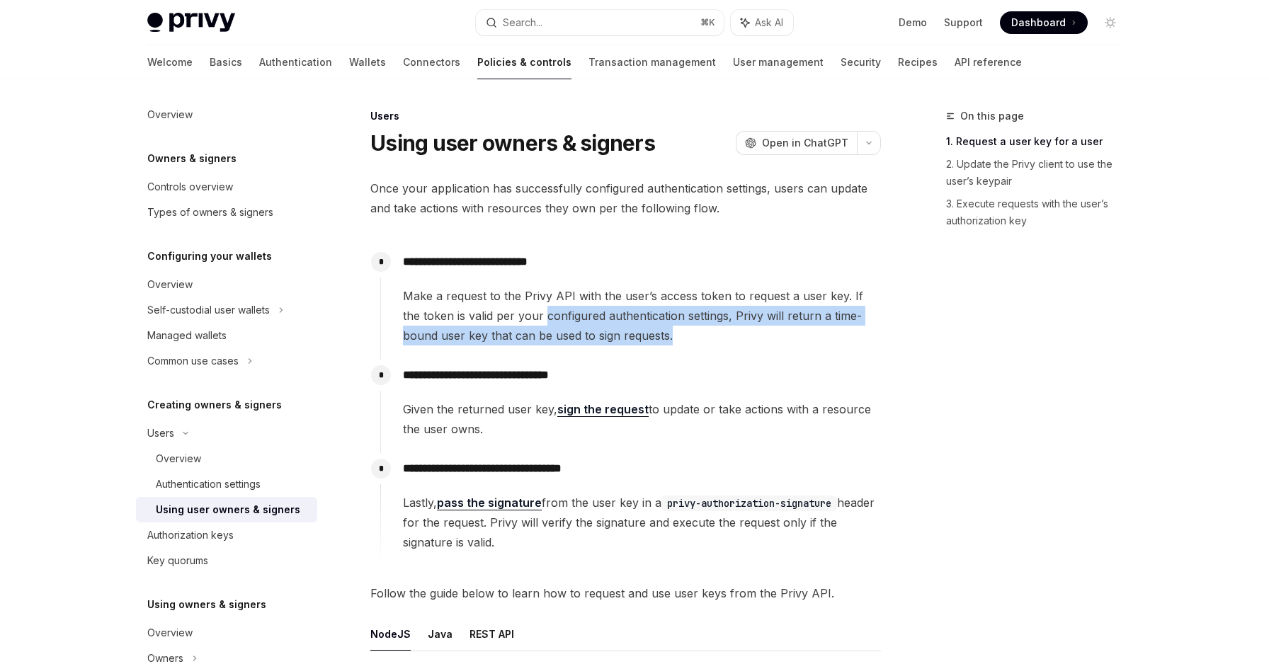
drag, startPoint x: 649, startPoint y: 348, endPoint x: 527, endPoint y: 305, distance: 128.5
click at [527, 305] on div "**********" at bounding box center [630, 302] width 501 height 113
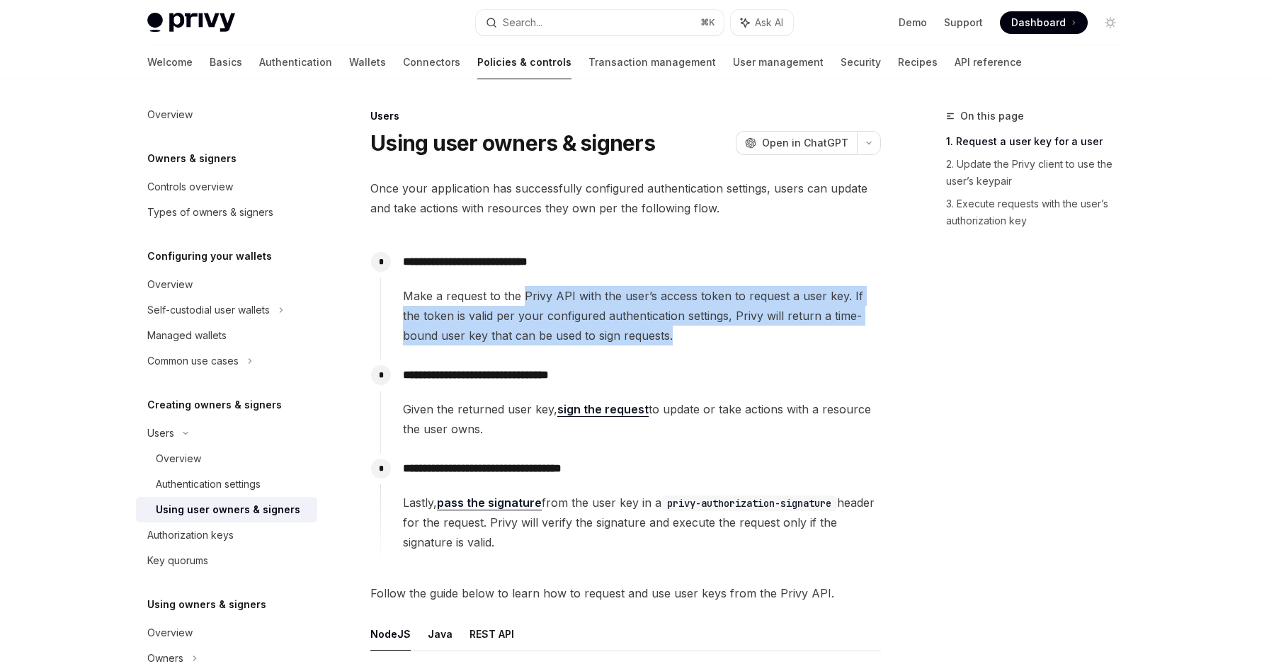
click at [527, 305] on span "Make a request to the Privy API with the user’s access token to request a user …" at bounding box center [641, 315] width 477 height 59
drag, startPoint x: 527, startPoint y: 305, endPoint x: 636, endPoint y: 336, distance: 113.4
click at [636, 336] on span "Make a request to the Privy API with the user’s access token to request a user …" at bounding box center [641, 315] width 477 height 59
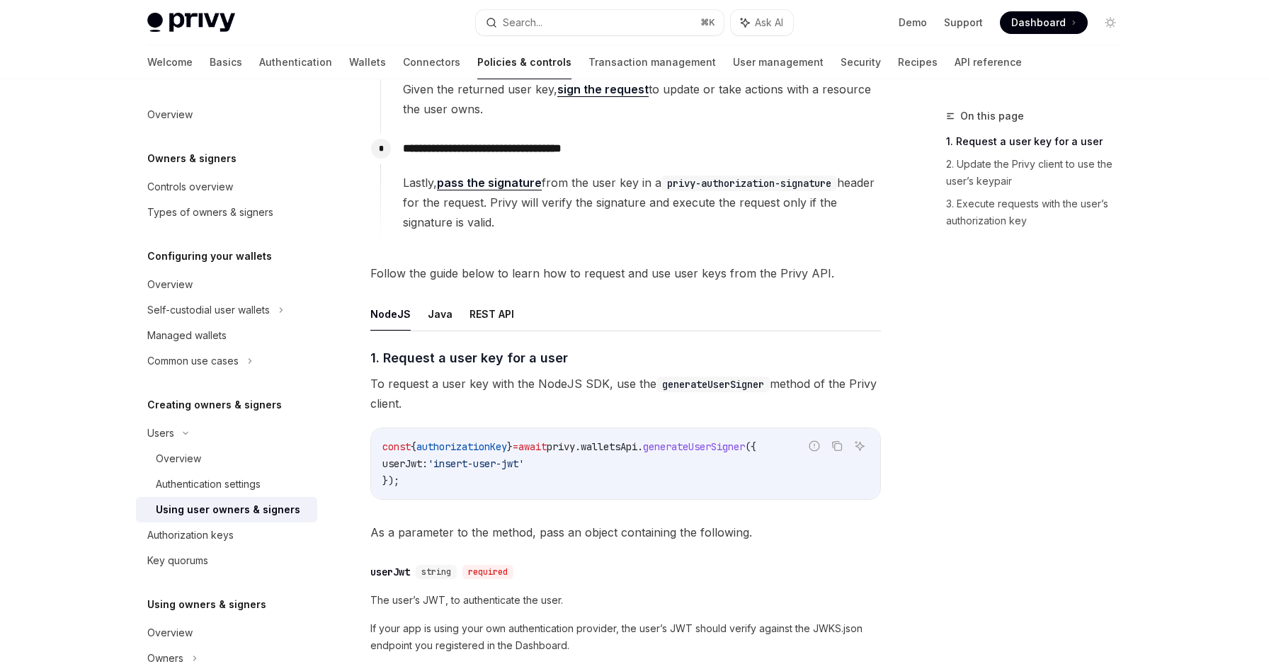
scroll to position [388, 0]
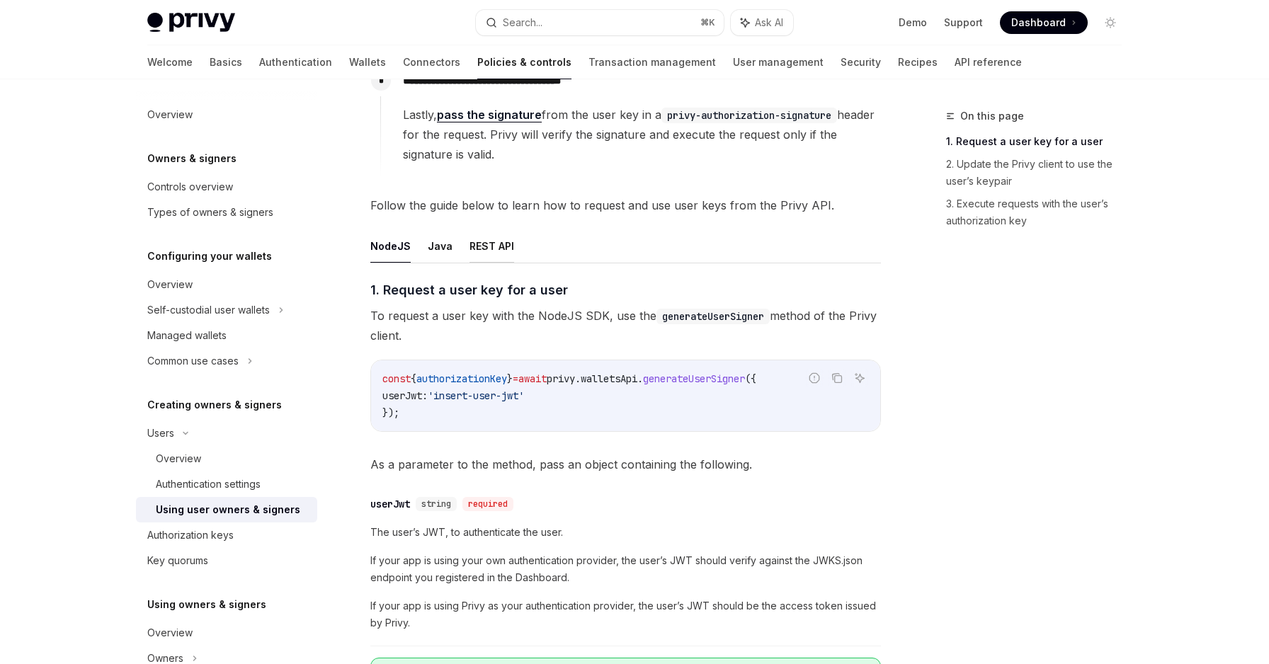
click at [496, 250] on button "REST API" at bounding box center [491, 245] width 45 height 33
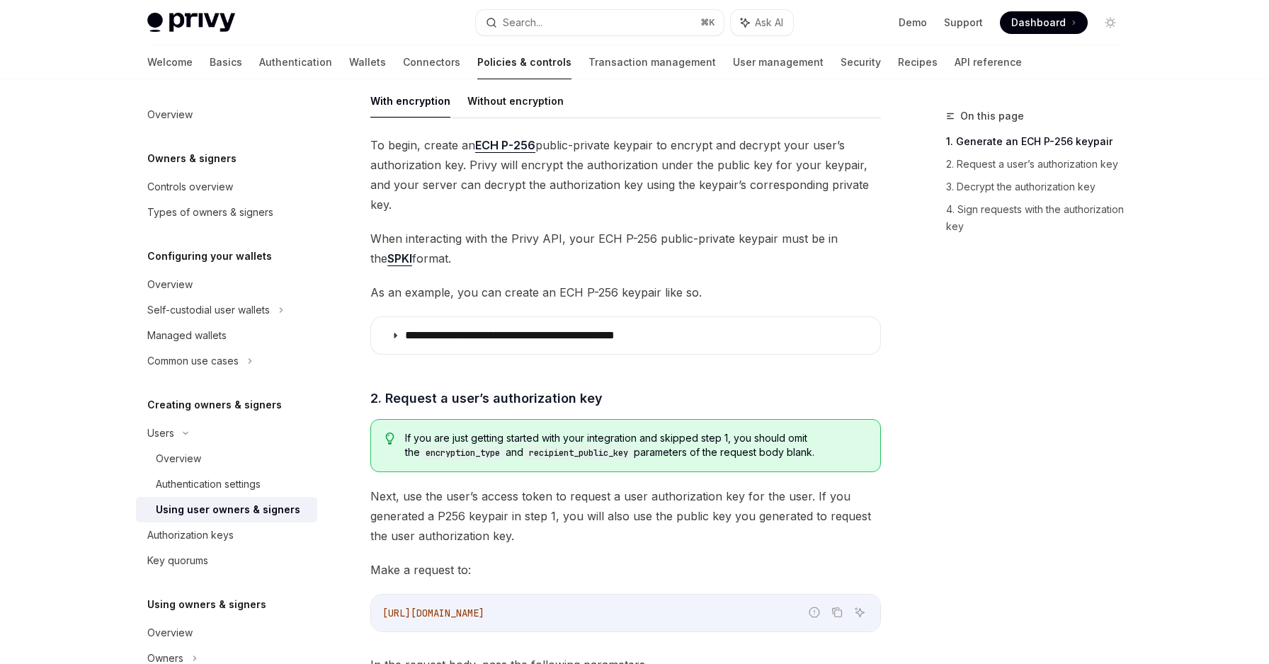
scroll to position [852, 0]
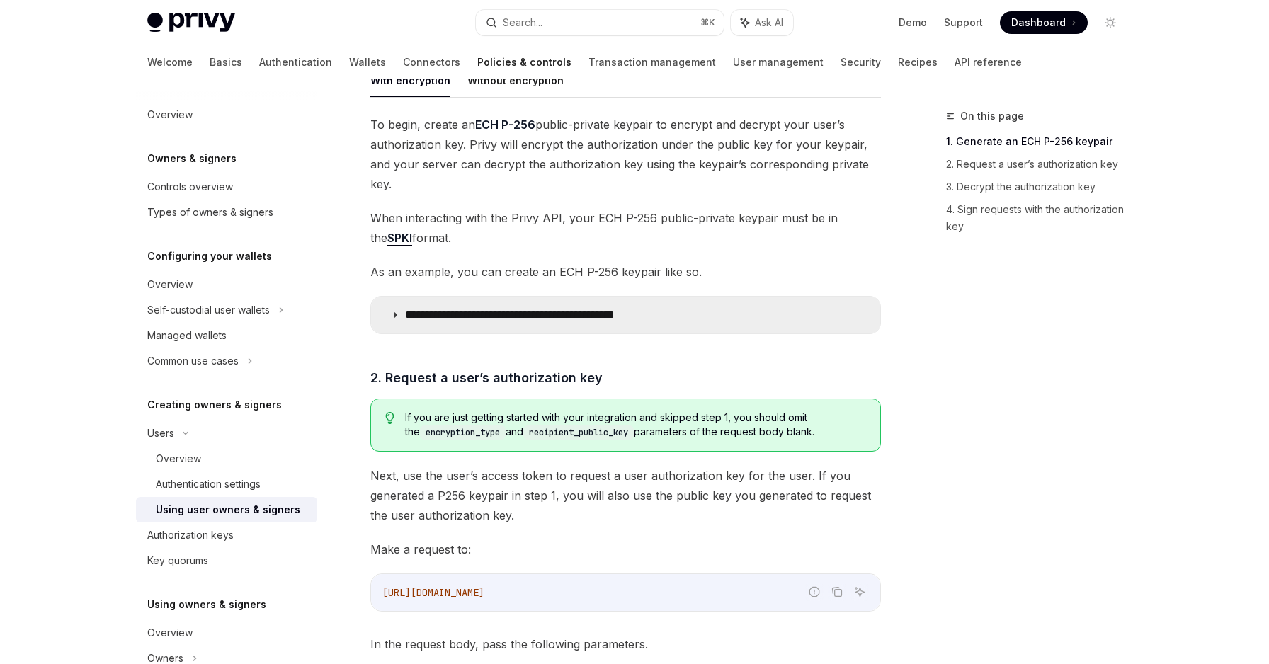
click at [472, 308] on p "**********" at bounding box center [549, 315] width 288 height 14
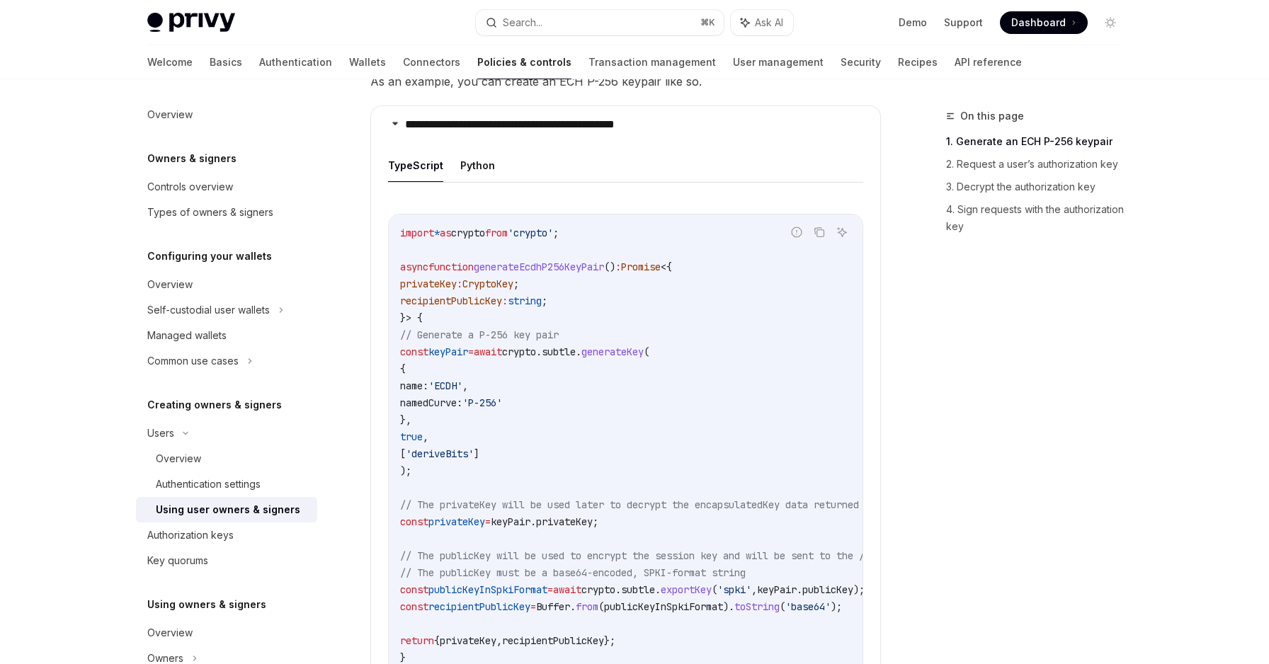
scroll to position [1056, 0]
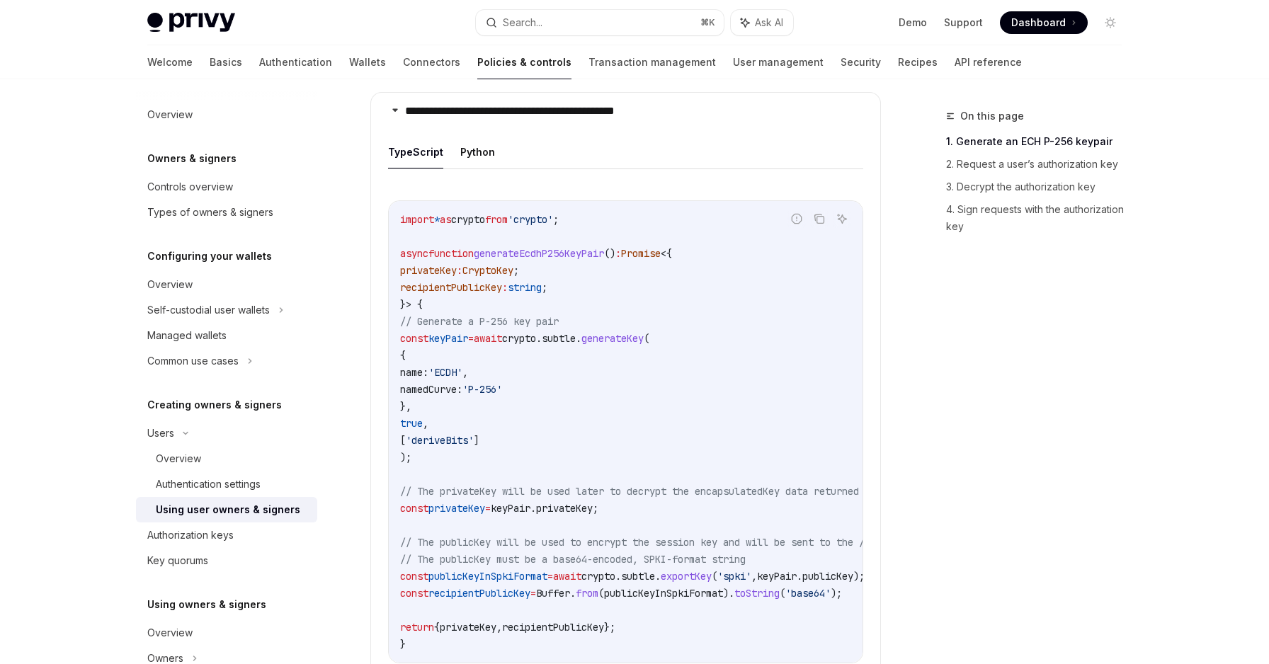
drag, startPoint x: 467, startPoint y: 300, endPoint x: 467, endPoint y: 429, distance: 128.9
click at [467, 429] on code "import * as crypto from 'crypto' ; async function generateEcdhP256KeyPair () : …" at bounding box center [785, 432] width 770 height 442
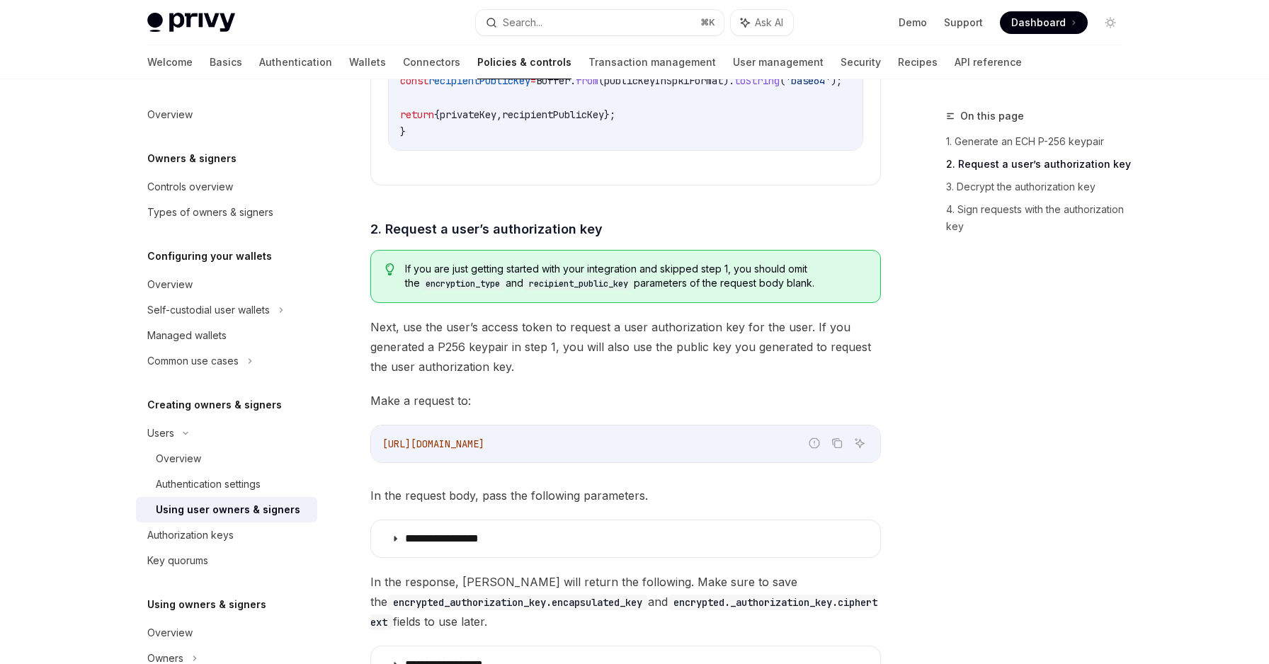
scroll to position [1575, 0]
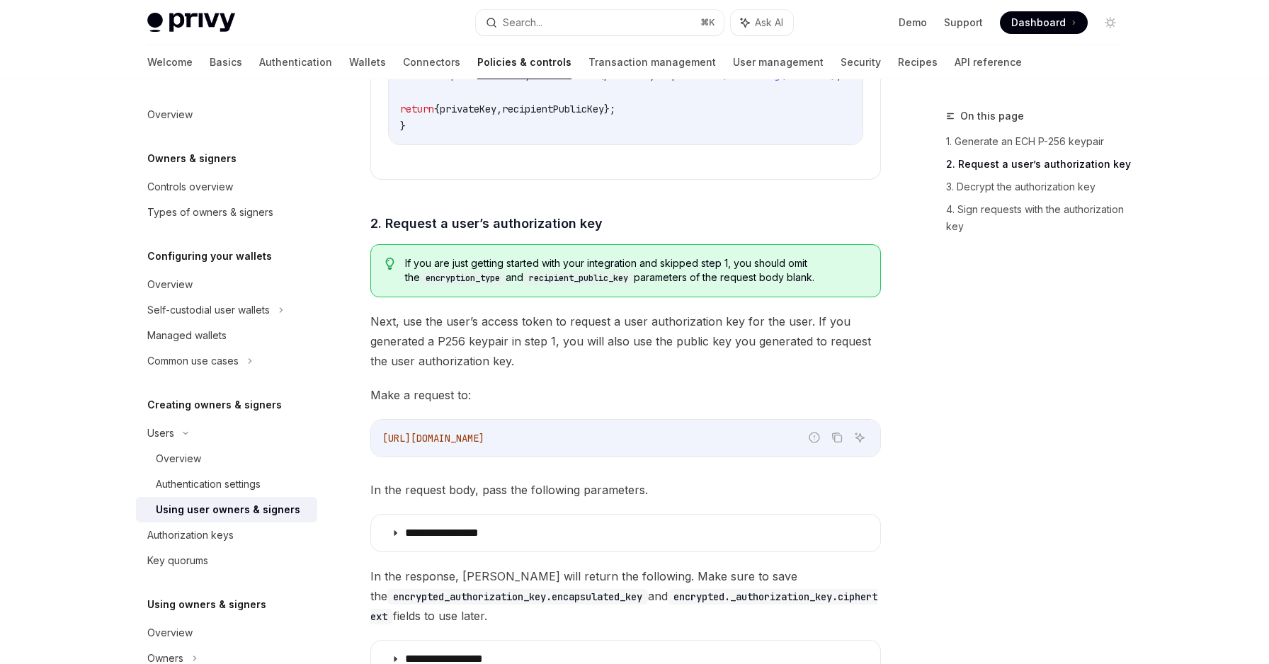
click at [467, 432] on span "[URL][DOMAIN_NAME]" at bounding box center [433, 438] width 102 height 13
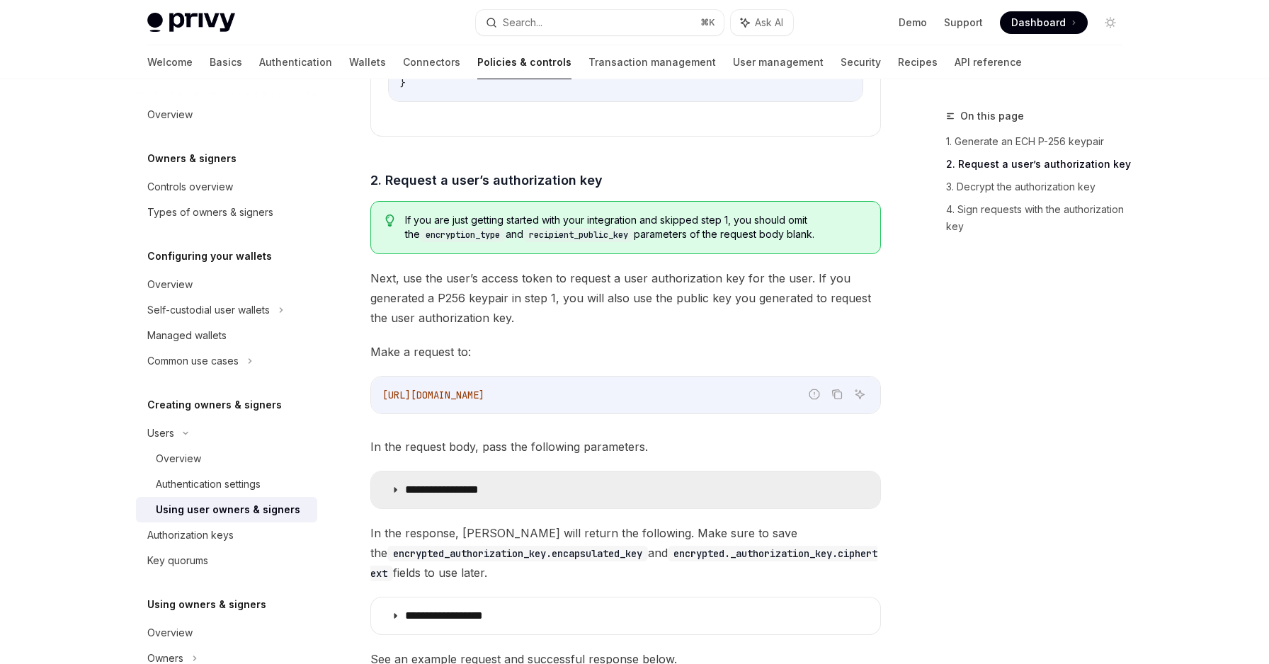
click at [445, 483] on p "**********" at bounding box center [457, 490] width 105 height 14
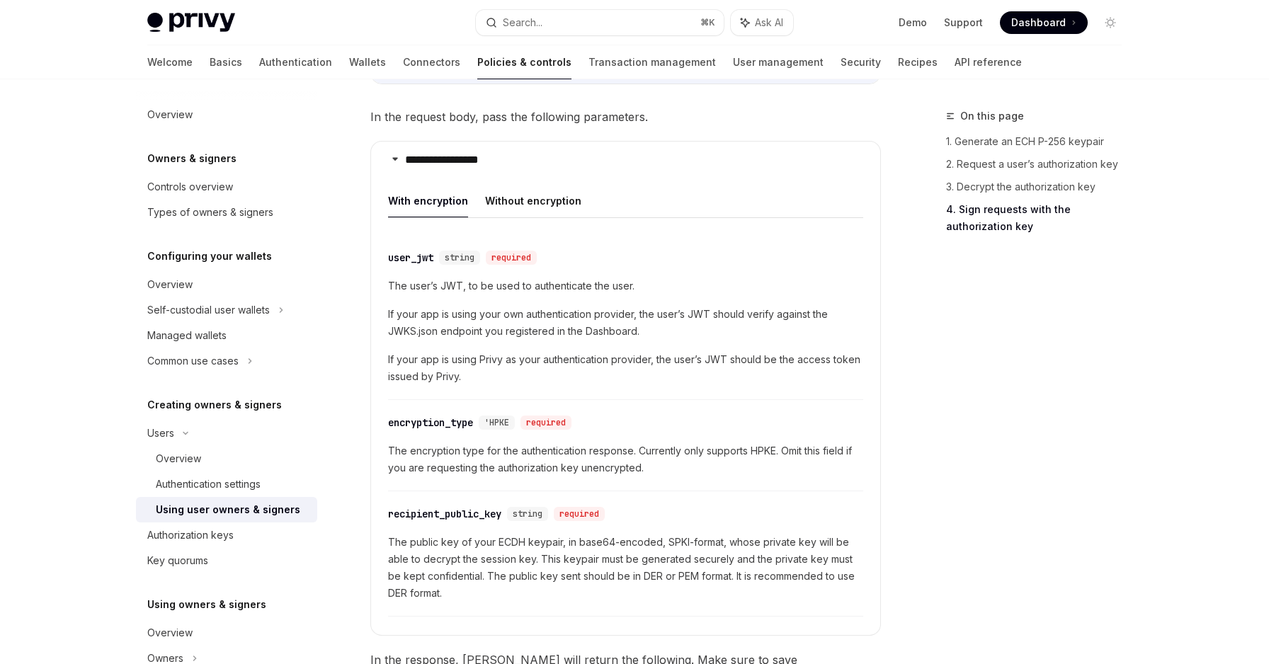
scroll to position [1907, 0]
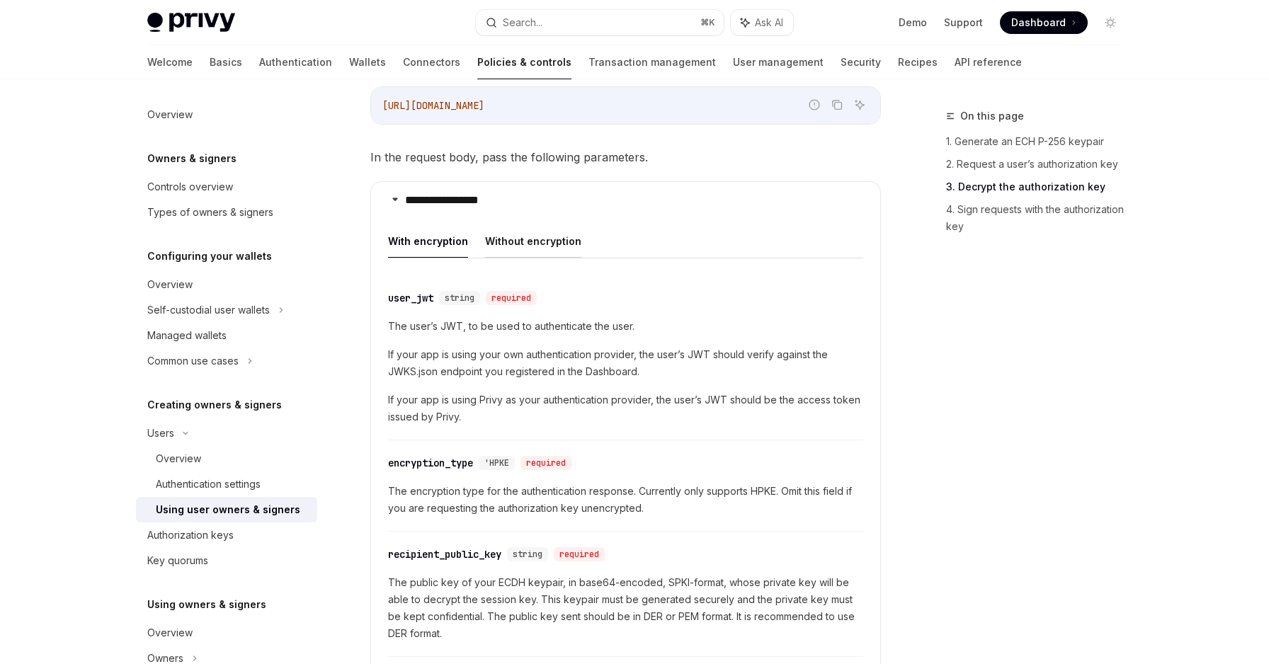
click at [527, 224] on button "Without encryption" at bounding box center [533, 240] width 96 height 33
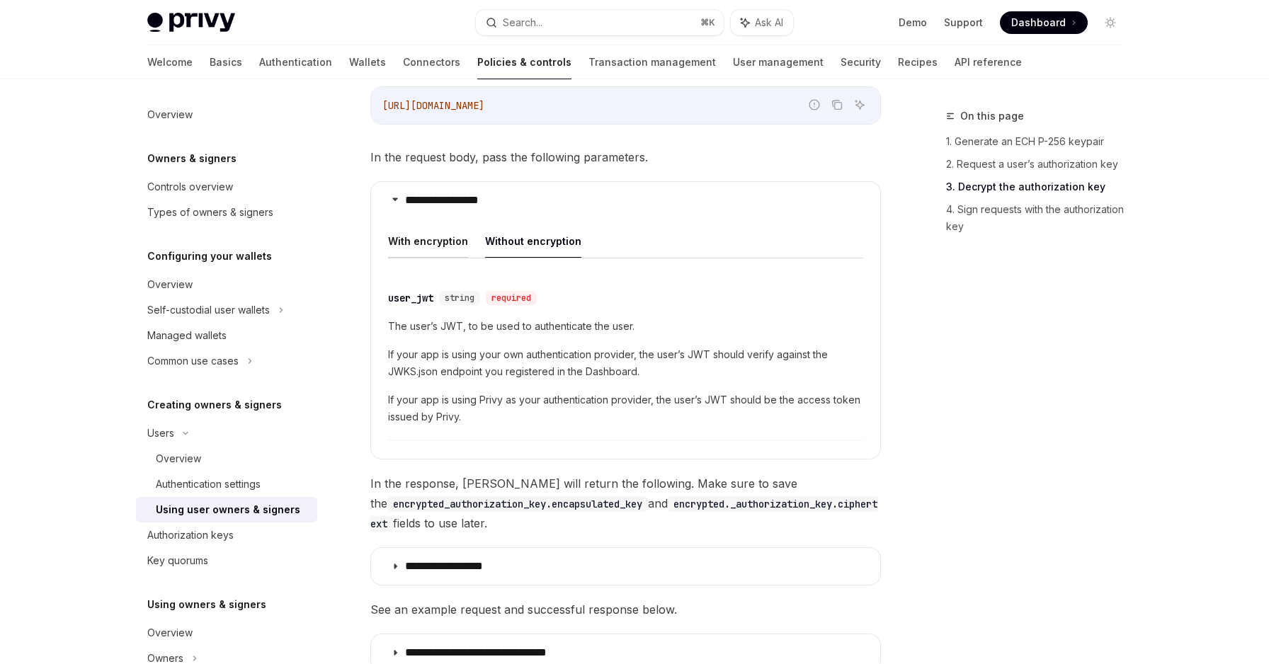
click at [455, 238] on button "With encryption" at bounding box center [428, 240] width 80 height 33
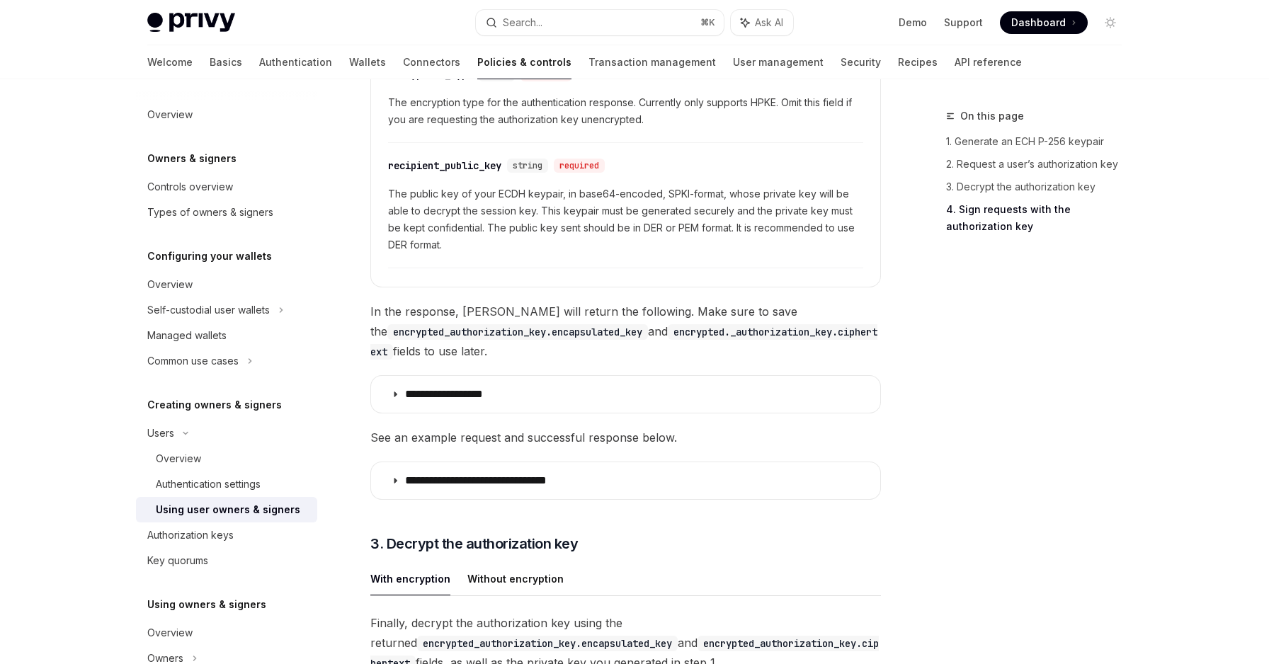
scroll to position [2298, 0]
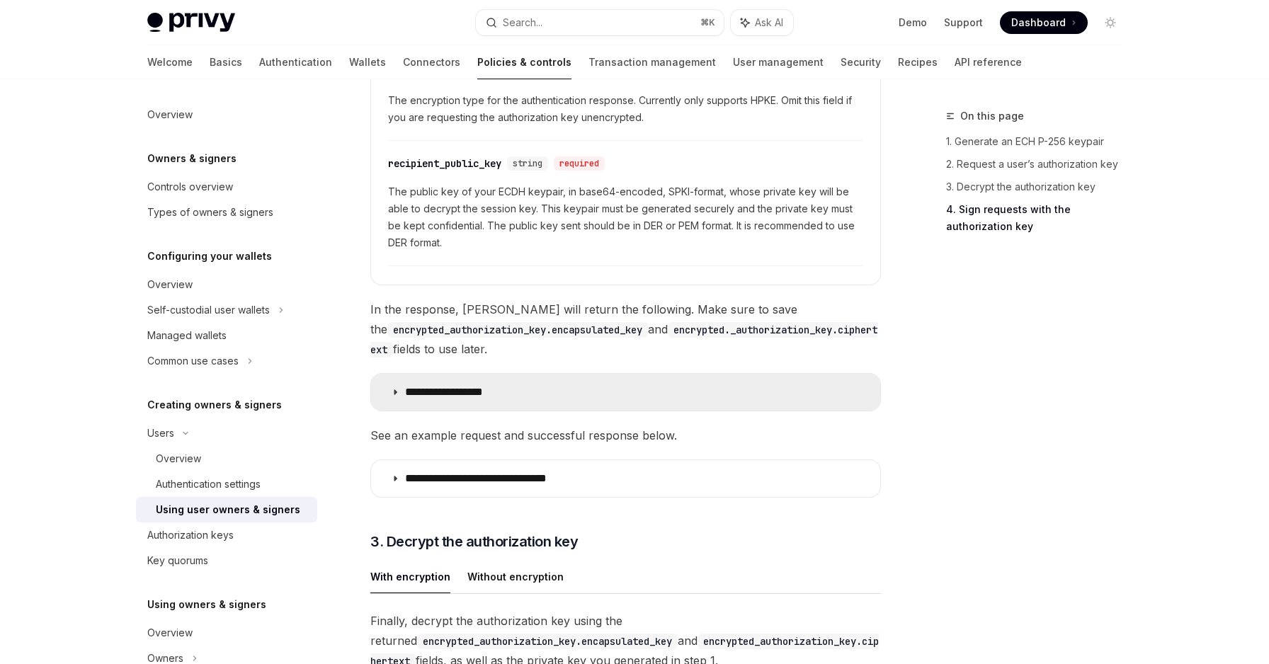
click at [430, 385] on p "**********" at bounding box center [462, 392] width 114 height 14
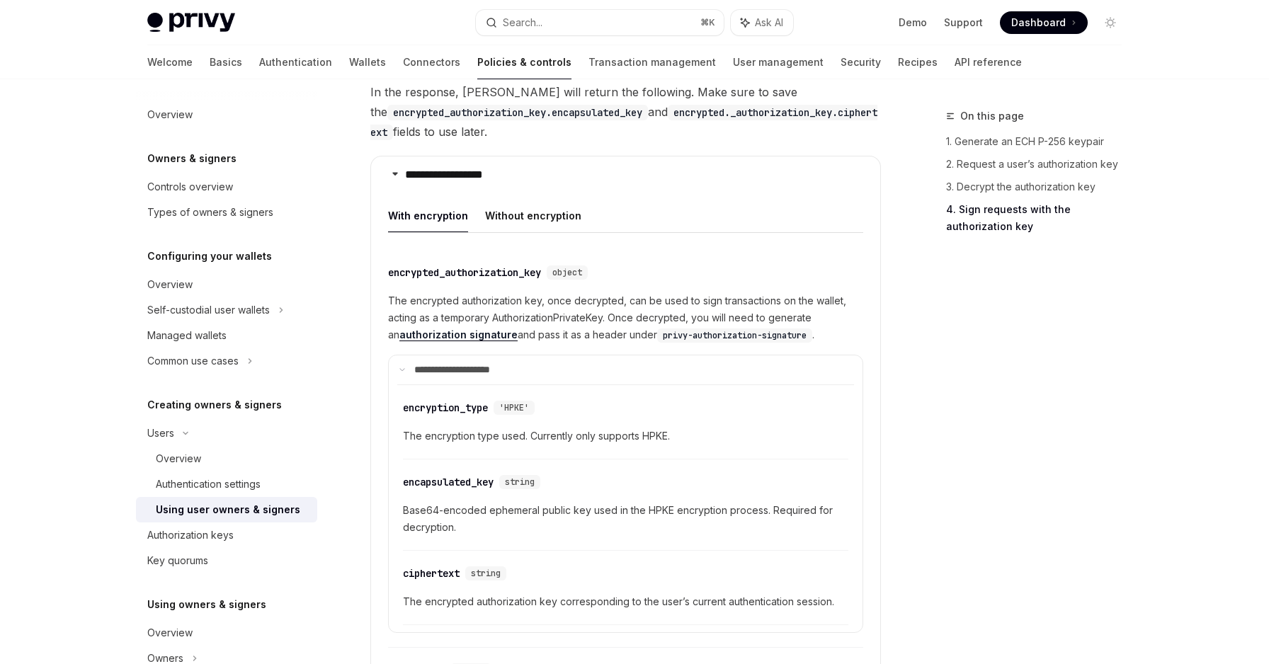
scroll to position [2525, 0]
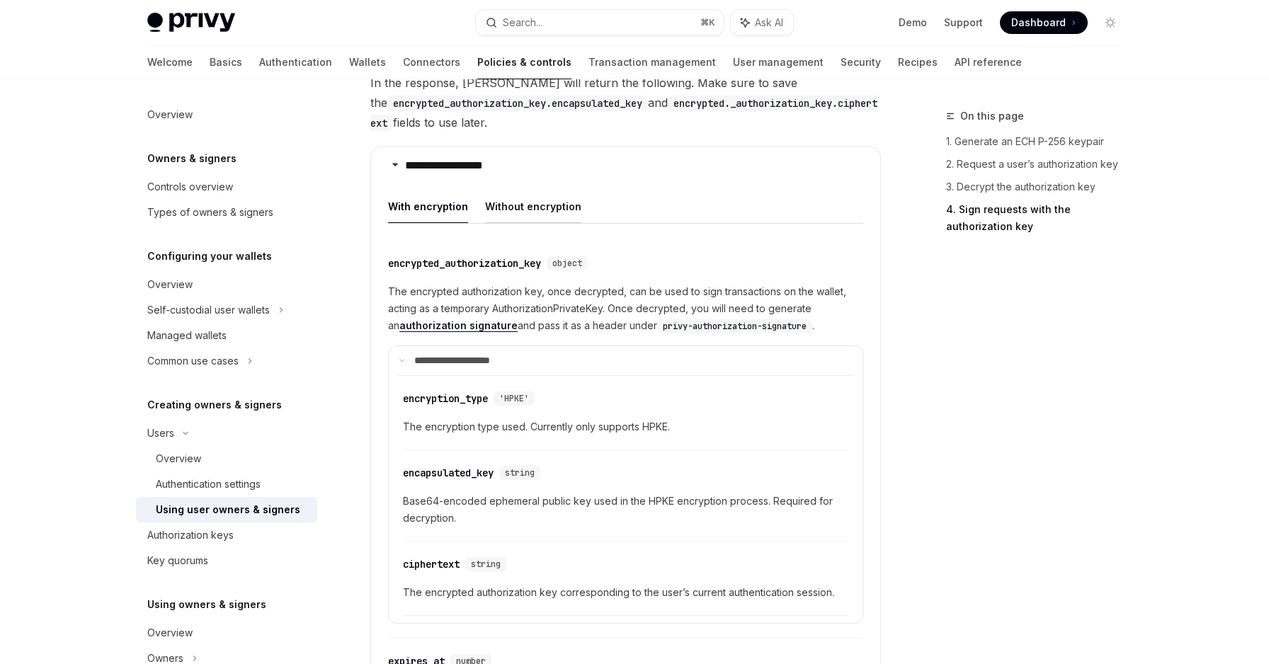
click at [540, 193] on button "Without encryption" at bounding box center [533, 206] width 96 height 33
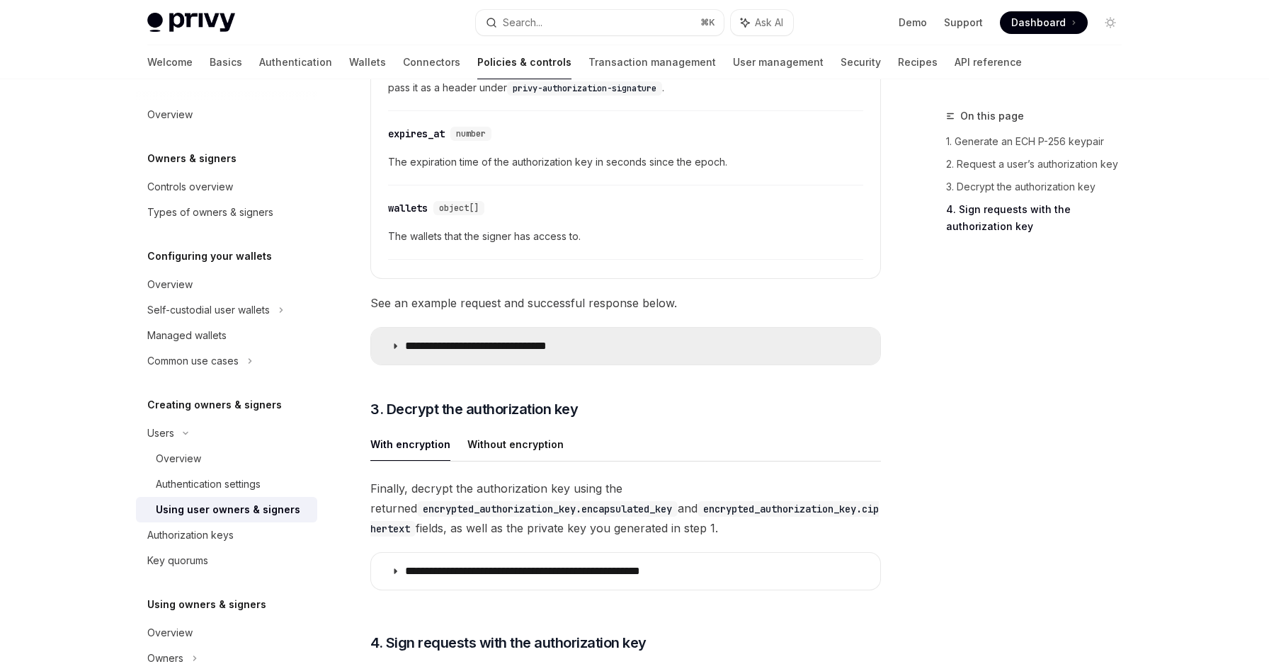
click at [477, 338] on summary "**********" at bounding box center [625, 346] width 509 height 37
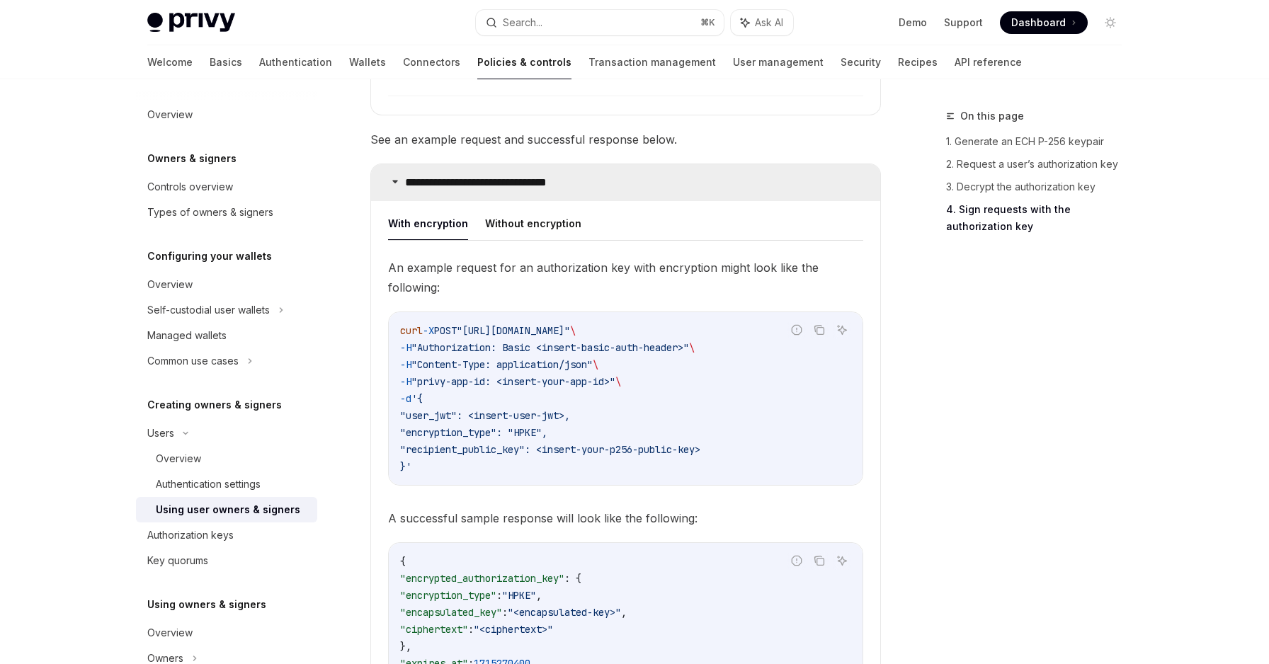
scroll to position [2910, 0]
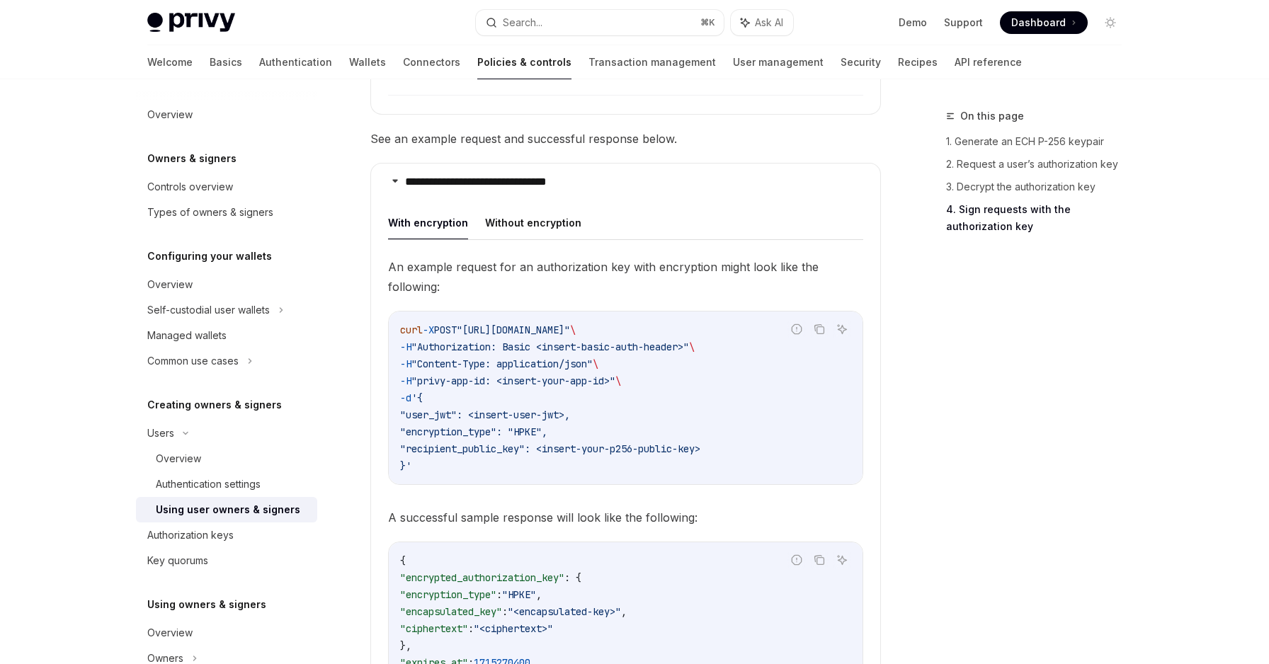
drag, startPoint x: 486, startPoint y: 398, endPoint x: 598, endPoint y: 402, distance: 112.6
click at [570, 409] on span ""user_jwt": <insert-user-jwt>," at bounding box center [485, 415] width 170 height 13
click at [547, 425] on span ""encryption_type": "HPKE"," at bounding box center [473, 431] width 147 height 13
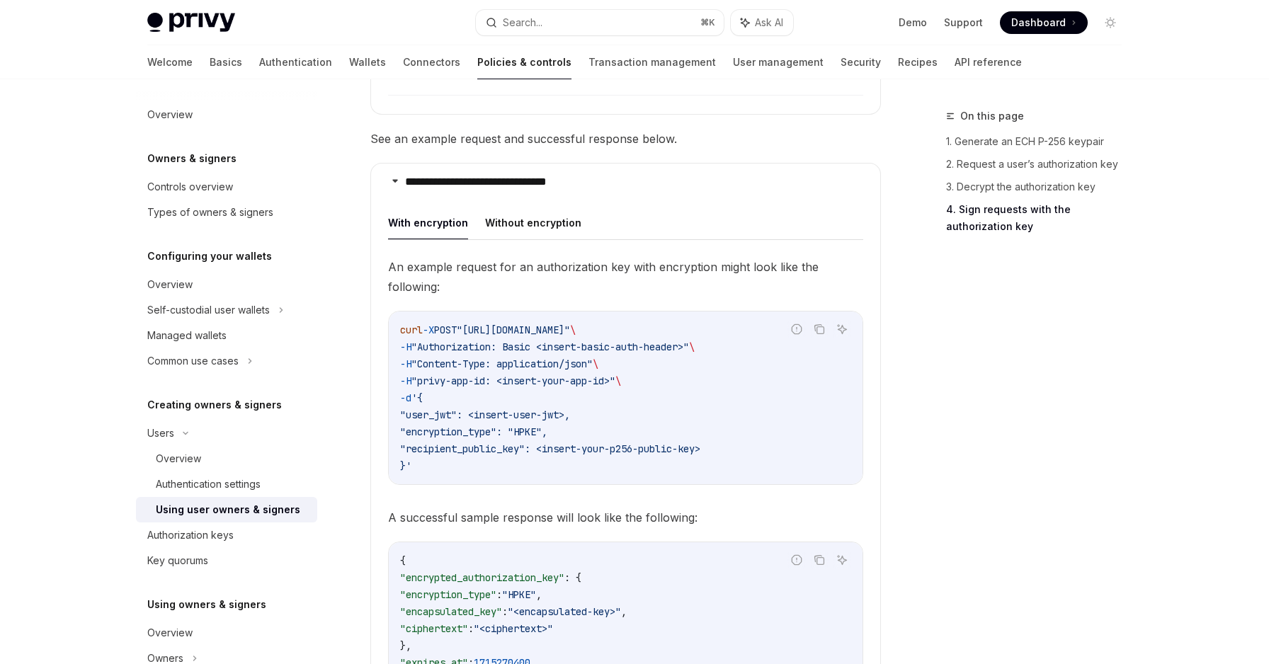
click at [585, 442] on span ""recipient_public_key": <insert-your-p256-public-key>" at bounding box center [550, 448] width 300 height 13
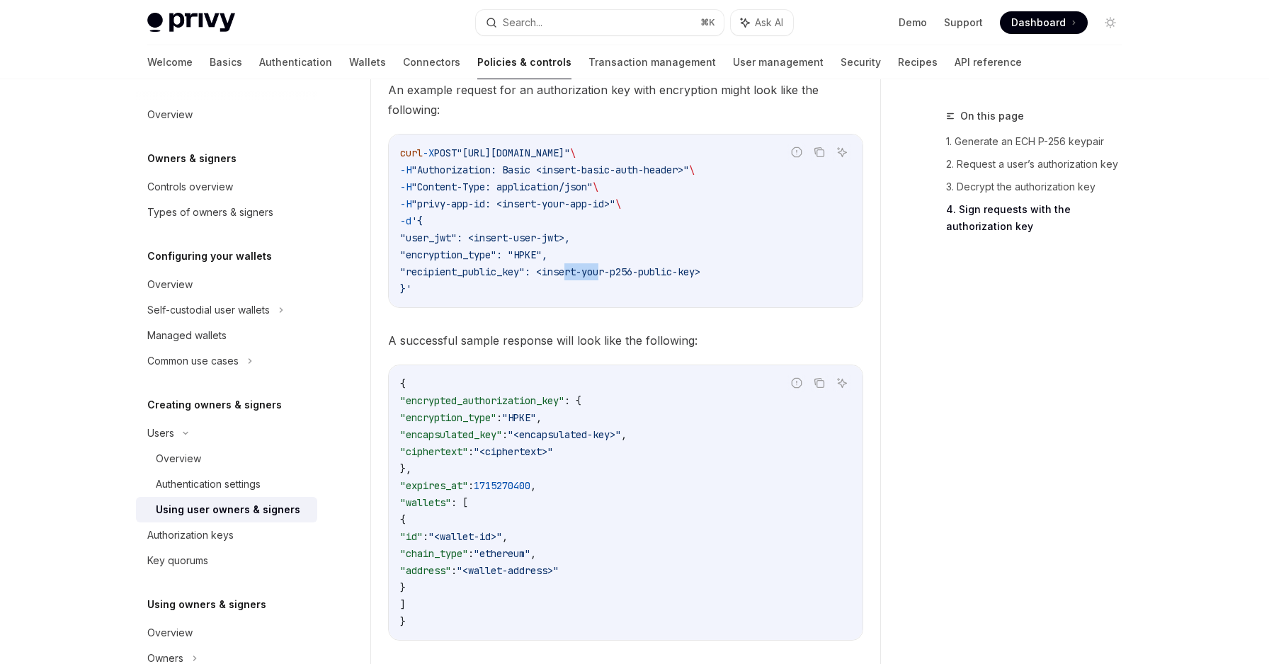
scroll to position [3090, 0]
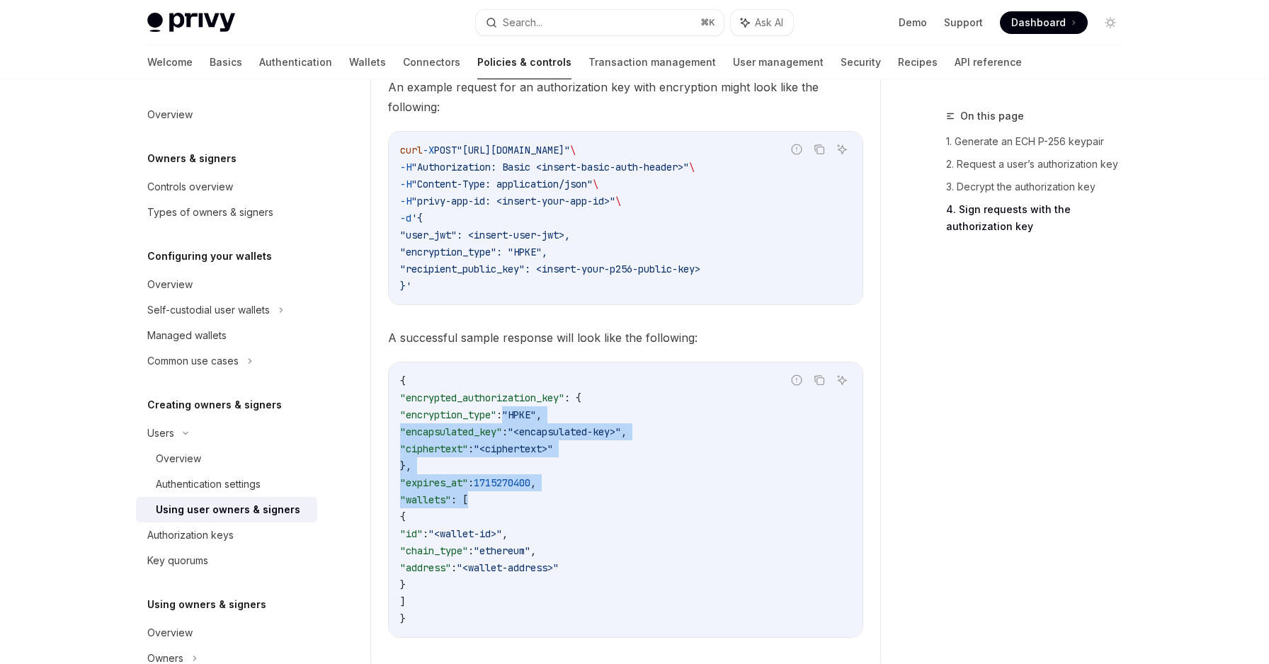
drag, startPoint x: 536, startPoint y: 414, endPoint x: 536, endPoint y: 486, distance: 72.2
click at [536, 486] on code "{ "encrypted_authorization_key" : { "encryption_type" : "HPKE" , "encapsulated_…" at bounding box center [625, 499] width 451 height 255
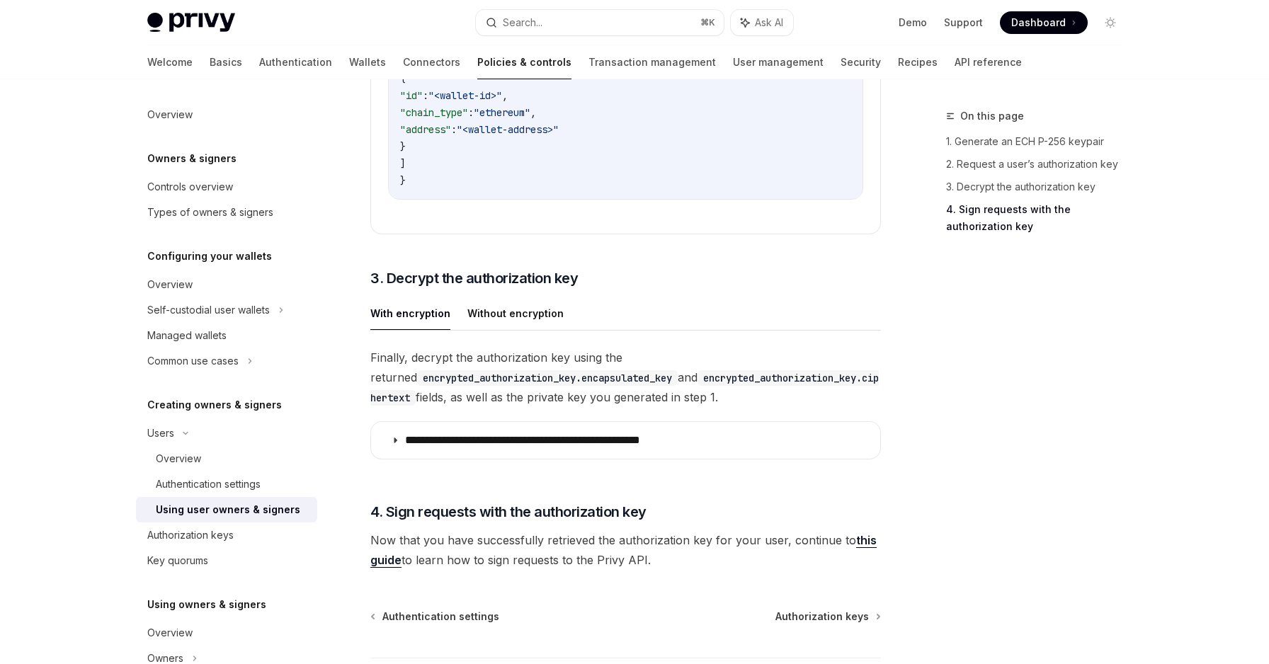
scroll to position [3536, 0]
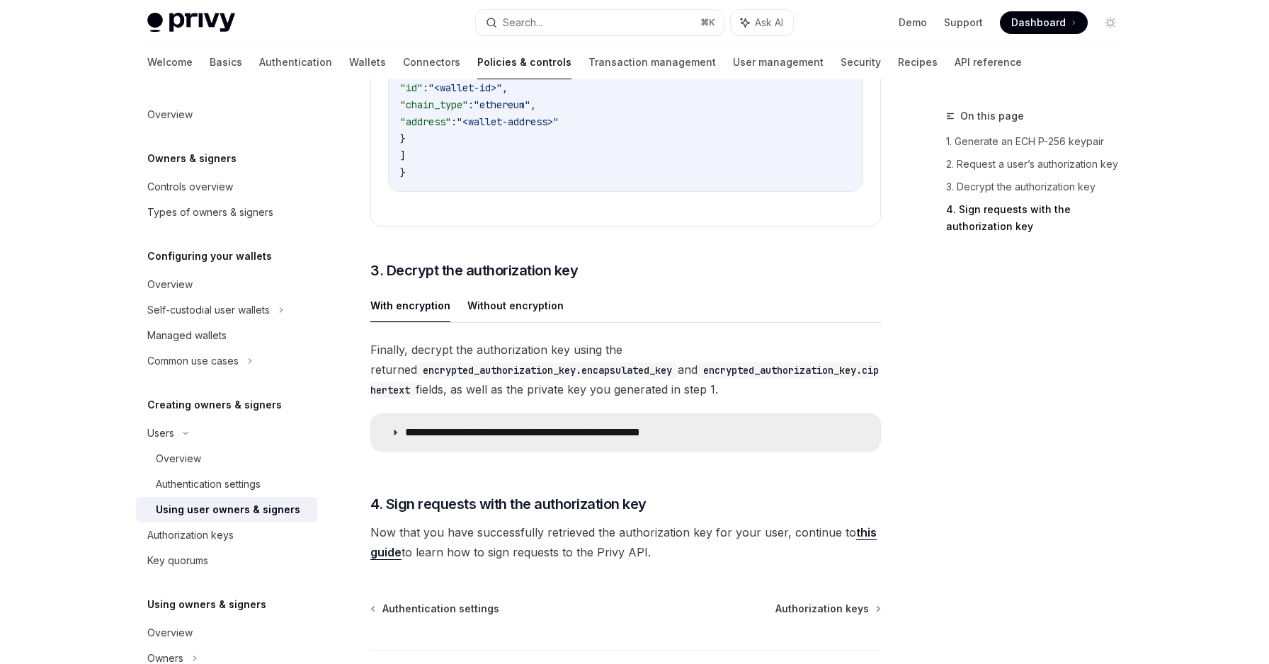
click at [531, 451] on summary "**********" at bounding box center [625, 432] width 509 height 37
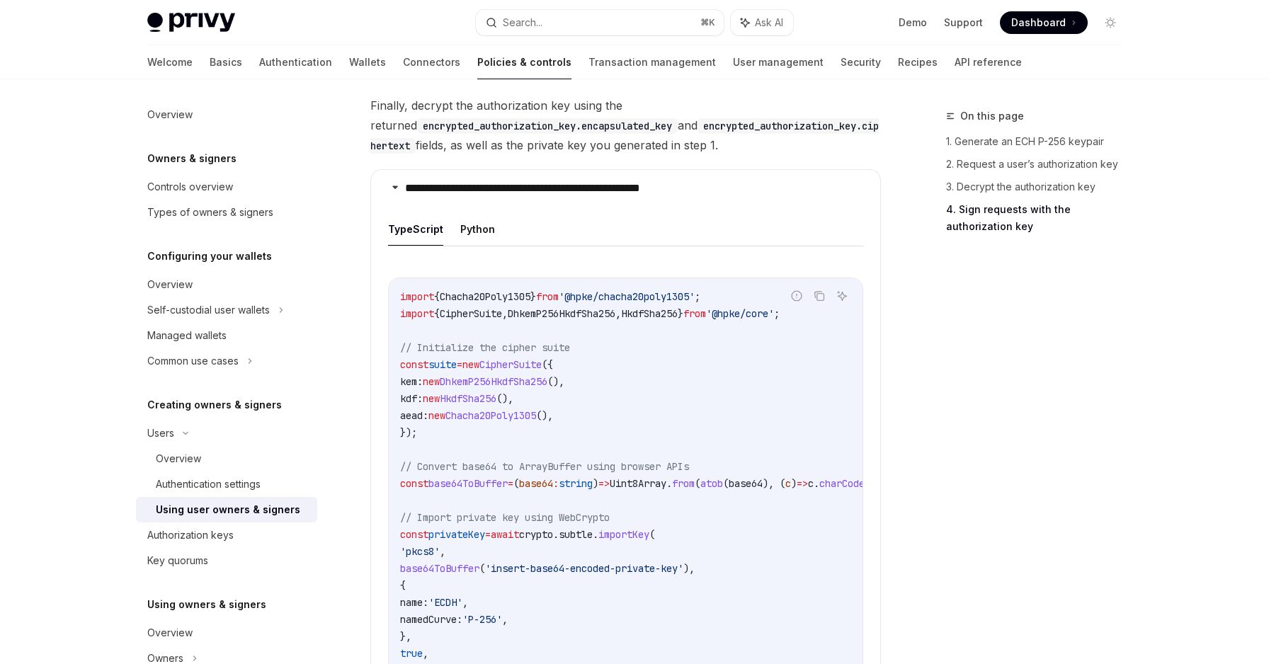
scroll to position [3784, 0]
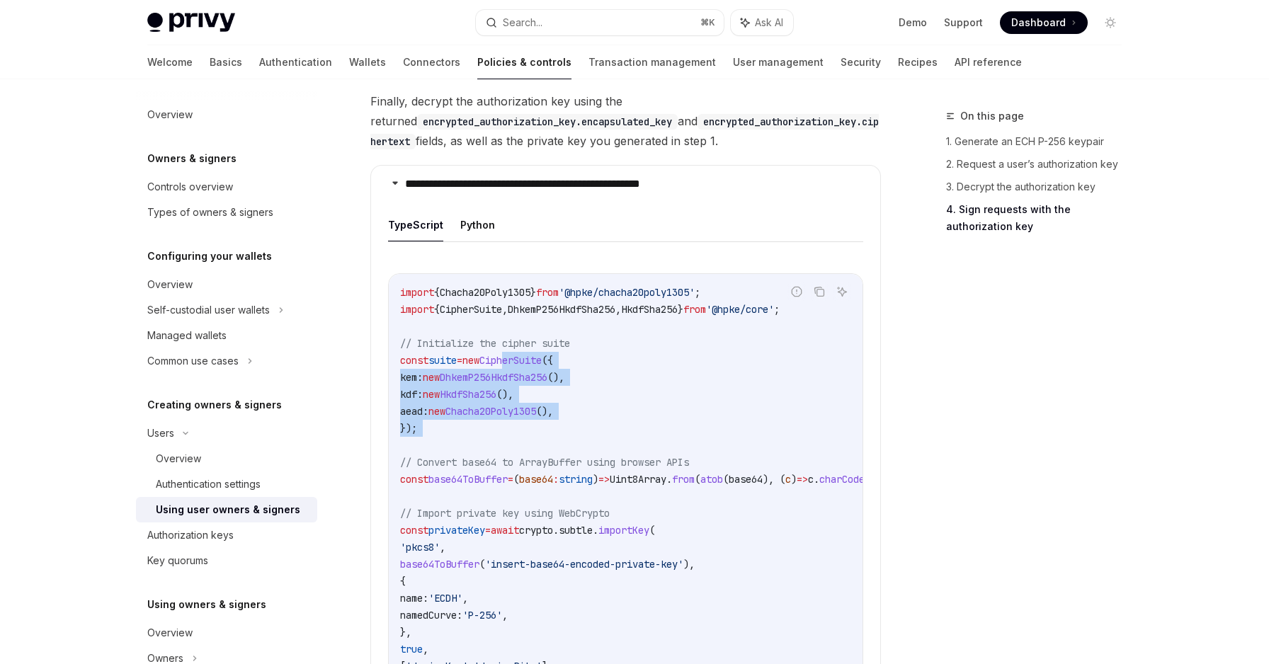
drag, startPoint x: 524, startPoint y: 372, endPoint x: 524, endPoint y: 459, distance: 87.1
click at [524, 459] on code "import { Chacha20Poly1305 } from '@hpke/chacha20poly1305' ; import { CipherSuit…" at bounding box center [717, 556] width 634 height 544
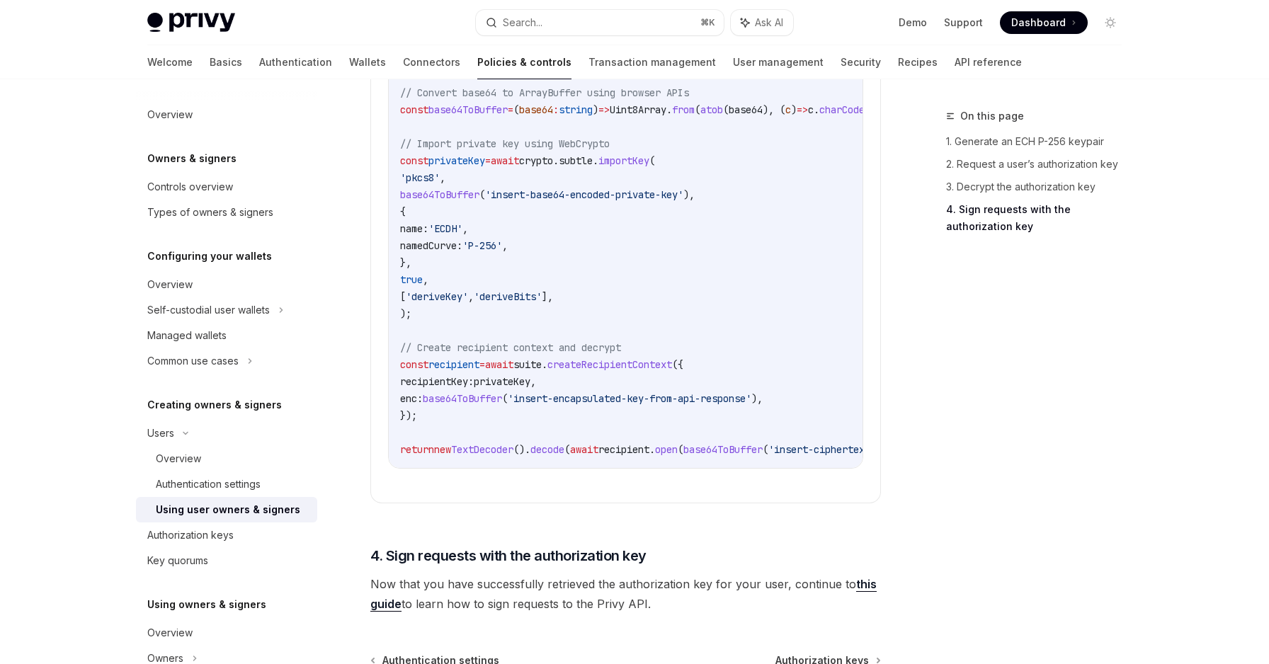
scroll to position [4244, 0]
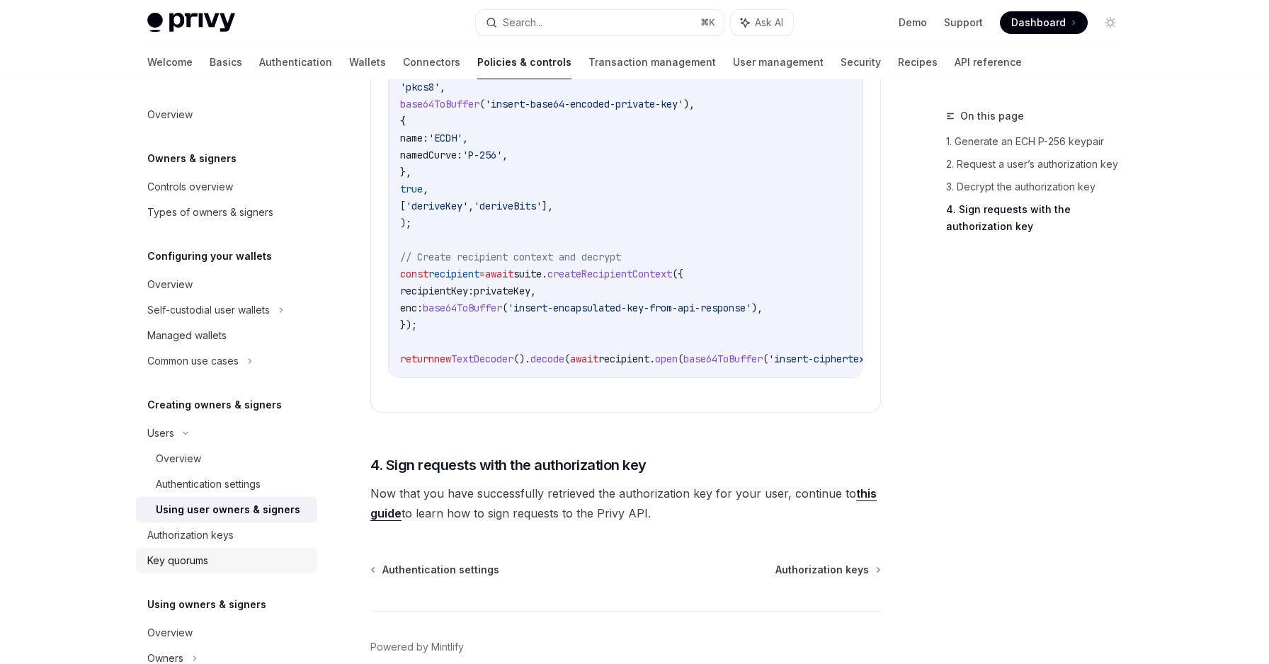
click at [202, 569] on div "Key quorums" at bounding box center [177, 560] width 61 height 17
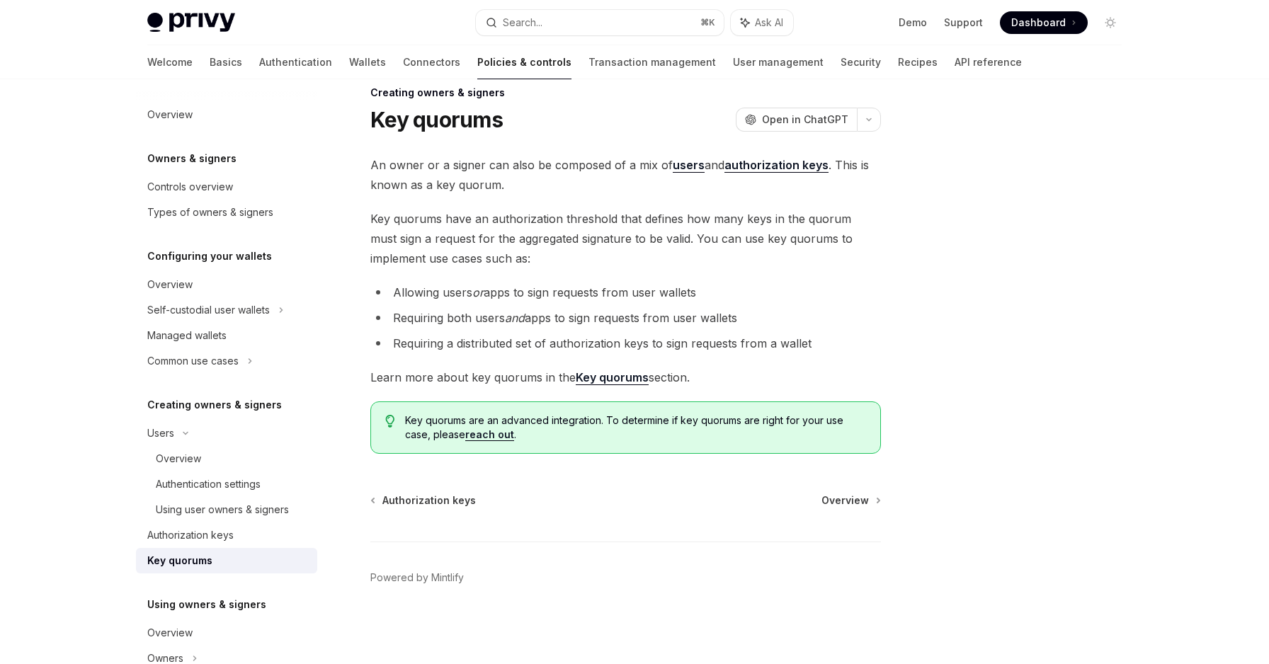
scroll to position [23, 0]
click at [632, 380] on strong "Key quorums" at bounding box center [612, 377] width 73 height 14
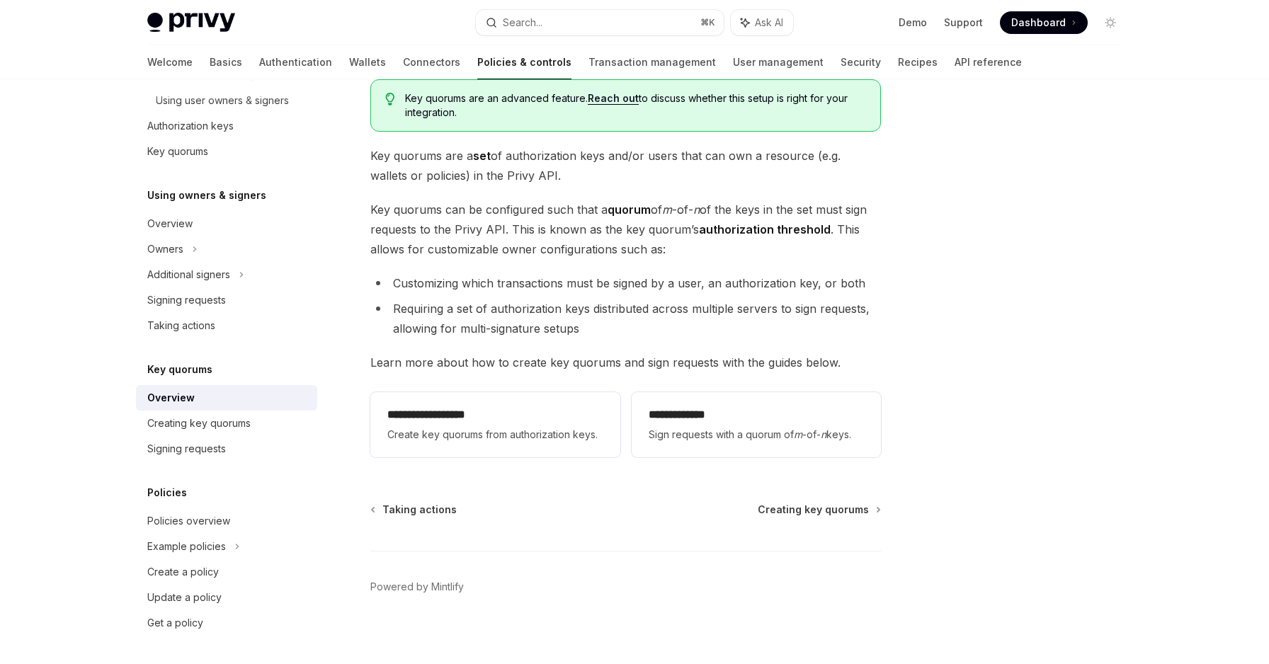
scroll to position [103, 0]
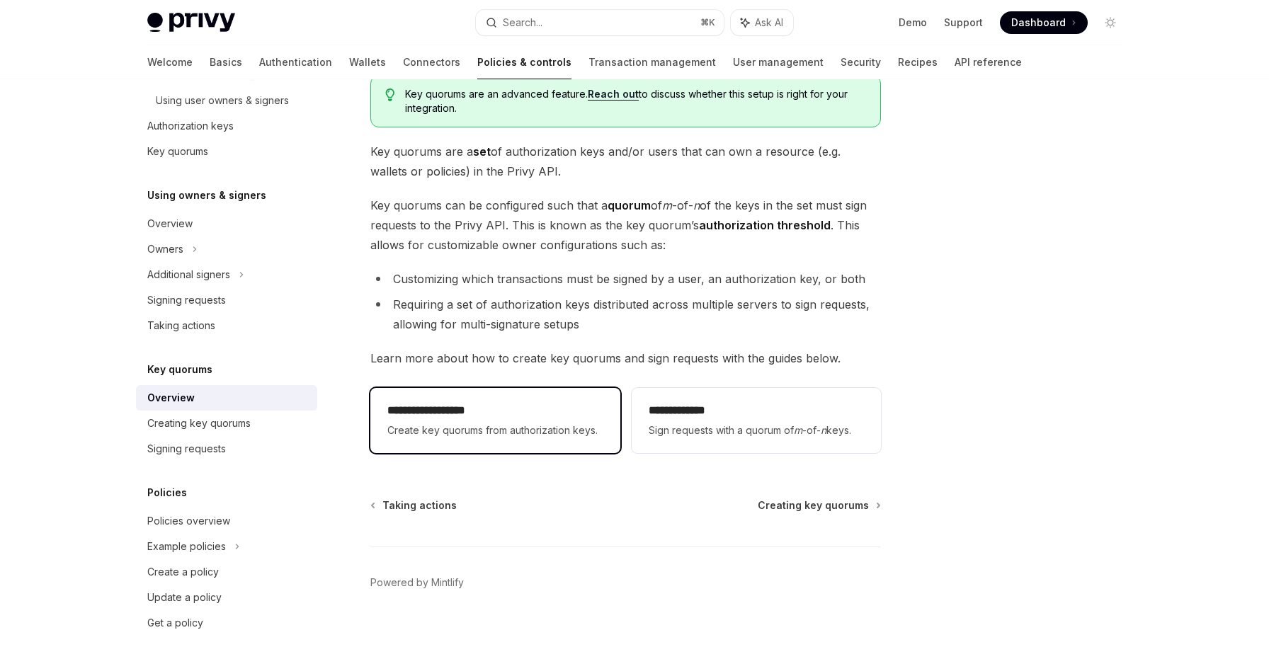
click at [569, 430] on span "Create key quorums from authorization keys." at bounding box center [494, 430] width 215 height 17
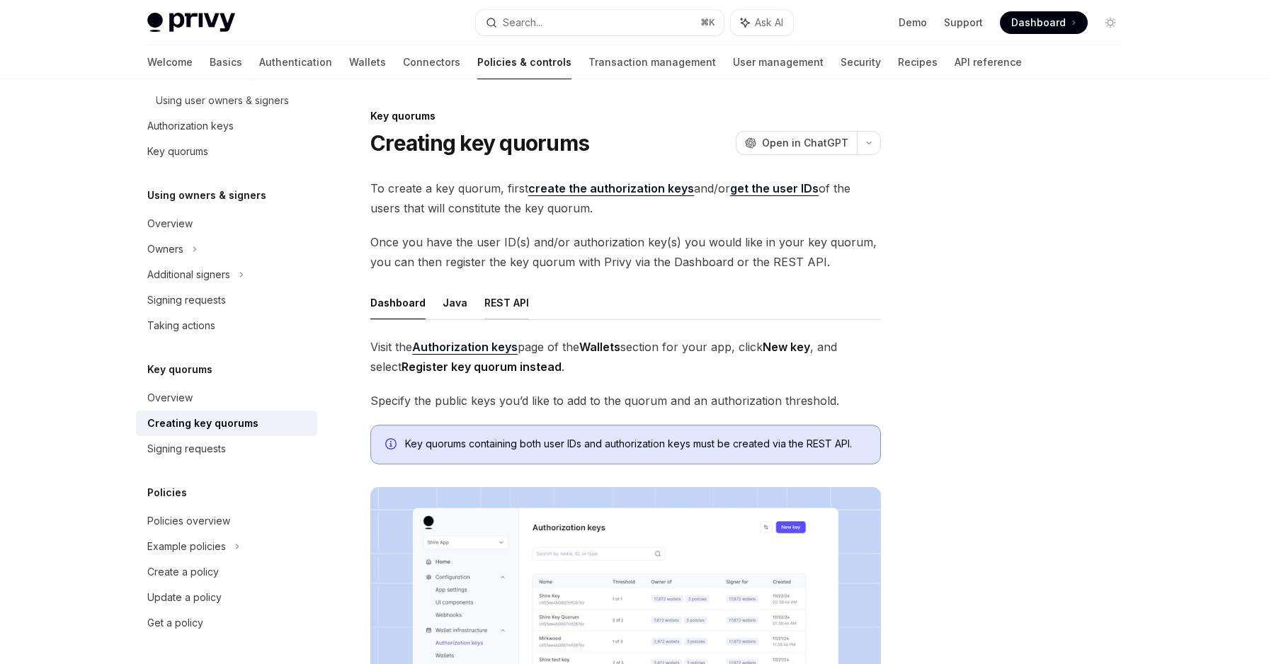
click at [505, 300] on button "REST API" at bounding box center [506, 302] width 45 height 33
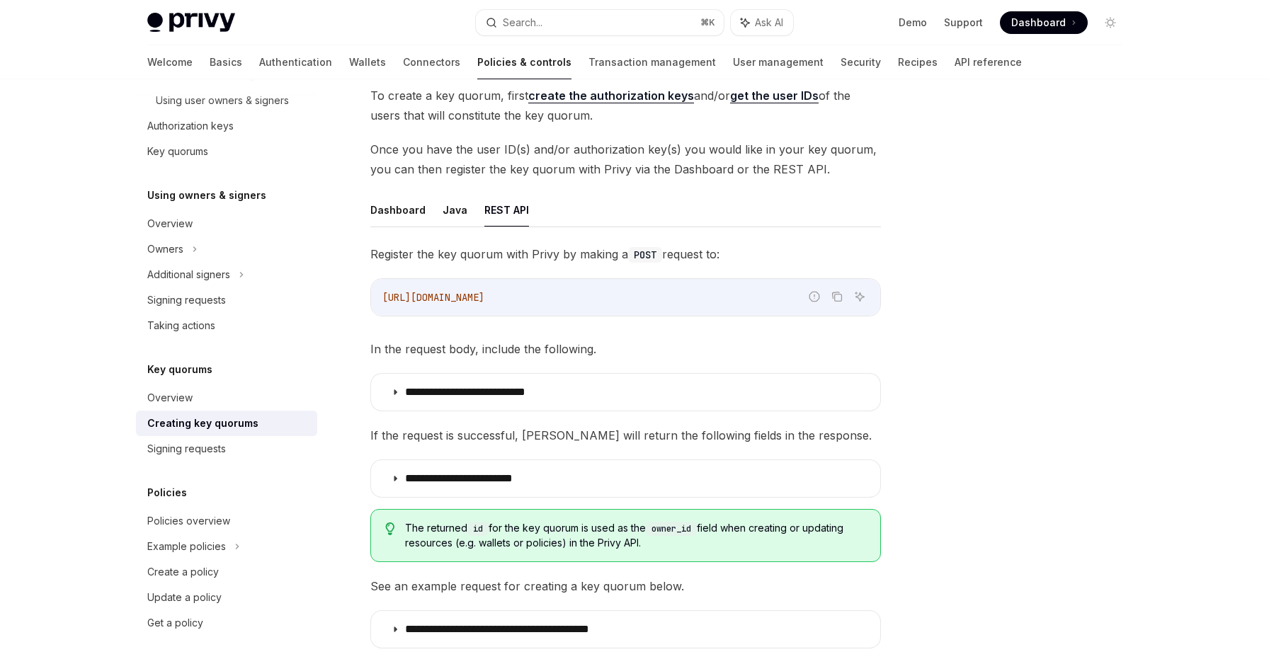
scroll to position [112, 0]
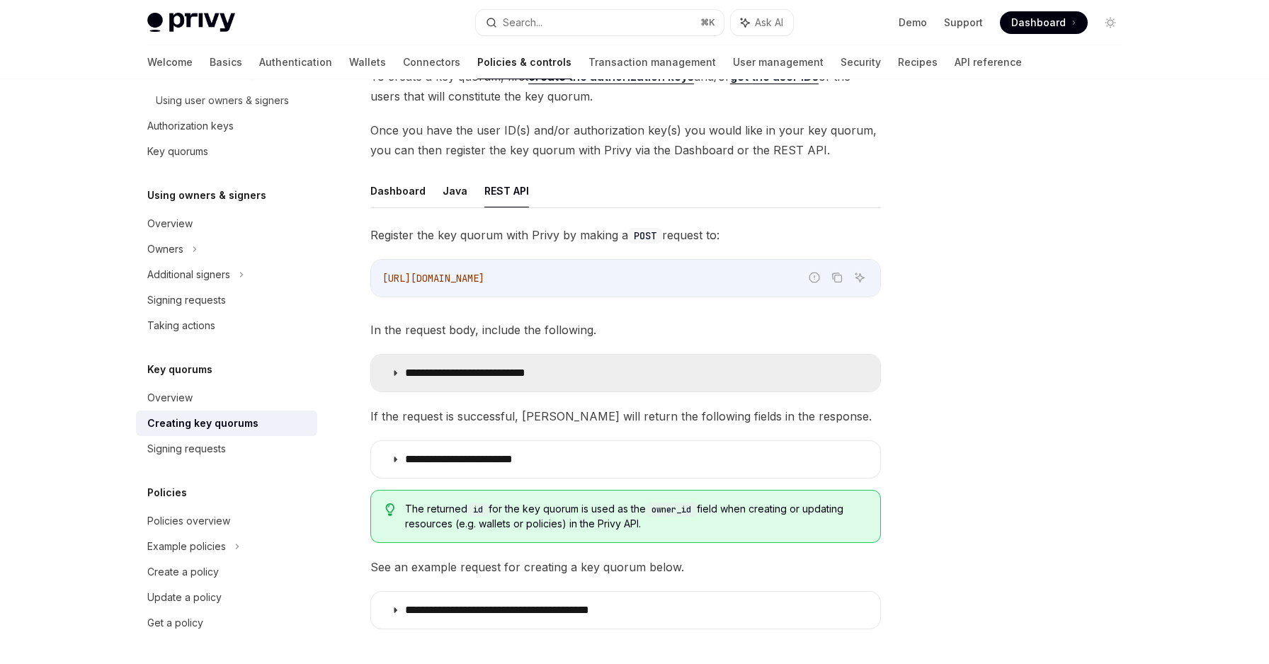
click at [495, 364] on summary "**********" at bounding box center [625, 373] width 509 height 37
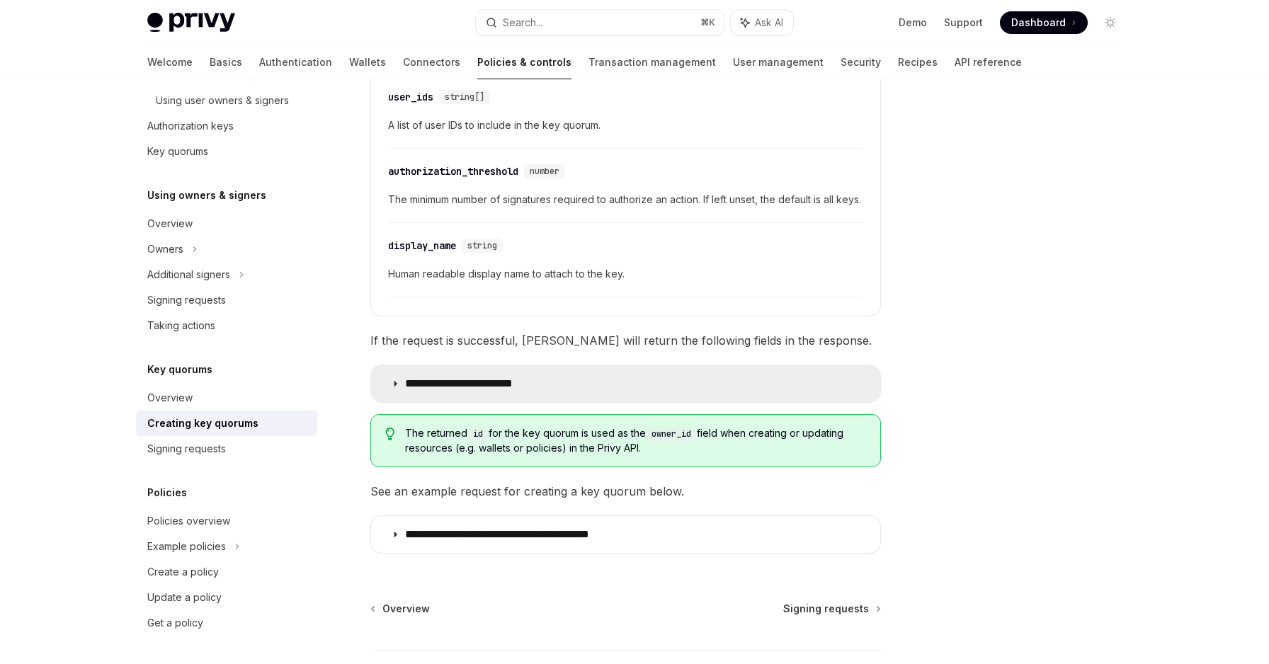
click at [496, 391] on p "**********" at bounding box center [478, 384] width 147 height 14
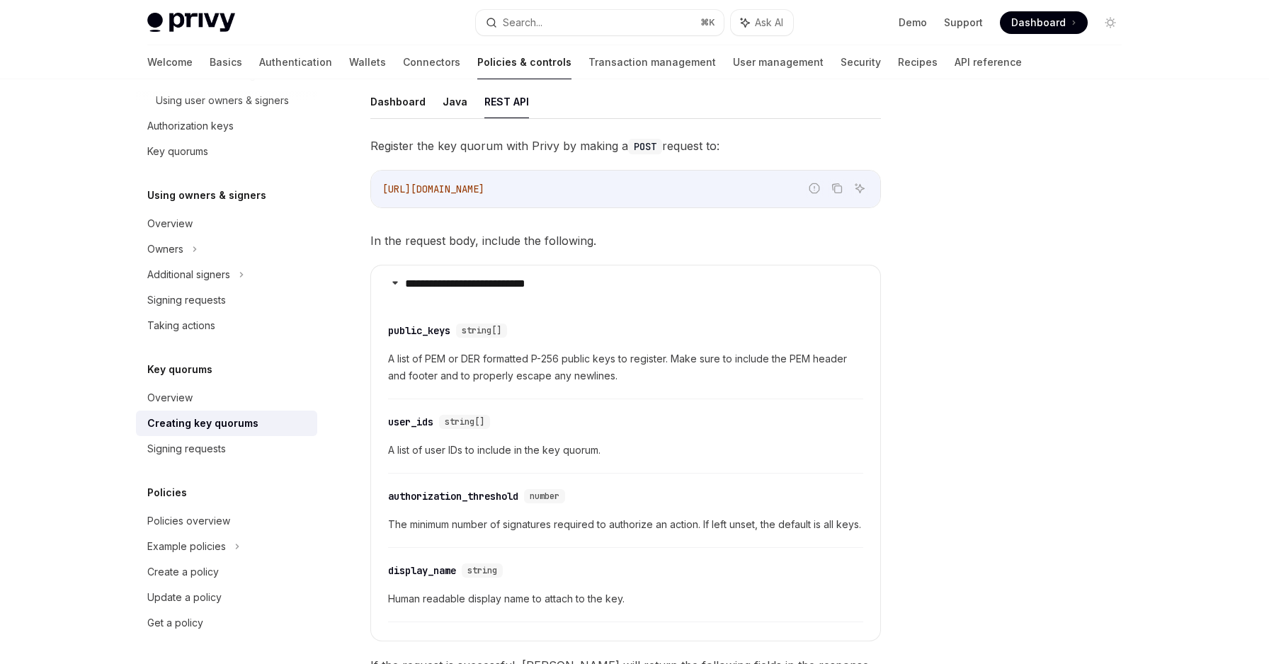
scroll to position [17, 0]
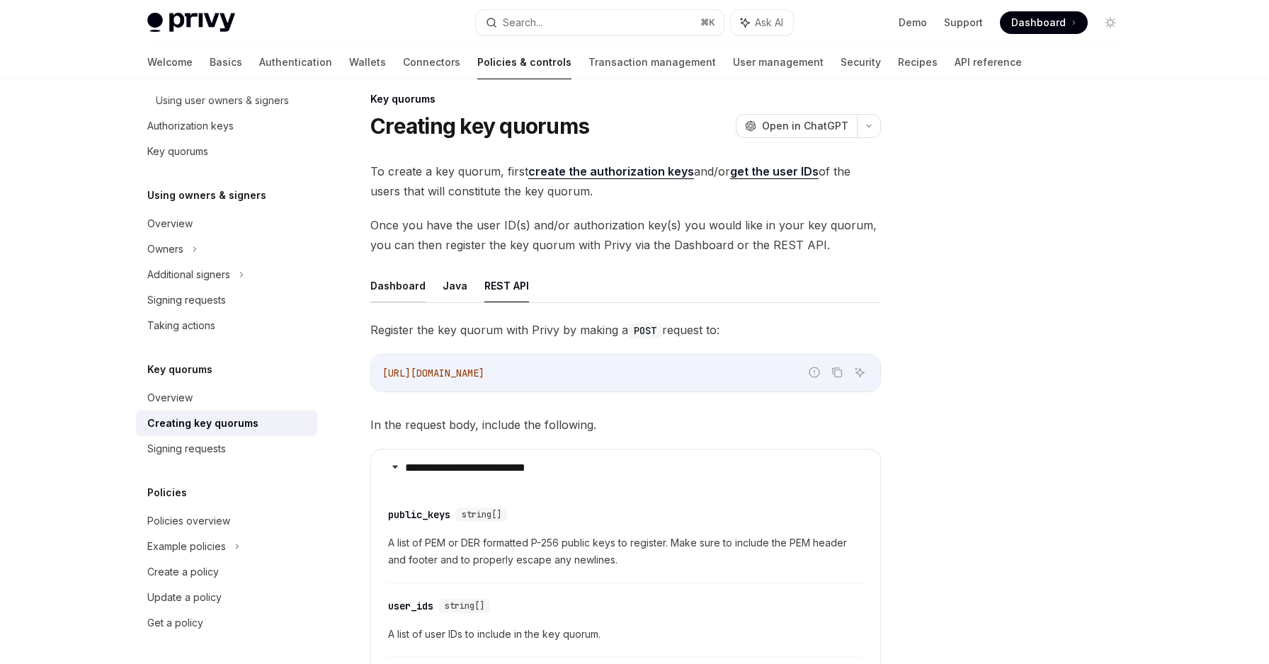
click at [410, 292] on button "Dashboard" at bounding box center [397, 285] width 55 height 33
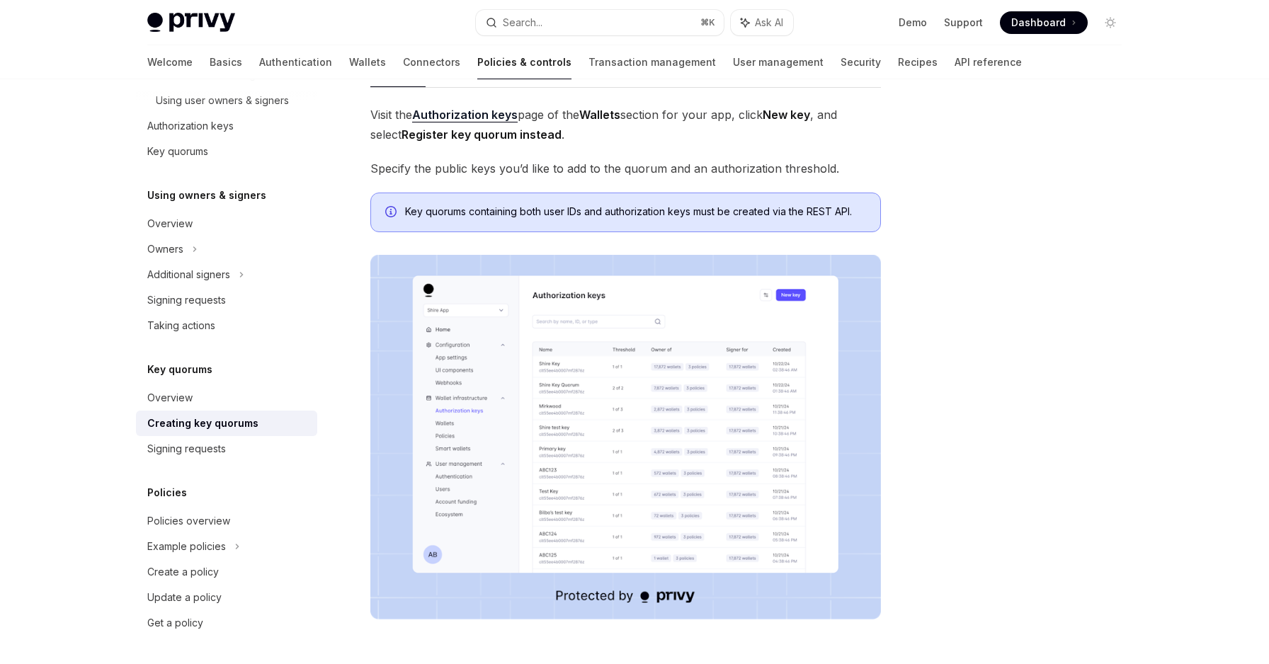
scroll to position [234, 0]
click at [575, 399] on img at bounding box center [625, 435] width 510 height 365
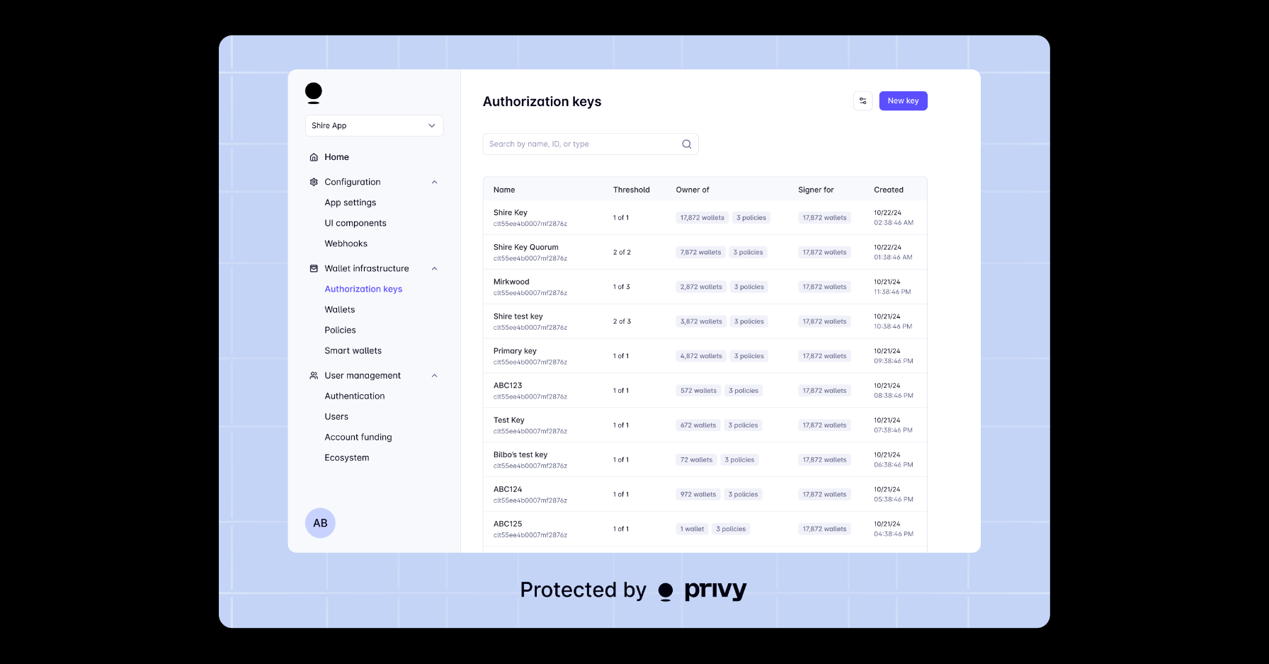
click at [591, 389] on img at bounding box center [634, 331] width 831 height 593
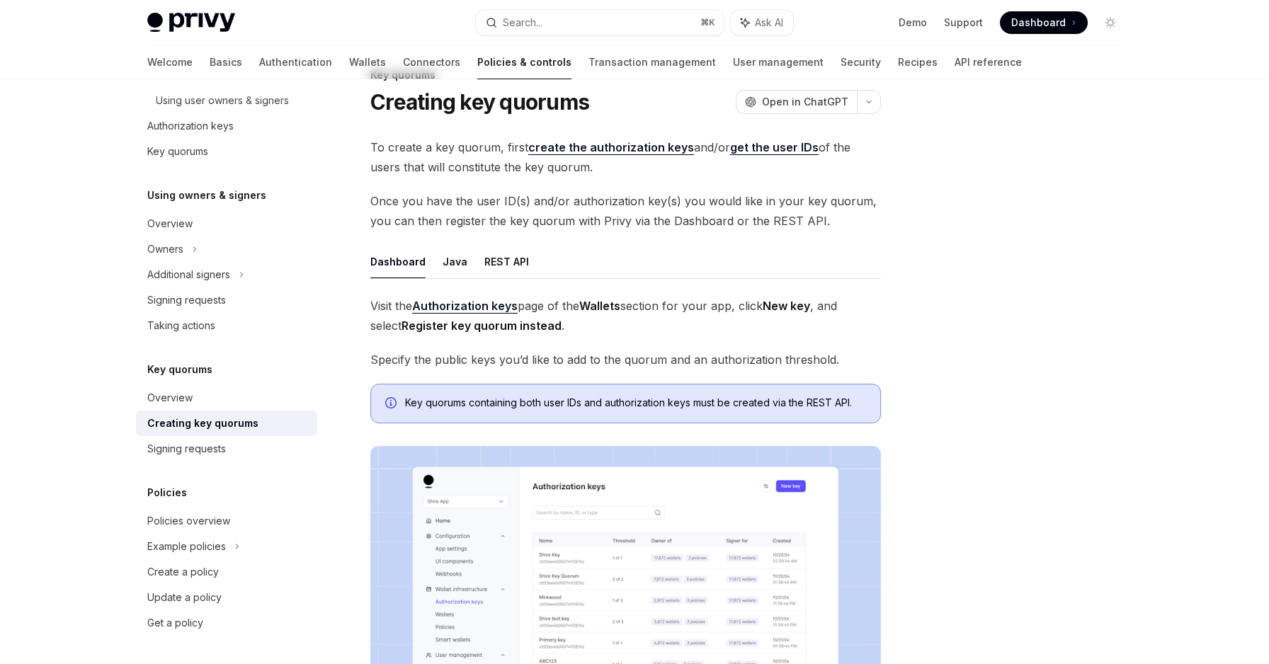
scroll to position [0, 0]
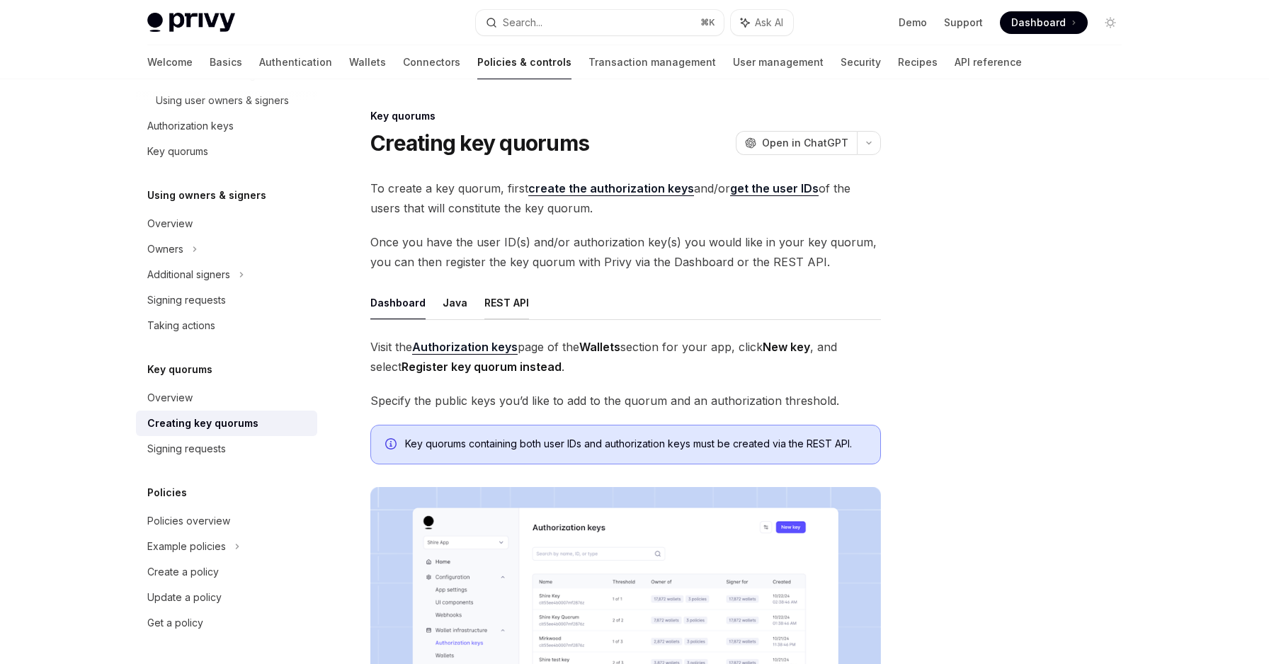
click at [514, 307] on button "REST API" at bounding box center [506, 302] width 45 height 33
type textarea "*"
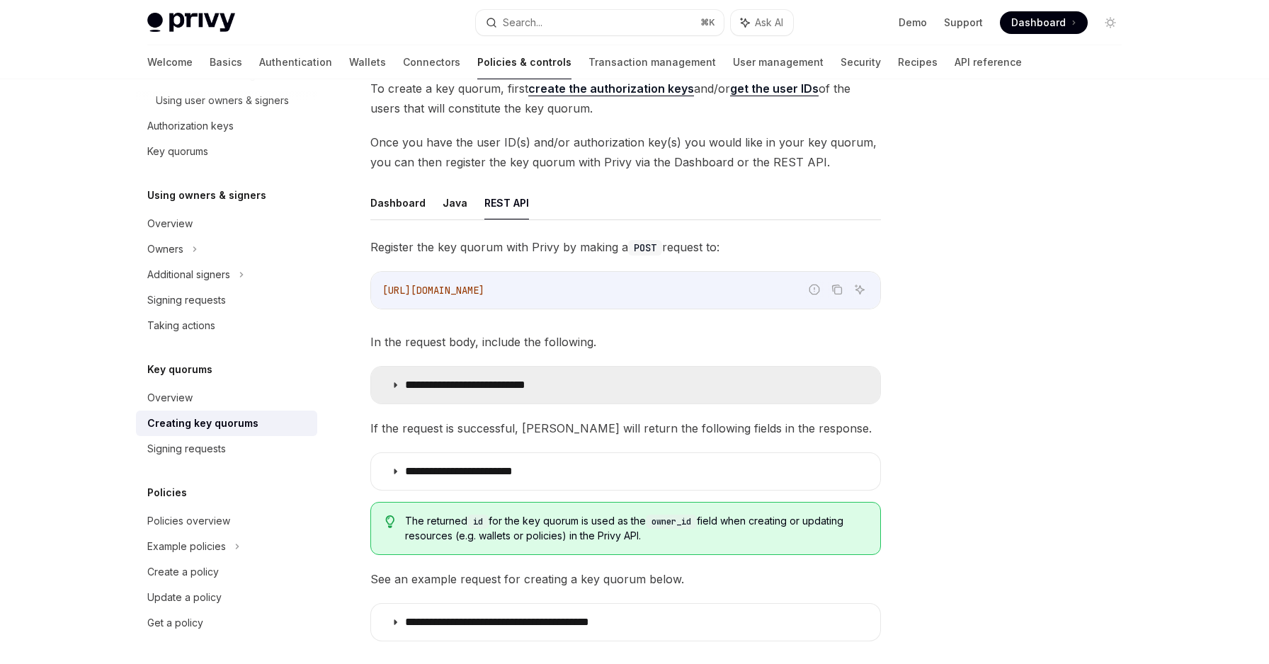
click at [486, 392] on summary "**********" at bounding box center [625, 385] width 509 height 37
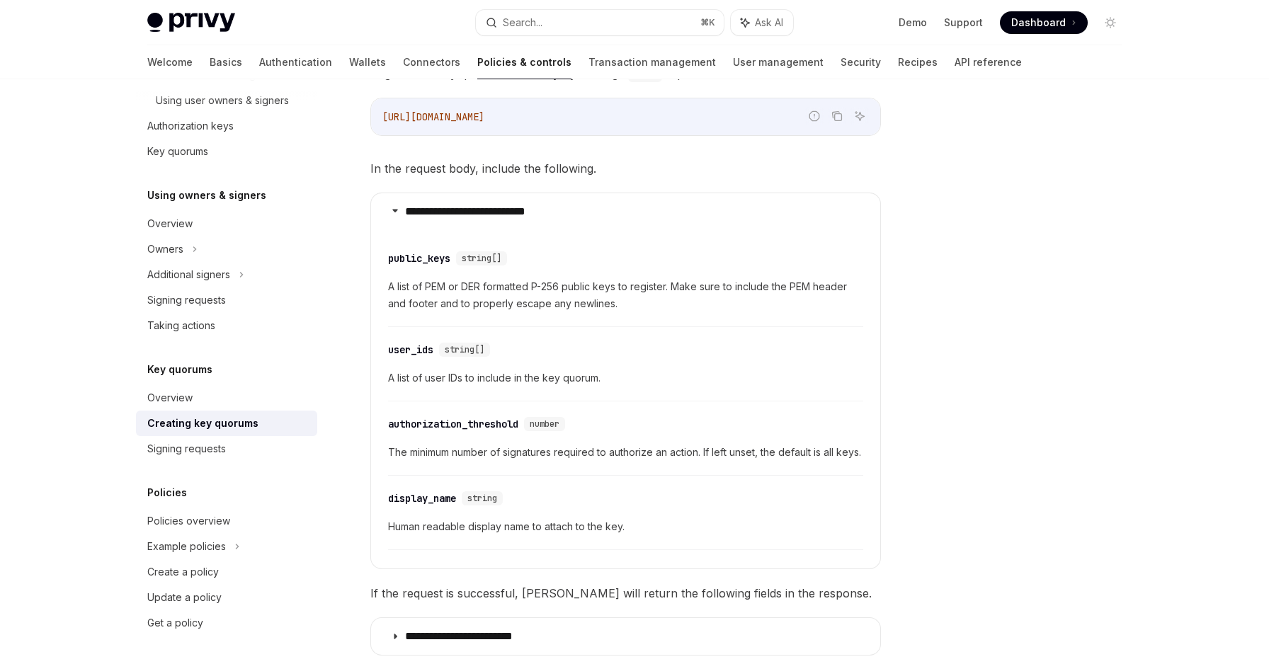
scroll to position [284, 0]
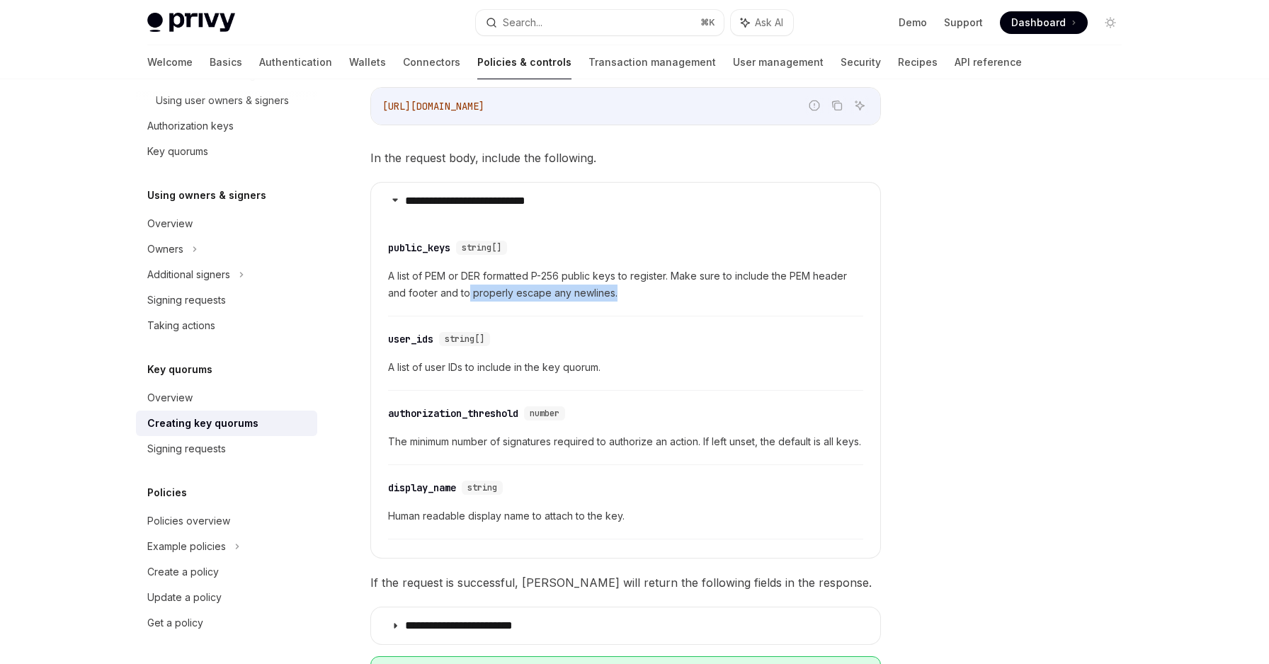
drag, startPoint x: 466, startPoint y: 285, endPoint x: 656, endPoint y: 296, distance: 190.0
click at [656, 296] on span "A list of PEM or DER formatted P-256 public keys to register. Make sure to incl…" at bounding box center [625, 285] width 475 height 34
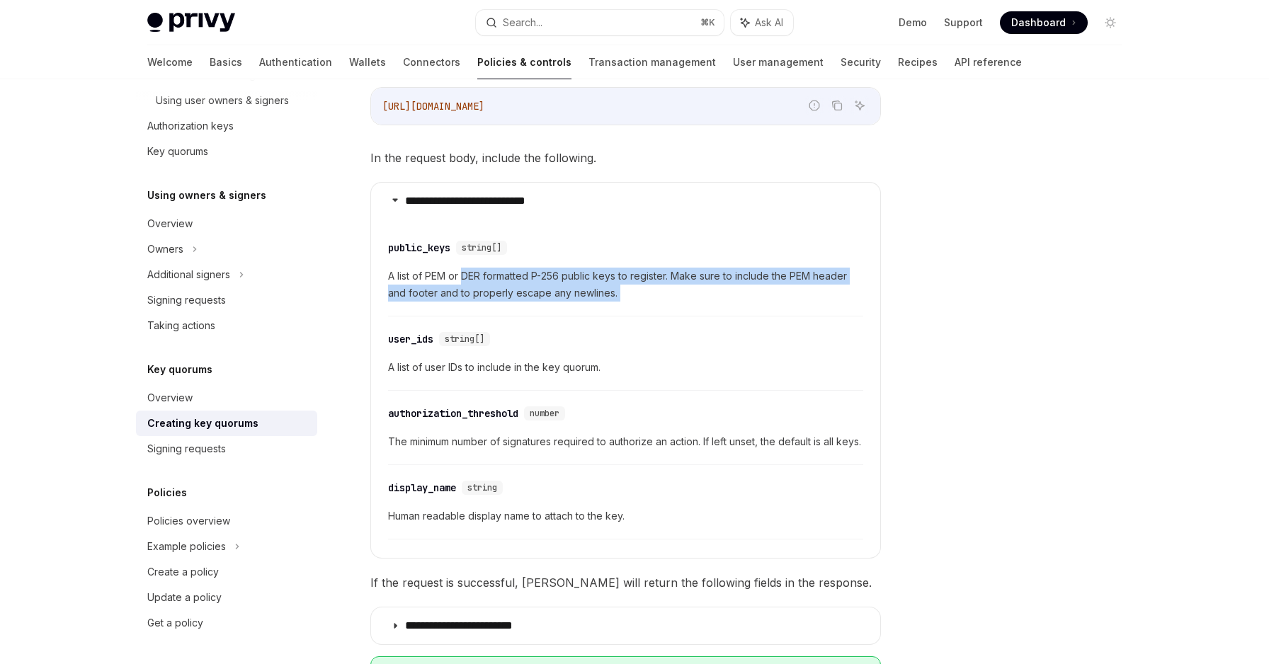
drag, startPoint x: 656, startPoint y: 296, endPoint x: 467, endPoint y: 270, distance: 190.0
click at [467, 270] on span "A list of PEM or DER formatted P-256 public keys to register. Make sure to incl…" at bounding box center [625, 285] width 475 height 34
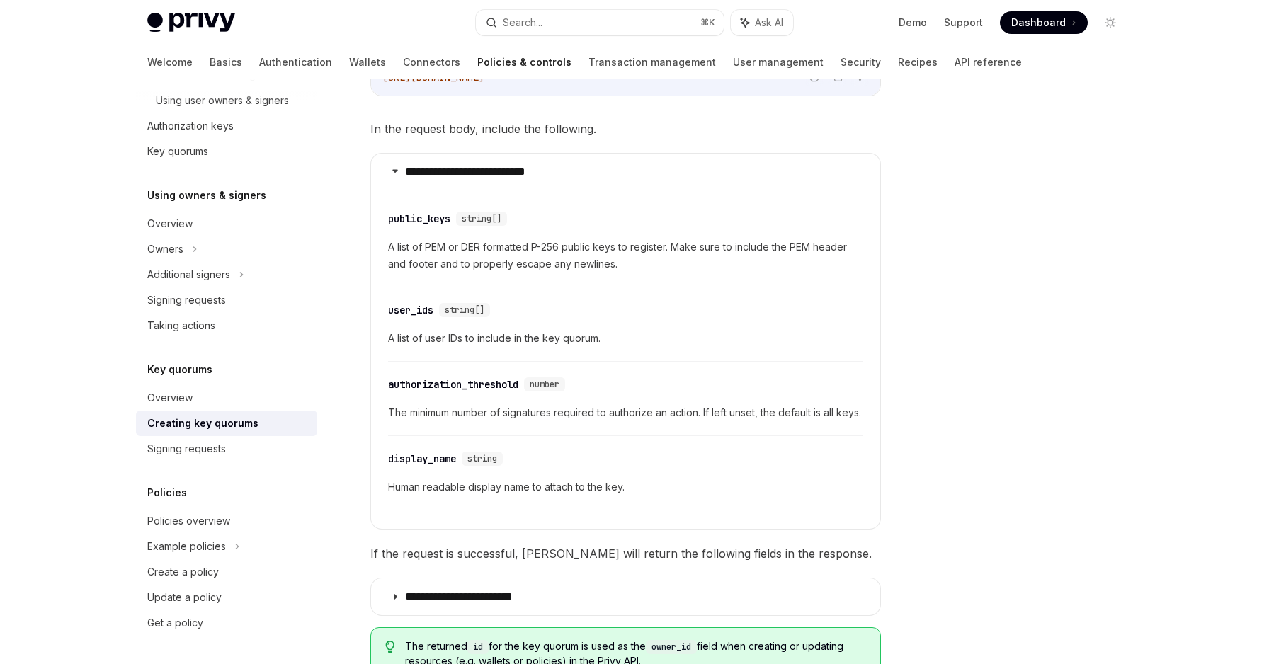
scroll to position [314, 0]
drag, startPoint x: 424, startPoint y: 402, endPoint x: 572, endPoint y: 404, distance: 148.0
click at [572, 404] on div "​ authorization_threshold number The minimum number of signatures required to a…" at bounding box center [625, 401] width 475 height 67
click at [572, 404] on span "The minimum number of signatures required to authorize an action. If left unset…" at bounding box center [625, 412] width 475 height 17
drag, startPoint x: 559, startPoint y: 416, endPoint x: 399, endPoint y: 409, distance: 160.2
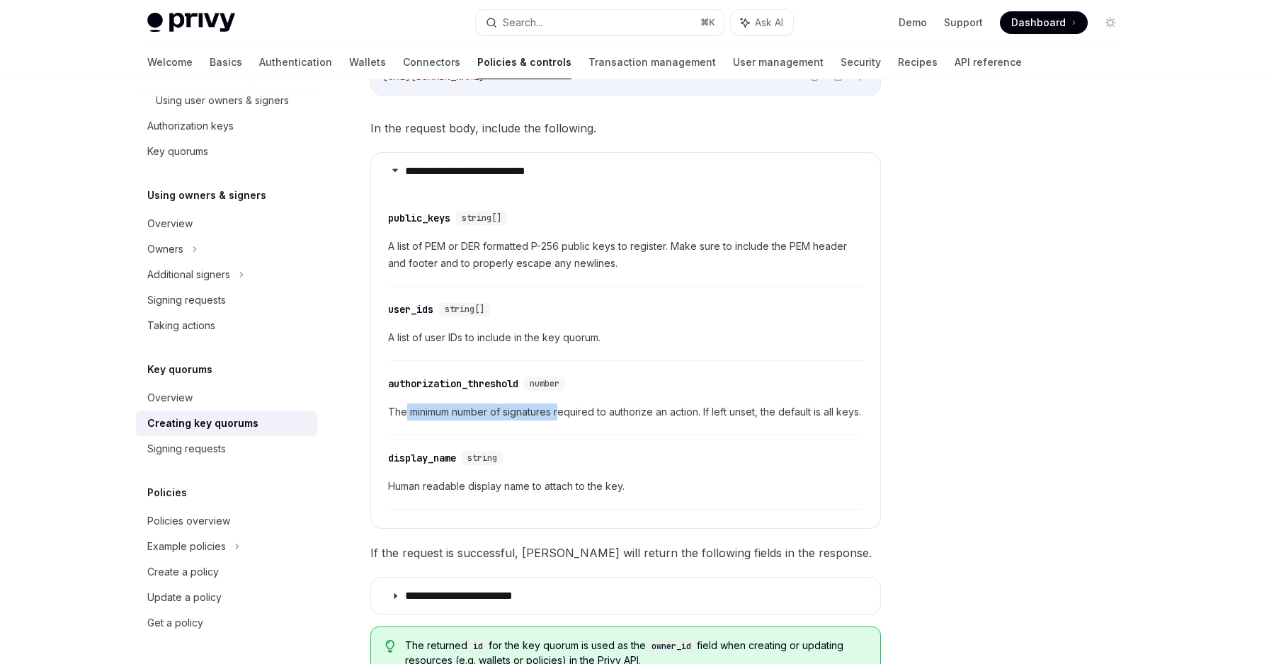
click at [399, 409] on span "The minimum number of signatures required to authorize an action. If left unset…" at bounding box center [625, 412] width 475 height 17
drag, startPoint x: 399, startPoint y: 409, endPoint x: 536, endPoint y: 435, distance: 139.8
click at [536, 421] on span "The minimum number of signatures required to authorize an action. If left unset…" at bounding box center [625, 412] width 475 height 17
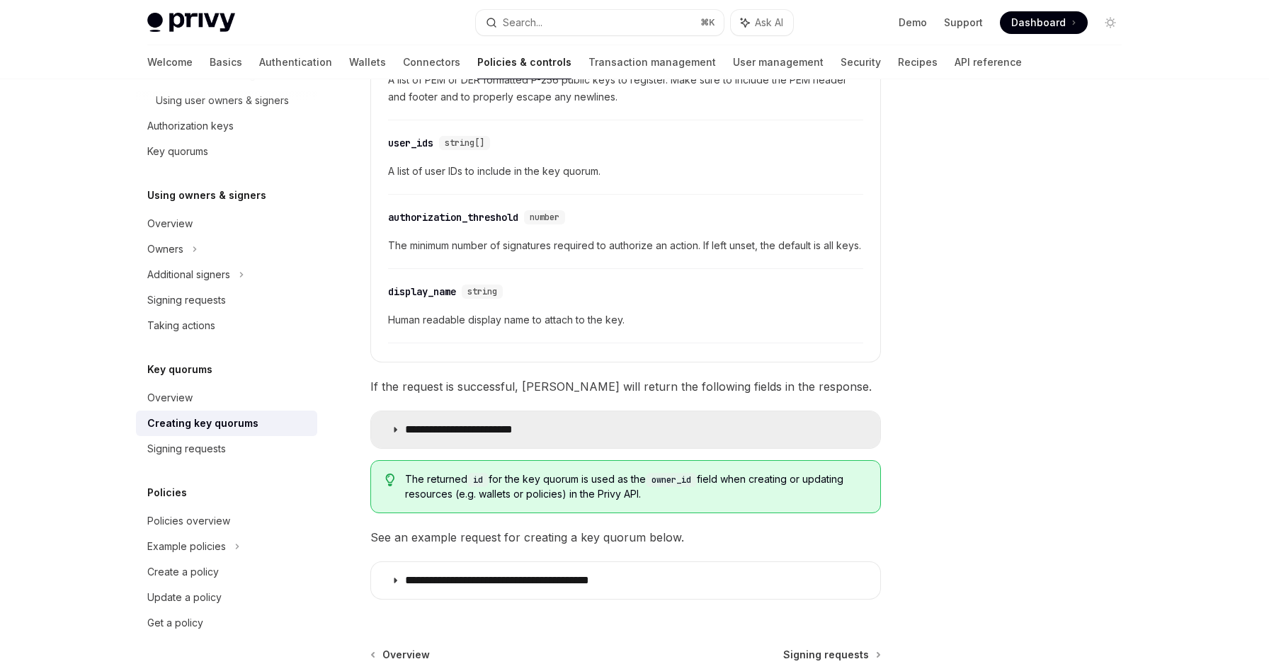
click at [520, 437] on p "**********" at bounding box center [478, 430] width 147 height 14
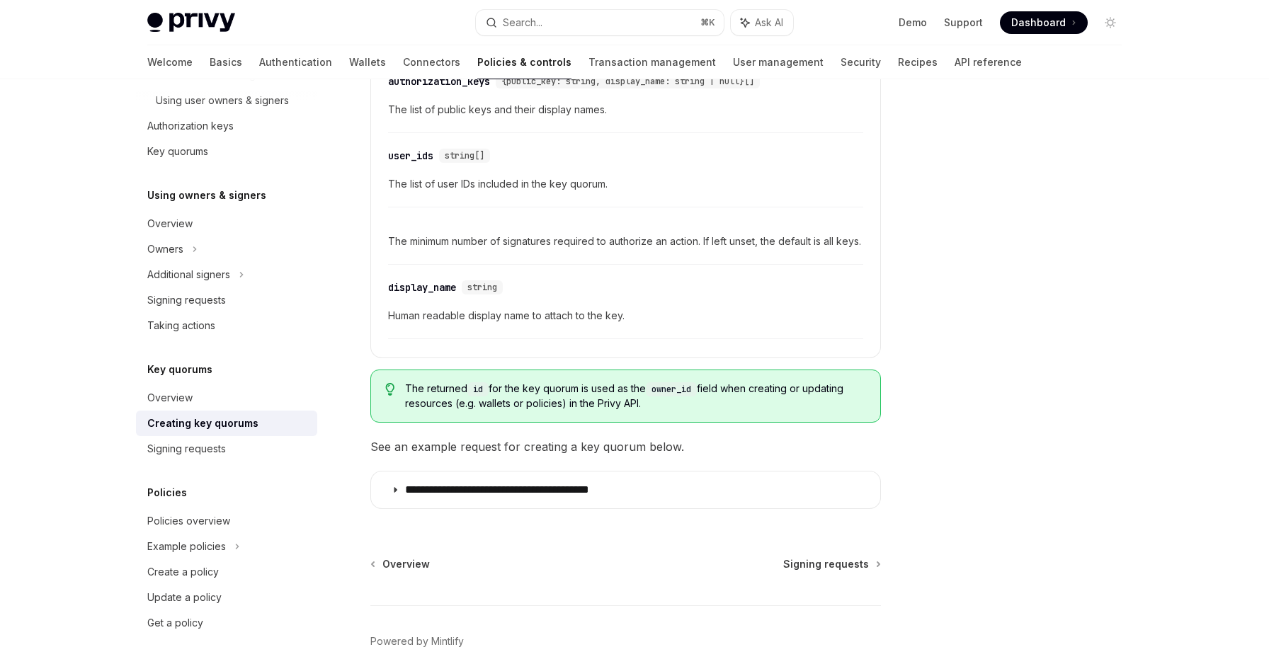
scroll to position [1003, 0]
